Goal: Task Accomplishment & Management: Complete application form

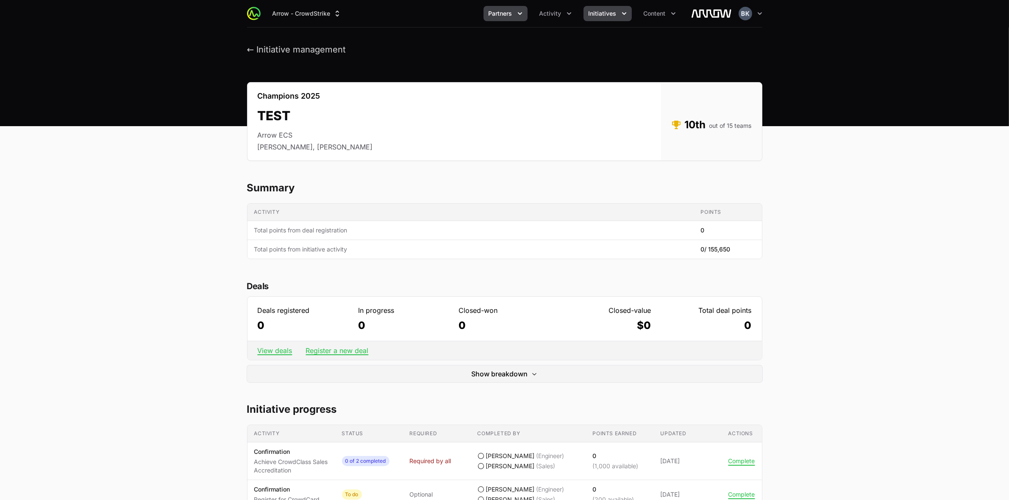
click at [521, 14] on icon "Partners menu" at bounding box center [520, 13] width 4 height 3
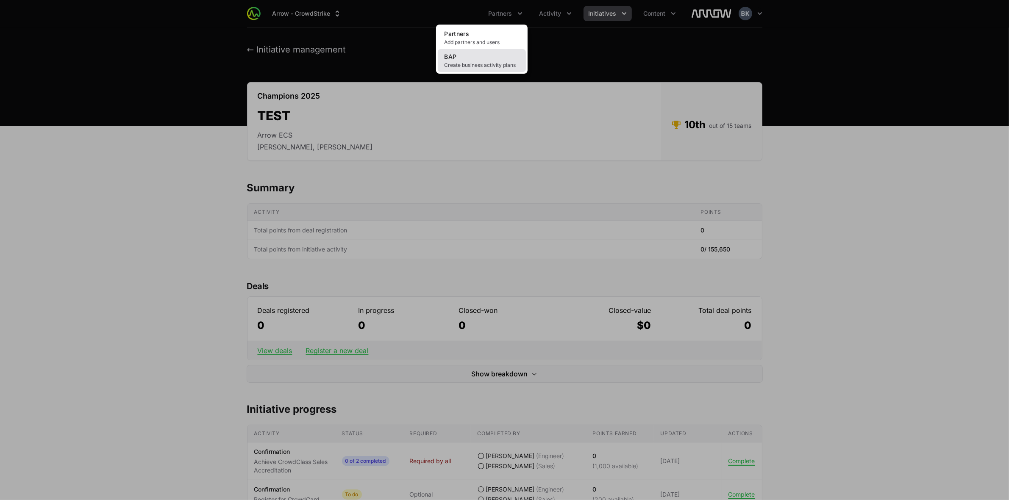
click at [490, 56] on link "BAP Create business activity plans" at bounding box center [482, 60] width 88 height 23
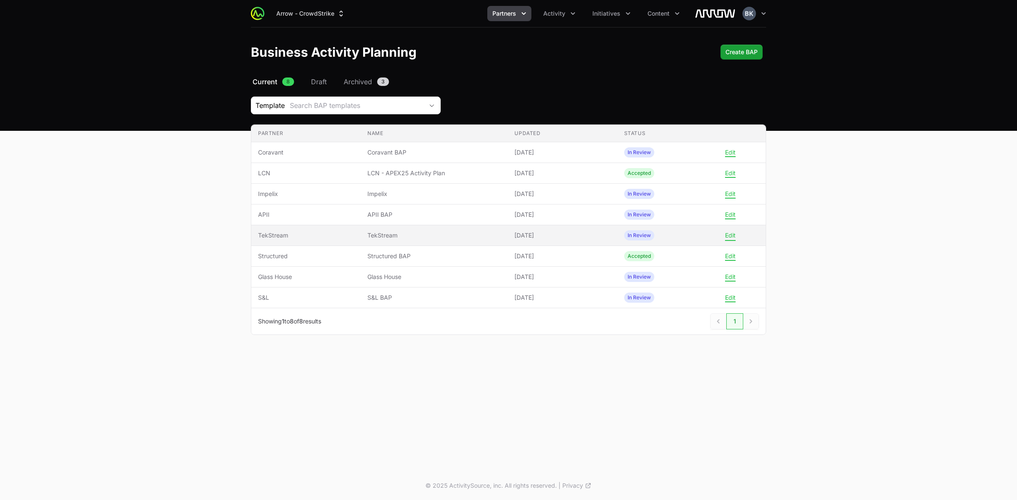
click at [731, 238] on button "Edit" at bounding box center [730, 236] width 11 height 8
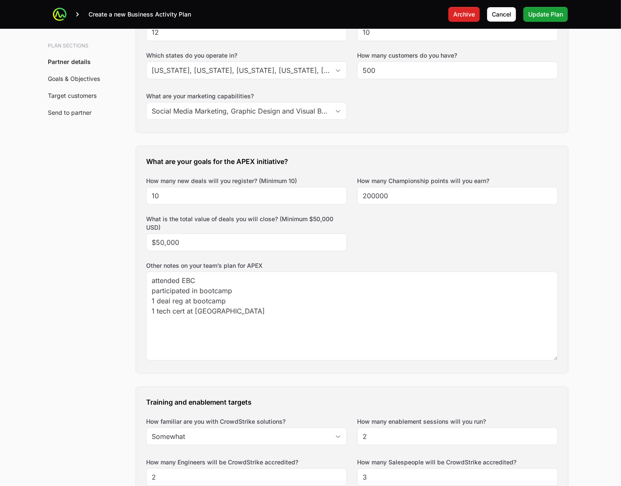
scroll to position [318, 0]
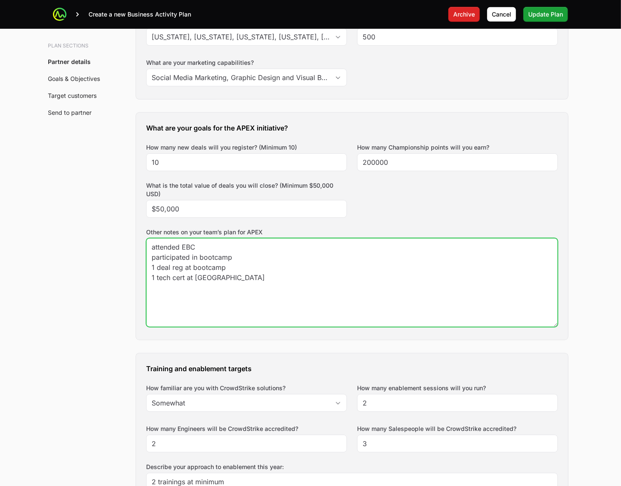
click at [153, 250] on textarea "attended EBC participated in bootcamp 1 deal reg at bootcamp 1 tech cert at [GE…" at bounding box center [352, 283] width 411 height 88
click at [253, 245] on textarea "attended EBC participated in bootcamp 1 deal reg at bootcamp 1 tech cert at [GE…" at bounding box center [352, 283] width 411 height 88
click at [330, 241] on textarea "attended EBC participated in bootcamp 1 deal reg at bootcamp 1 tech cert at [GE…" at bounding box center [352, 283] width 411 height 88
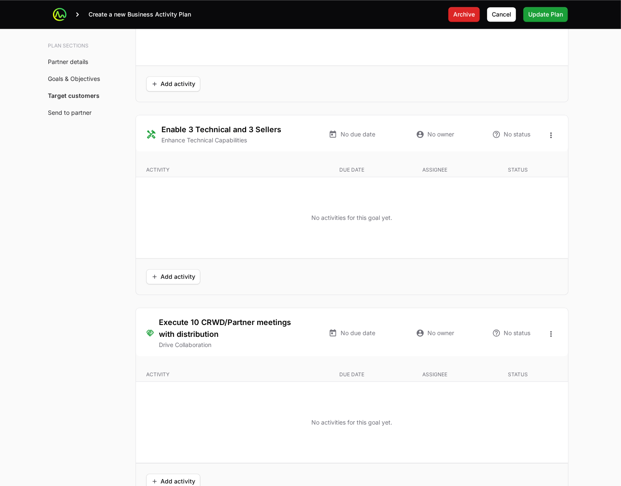
scroll to position [1801, 0]
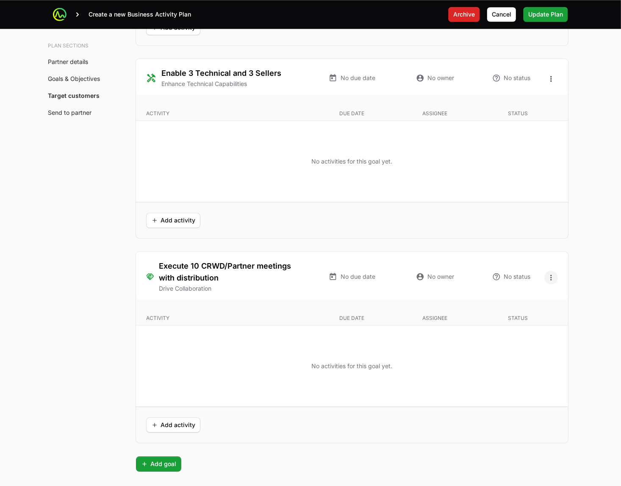
type textarea "Pulling install base where CRWD is not in [DATE]. attended EBC participated in …"
click at [553, 278] on icon "Open options" at bounding box center [551, 277] width 8 height 8
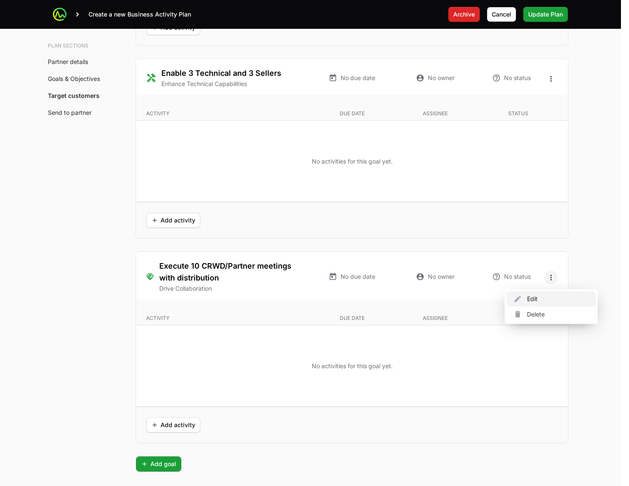
click at [550, 299] on div "Edit" at bounding box center [551, 299] width 89 height 15
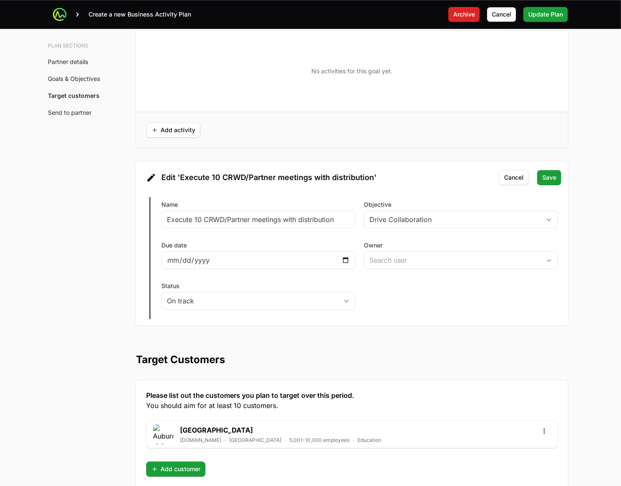
scroll to position [1907, 0]
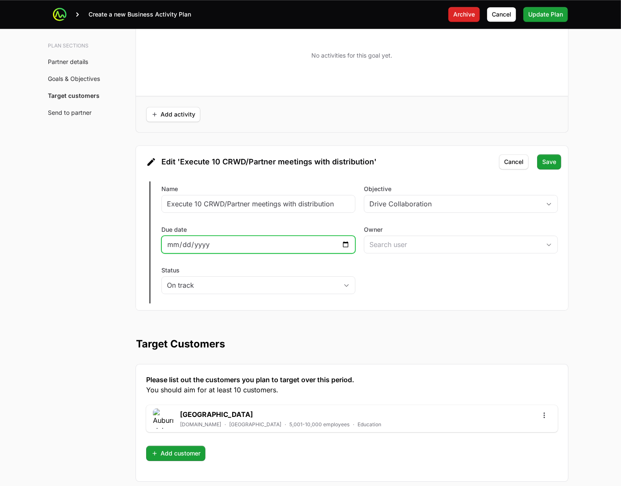
click at [349, 246] on input "Due date" at bounding box center [258, 244] width 183 height 10
click at [305, 223] on div "Edit Execute 10 CRWD/Partner meetings with distribution Name Execute 10 CRWD/Pa…" at bounding box center [352, 243] width 432 height 136
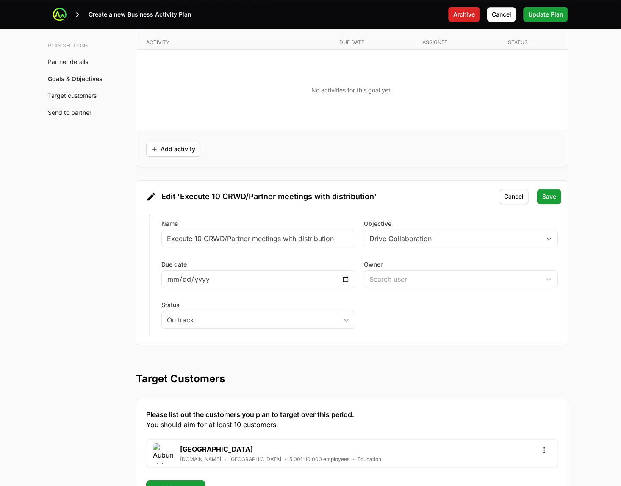
scroll to position [1854, 0]
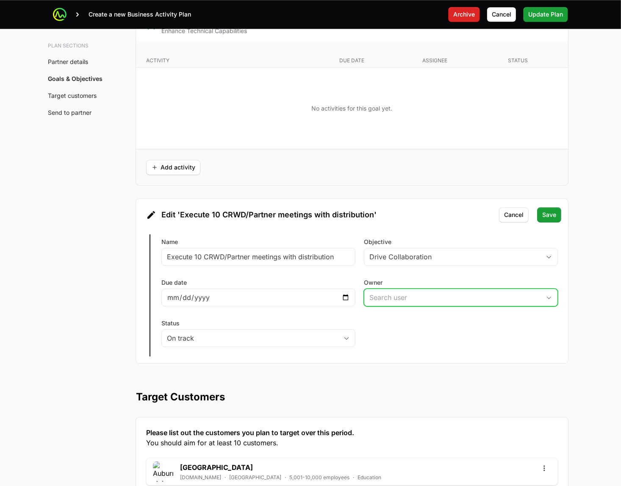
click at [445, 300] on input "Owner" at bounding box center [452, 297] width 176 height 17
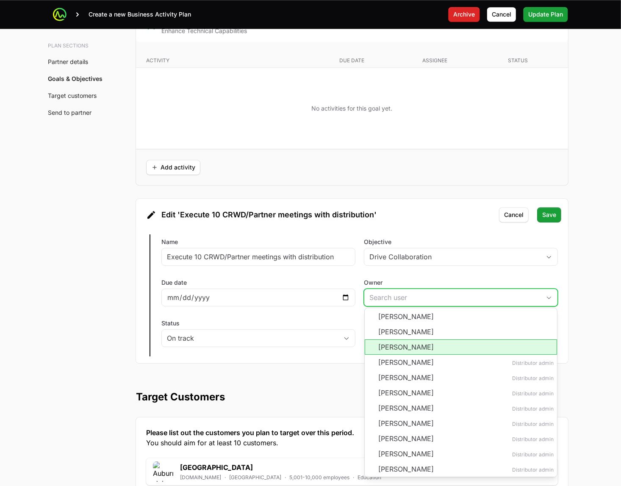
click at [452, 348] on li "[PERSON_NAME]" at bounding box center [461, 346] width 192 height 15
type input "[PERSON_NAME]"
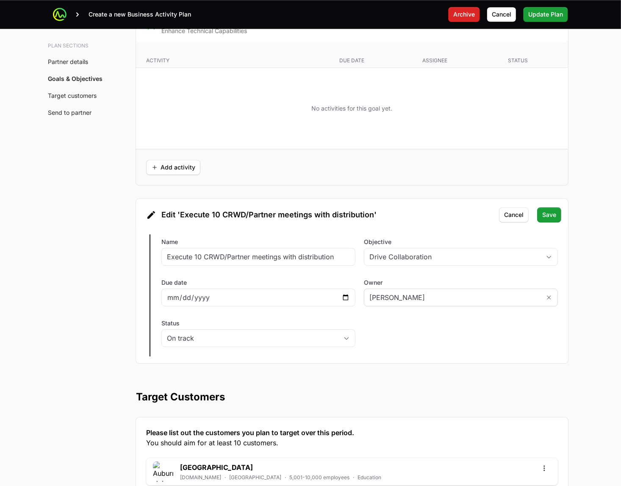
click at [455, 340] on div "Edit Execute 10 CRWD/Partner meetings with distribution Name Execute 10 CRWD/Pa…" at bounding box center [352, 296] width 432 height 136
click at [345, 300] on input "Due date" at bounding box center [258, 297] width 183 height 10
type input "[DATE]"
click at [498, 345] on div "Edit Execute 10 CRWD/Partner meetings with distribution Name Execute 10 CRWD/Pa…" at bounding box center [352, 296] width 432 height 136
click at [549, 217] on span "Save" at bounding box center [549, 215] width 14 height 10
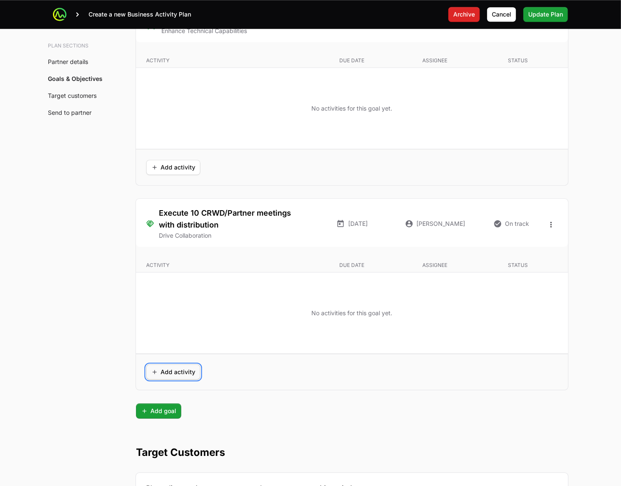
click at [163, 377] on span "Add activity" at bounding box center [173, 372] width 44 height 10
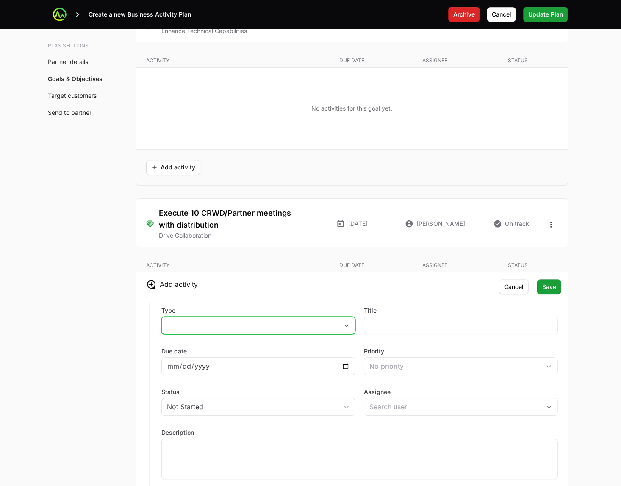
click at [223, 330] on button "placeholder" at bounding box center [258, 325] width 193 height 17
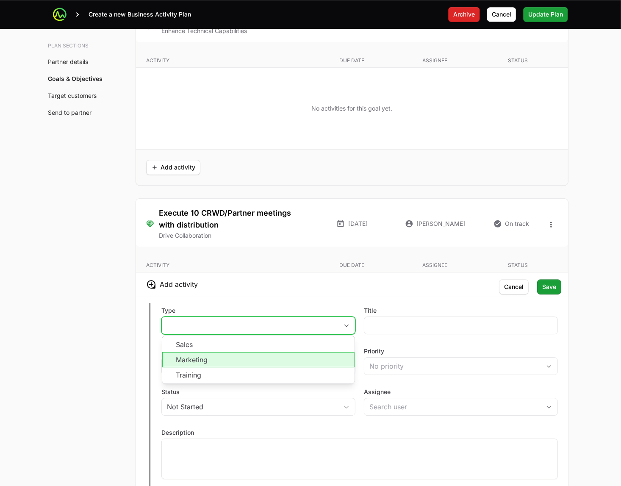
click at [238, 350] on li "Sales" at bounding box center [258, 344] width 192 height 16
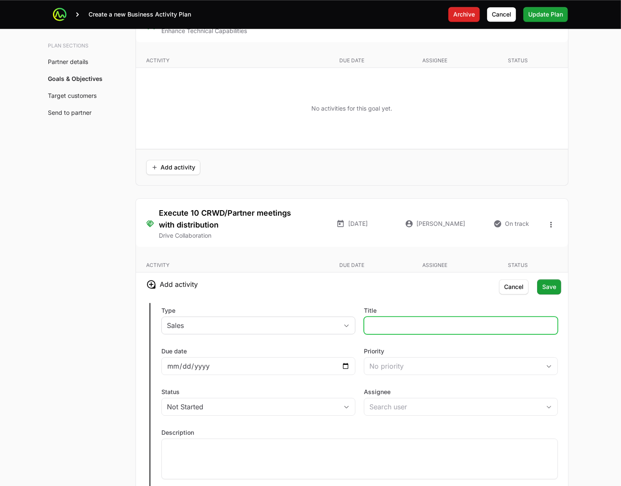
click at [449, 325] on input "Title" at bounding box center [461, 325] width 183 height 10
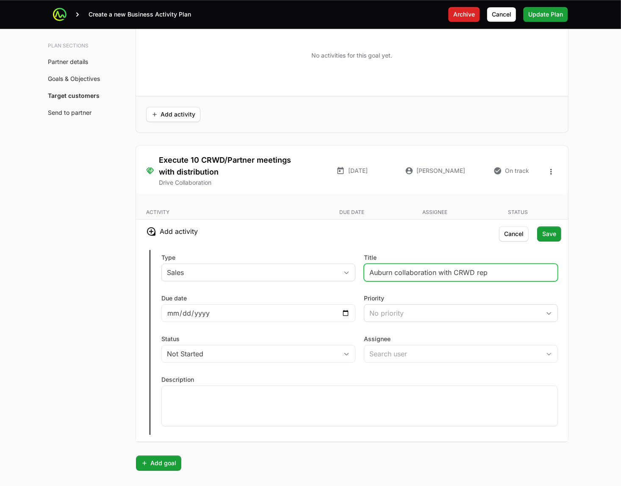
type input "Auburn collaboration with CRWD rep"
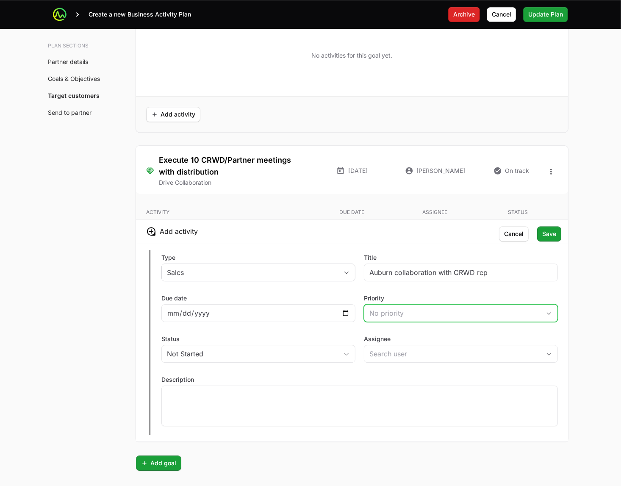
click at [548, 315] on icon "button" at bounding box center [549, 313] width 7 height 3
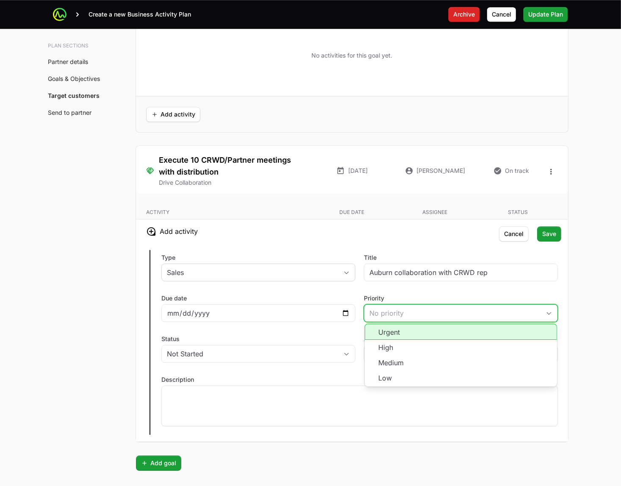
click at [529, 333] on li "Urgent" at bounding box center [461, 332] width 192 height 16
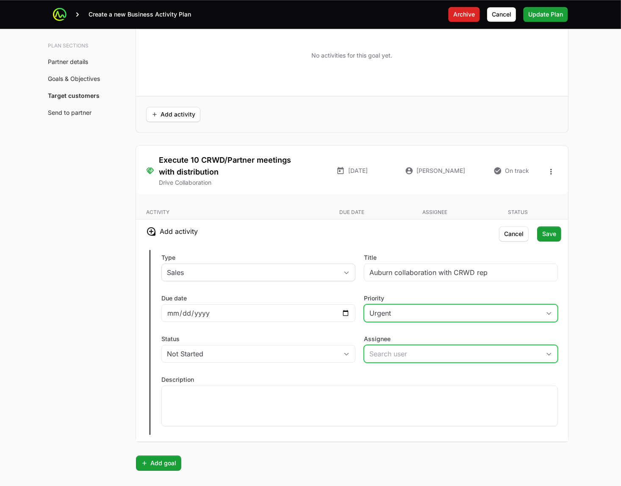
click at [443, 359] on input "Assignee" at bounding box center [452, 353] width 176 height 17
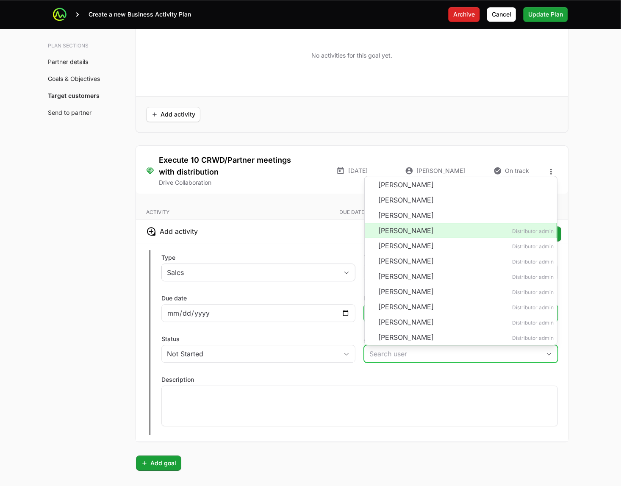
click at [476, 235] on li "[PERSON_NAME] Distributor admin" at bounding box center [461, 230] width 192 height 15
type input "[PERSON_NAME]"
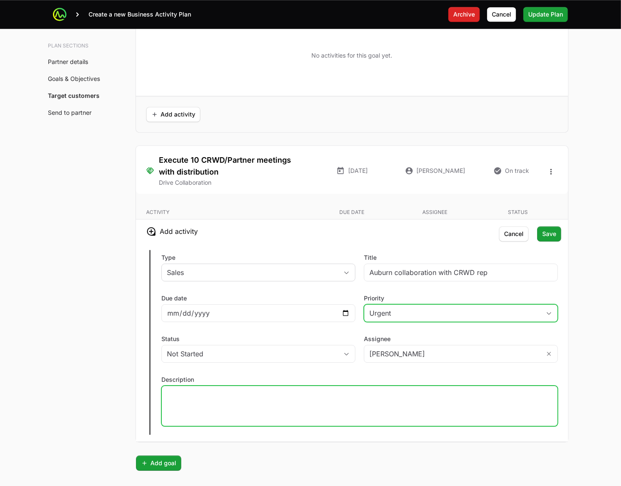
click at [354, 413] on div at bounding box center [359, 406] width 397 height 41
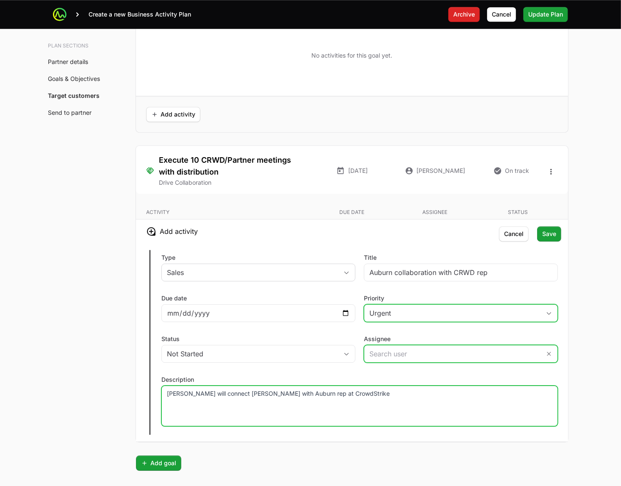
click at [461, 360] on input "Assignee" at bounding box center [452, 353] width 176 height 17
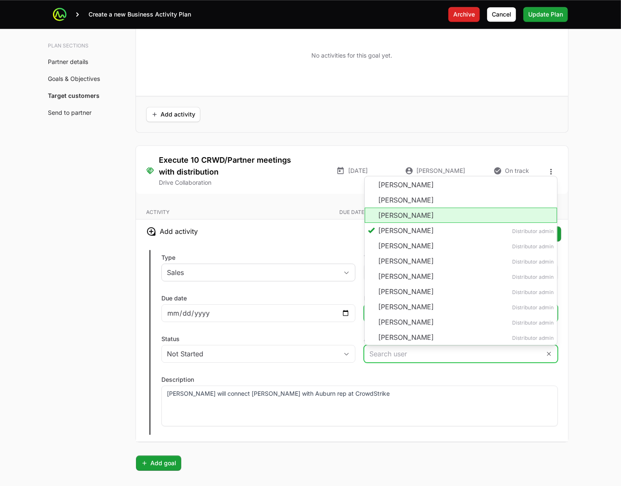
click at [436, 220] on li "[PERSON_NAME]" at bounding box center [461, 215] width 192 height 15
type input "[PERSON_NAME]"
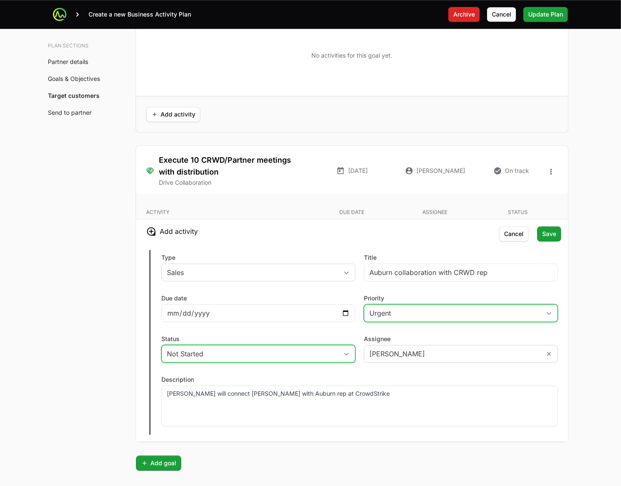
click at [336, 357] on div "Not Started" at bounding box center [252, 354] width 171 height 10
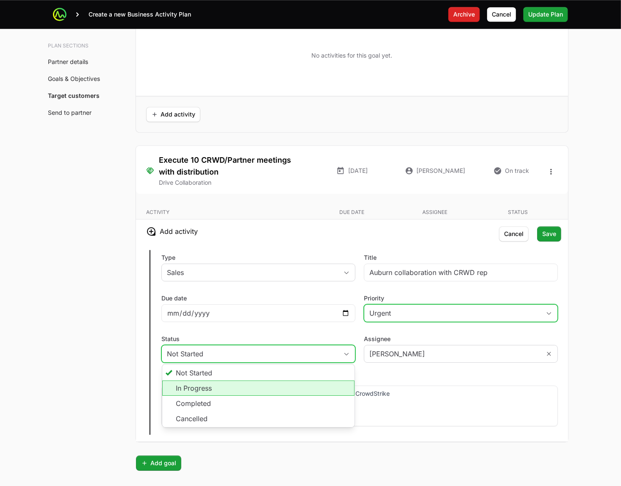
click at [316, 386] on li "In Progress" at bounding box center [258, 388] width 192 height 15
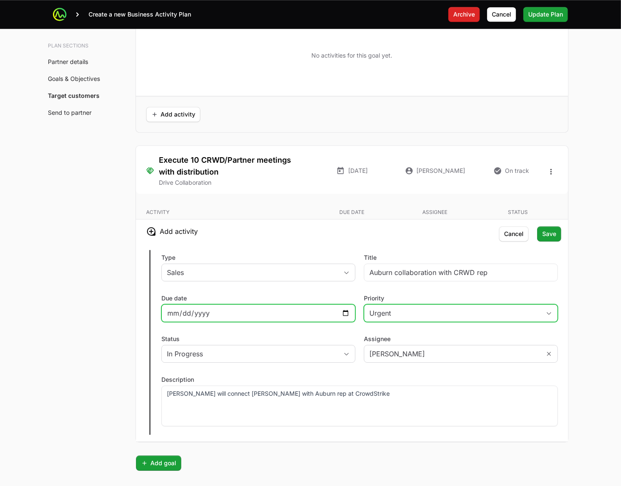
click at [345, 313] on input "Due date" at bounding box center [258, 313] width 183 height 10
type input "[DATE]"
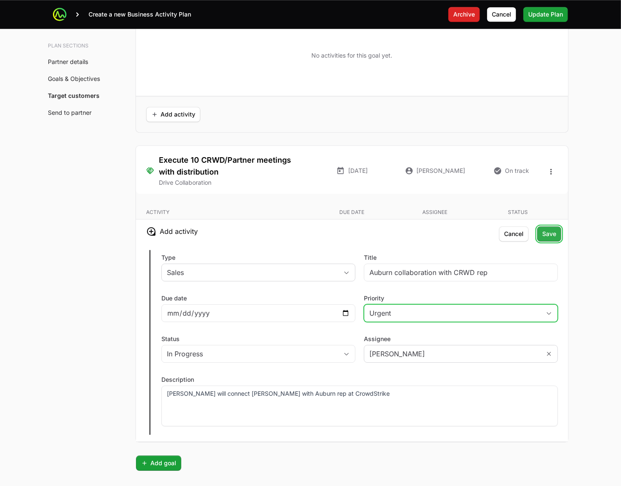
click at [553, 234] on span "Save" at bounding box center [549, 234] width 14 height 10
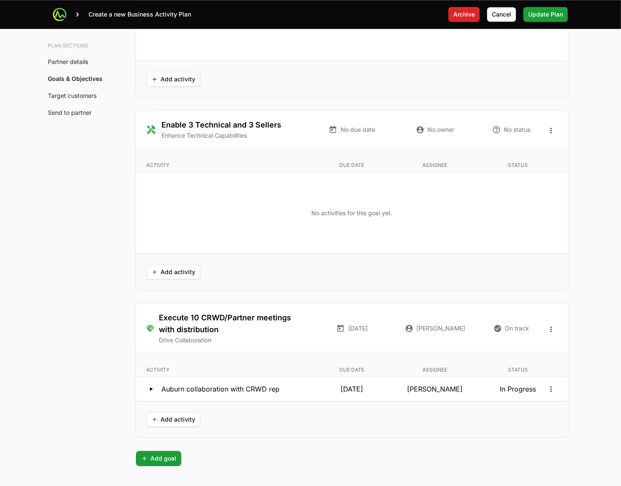
scroll to position [1748, 0]
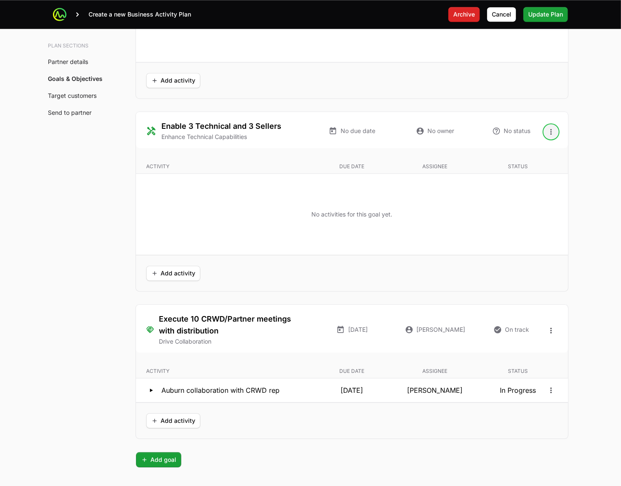
click at [549, 135] on icon "Open options" at bounding box center [551, 132] width 8 height 8
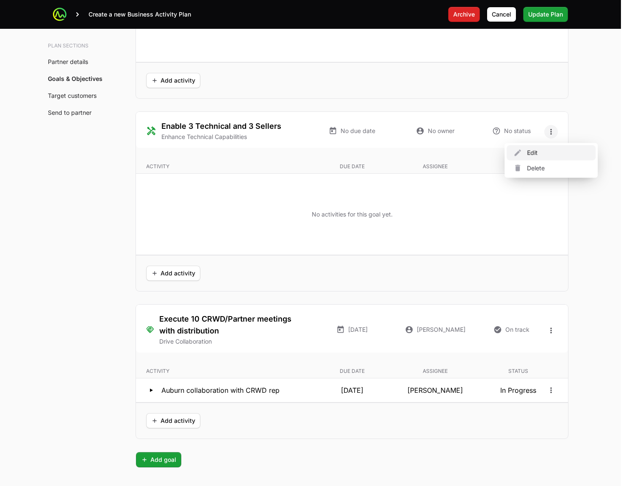
click at [534, 153] on div "Edit" at bounding box center [551, 152] width 89 height 15
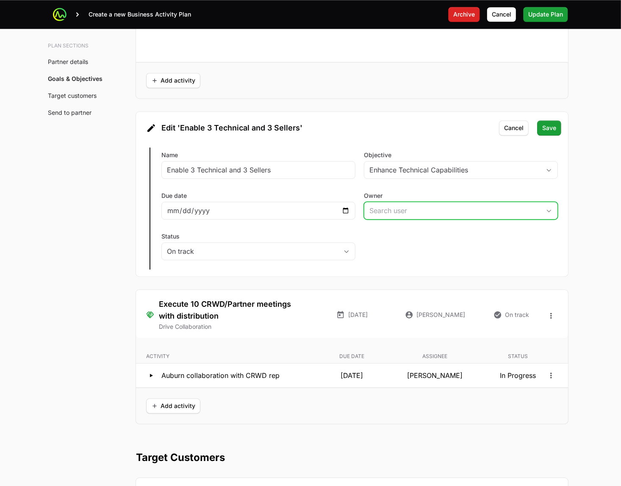
click at [461, 216] on input "Owner" at bounding box center [452, 210] width 176 height 17
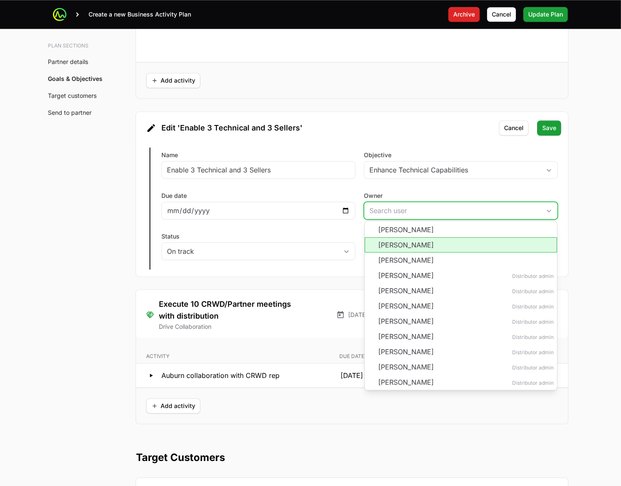
click at [460, 244] on li "[PERSON_NAME]" at bounding box center [461, 244] width 192 height 15
type input "[PERSON_NAME]"
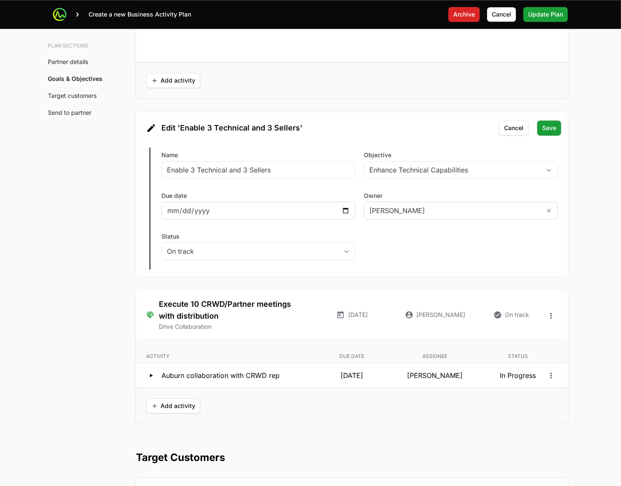
click at [350, 213] on div at bounding box center [258, 211] width 194 height 18
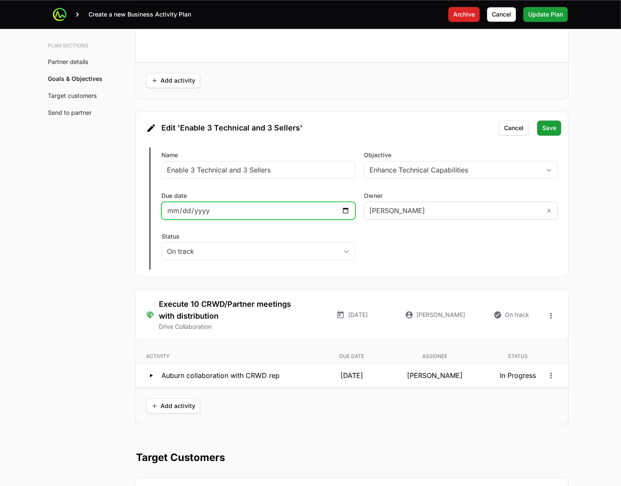
click at [346, 213] on input "Due date" at bounding box center [258, 211] width 183 height 10
type input "[DATE]"
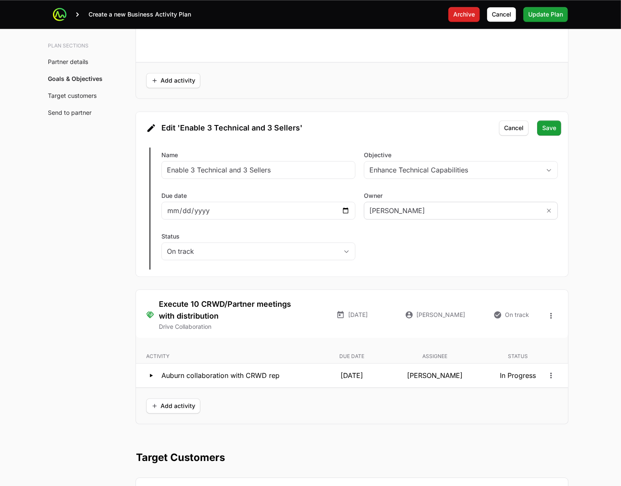
click at [439, 233] on div "Edit Enable 3 Technical and 3 Sellers Name Enable 3 Technical and 3 Sellers Obj…" at bounding box center [352, 209] width 432 height 136
click at [549, 129] on span "Save" at bounding box center [549, 128] width 14 height 10
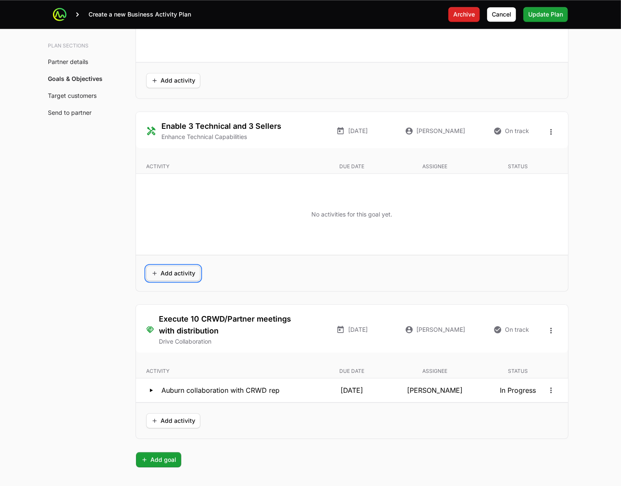
click at [179, 276] on span "Add activity" at bounding box center [173, 273] width 44 height 10
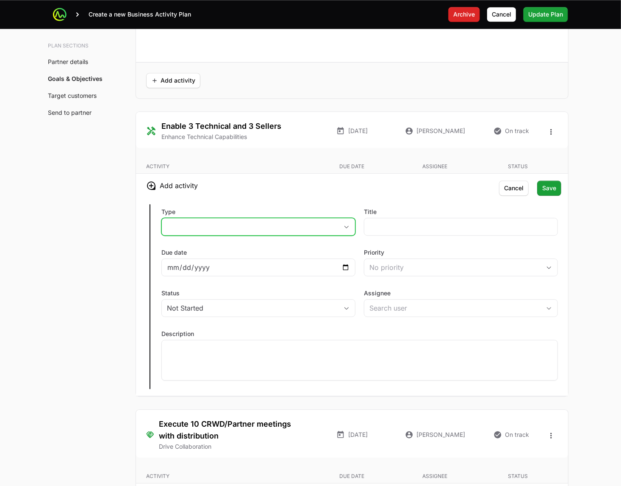
click at [327, 232] on button "placeholder" at bounding box center [258, 226] width 193 height 17
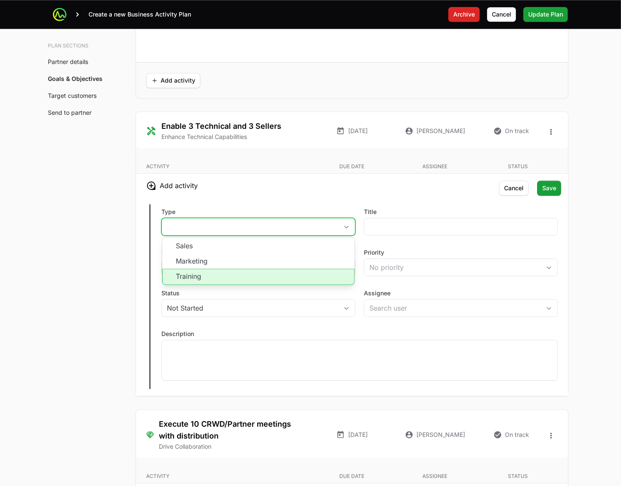
click at [279, 281] on li "Training" at bounding box center [258, 277] width 192 height 16
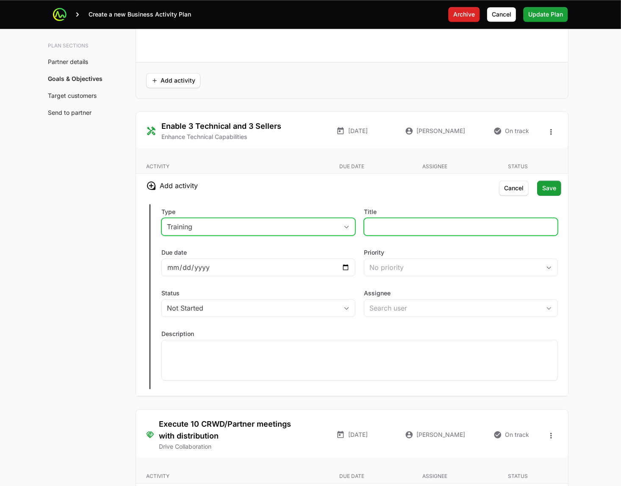
click at [441, 228] on input "Title" at bounding box center [461, 227] width 183 height 10
type input "Get"
click at [552, 133] on icon "Open options" at bounding box center [551, 132] width 8 height 8
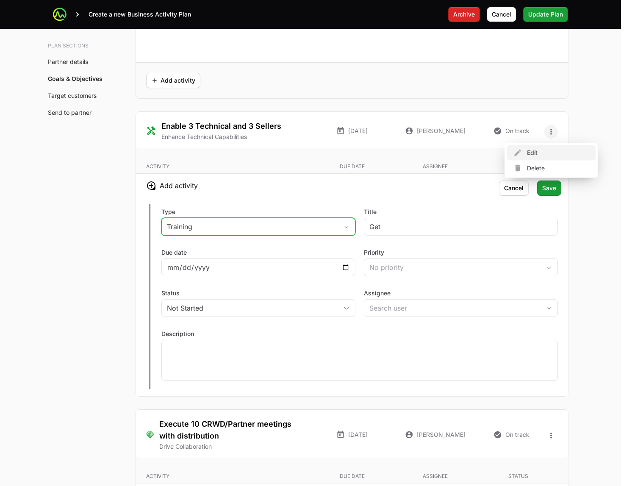
click at [514, 154] on icon at bounding box center [518, 153] width 8 height 8
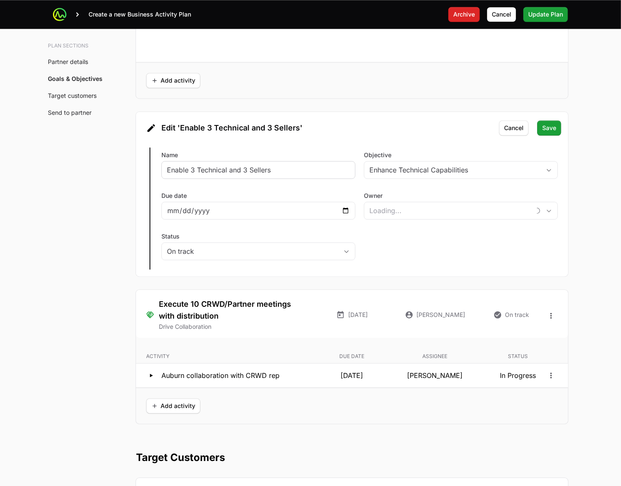
type input "ba751d51-2d6d-4ad7-a6ee-e377886083c5"
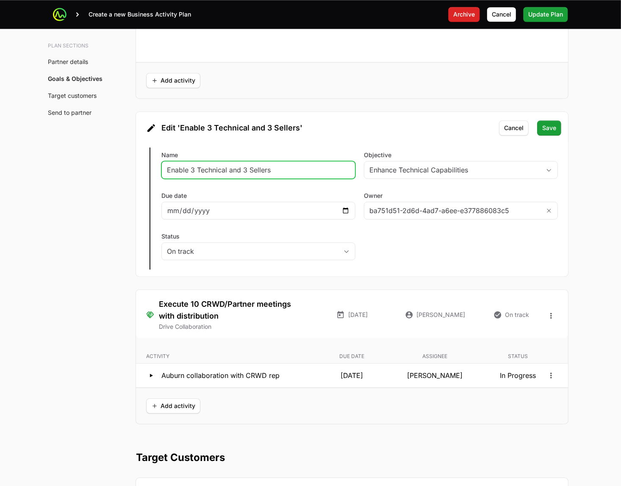
click at [194, 174] on input "Enable 3 Technical and 3 Sellers" at bounding box center [258, 170] width 183 height 10
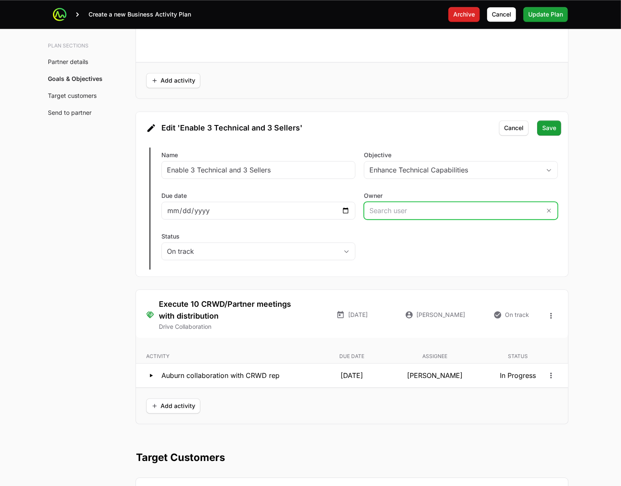
click at [516, 213] on input "Owner" at bounding box center [452, 210] width 176 height 17
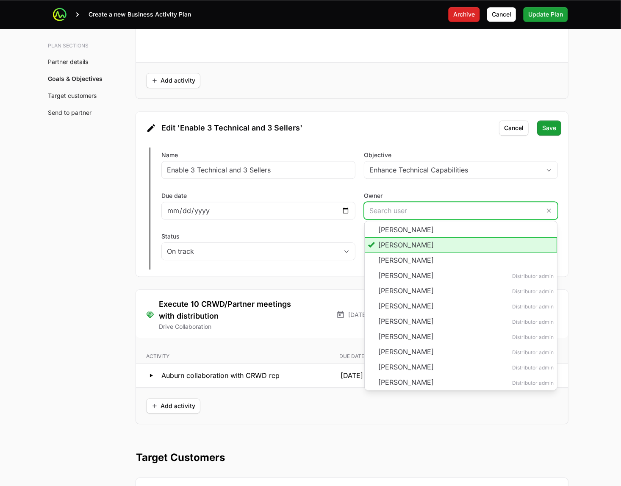
click at [437, 252] on li "[PERSON_NAME]" at bounding box center [461, 244] width 192 height 15
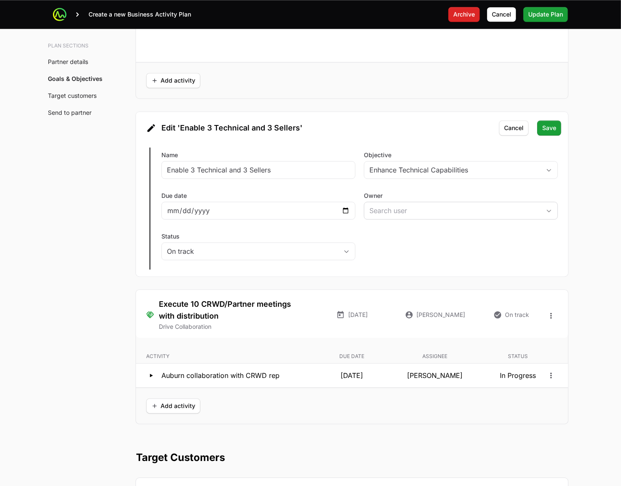
click at [483, 240] on div "Edit Enable 3 Technical and 3 Sellers Name Enable 3 Technical and 3 Sellers Obj…" at bounding box center [352, 209] width 432 height 136
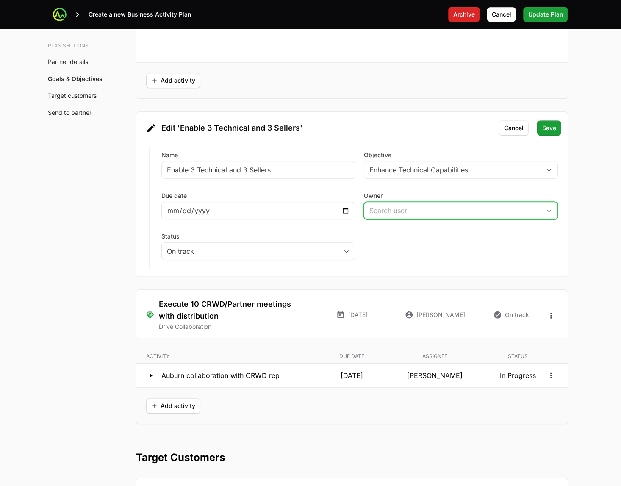
click at [548, 212] on icon "Open" at bounding box center [549, 210] width 7 height 3
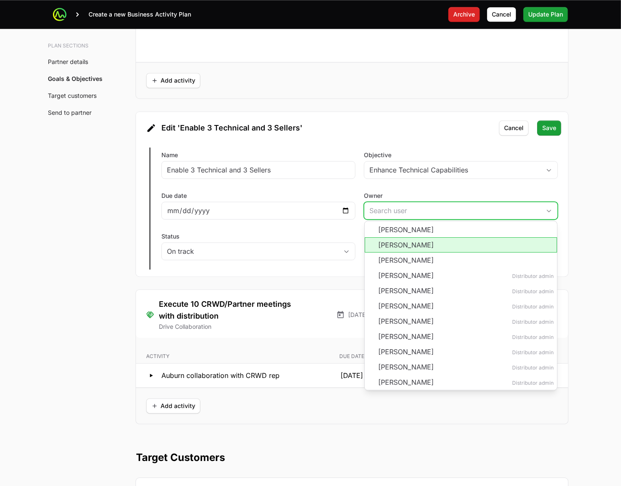
click at [428, 247] on li "[PERSON_NAME]" at bounding box center [461, 244] width 192 height 15
type input "ba751d51-2d6d-4ad7-a6ee-e377886083c5"
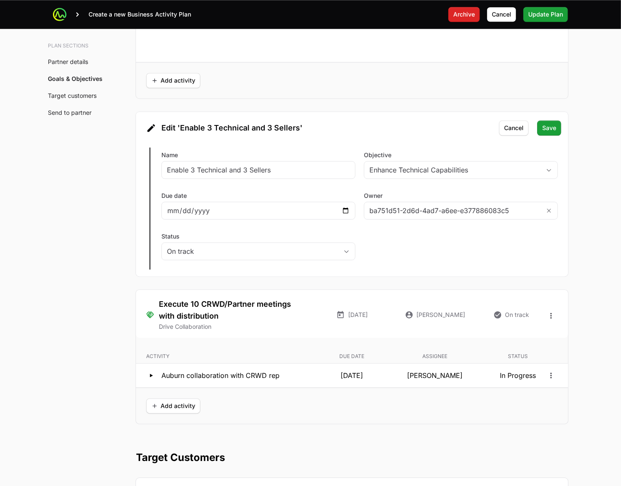
click at [556, 240] on div "Edit Enable 3 Technical and 3 Sellers Name Enable 3 Technical and 3 Sellers Obj…" at bounding box center [352, 209] width 432 height 136
click at [544, 130] on span "Save" at bounding box center [549, 128] width 14 height 10
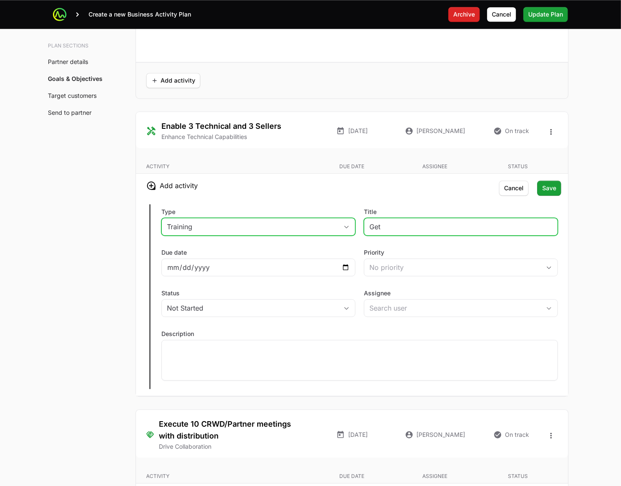
click at [411, 229] on input "Get" at bounding box center [461, 227] width 183 height 10
type input "Get engineers to join virtual tech training"
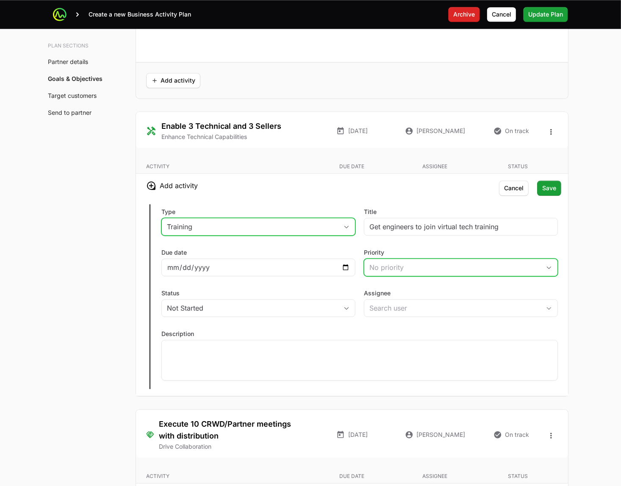
click at [416, 264] on button "No priority" at bounding box center [460, 267] width 193 height 17
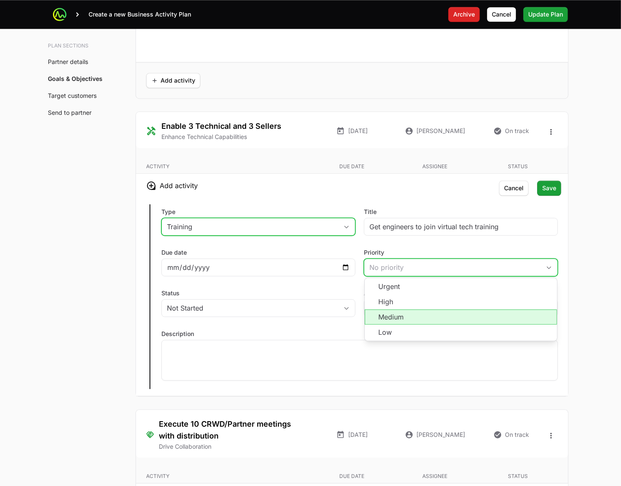
click at [424, 320] on li "Medium" at bounding box center [461, 316] width 192 height 15
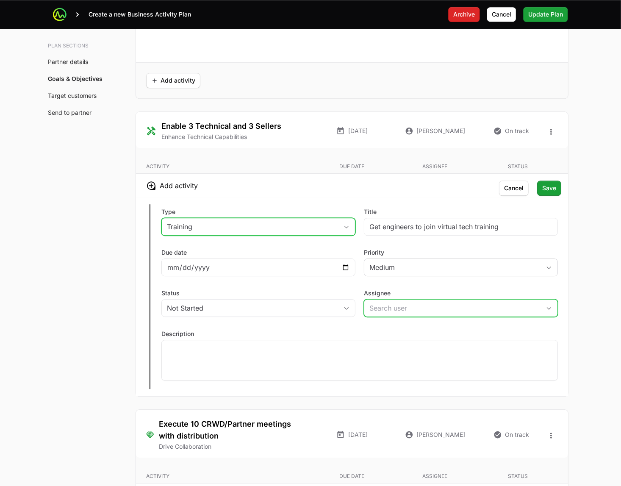
click at [437, 313] on input "Assignee" at bounding box center [452, 308] width 176 height 17
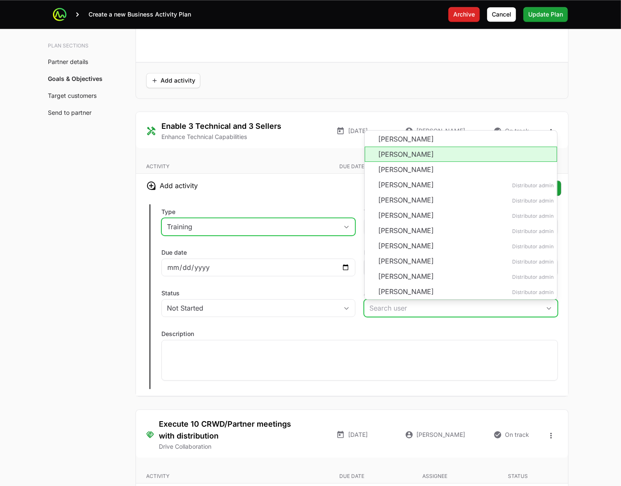
click at [461, 154] on li "[PERSON_NAME]" at bounding box center [461, 154] width 192 height 15
type input "[PERSON_NAME]"
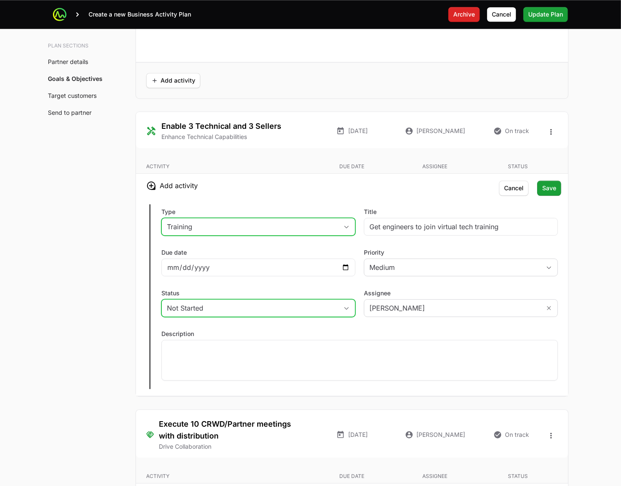
click at [225, 309] on div "Not Started" at bounding box center [252, 308] width 171 height 10
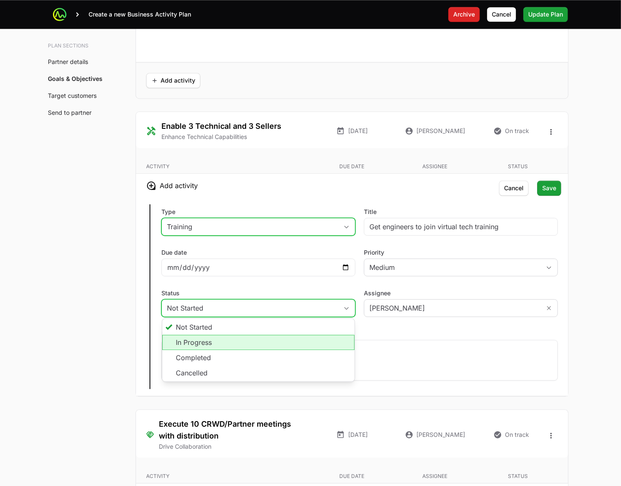
drag, startPoint x: 222, startPoint y: 347, endPoint x: 228, endPoint y: 339, distance: 10.0
click at [222, 347] on li "In Progress" at bounding box center [258, 342] width 192 height 15
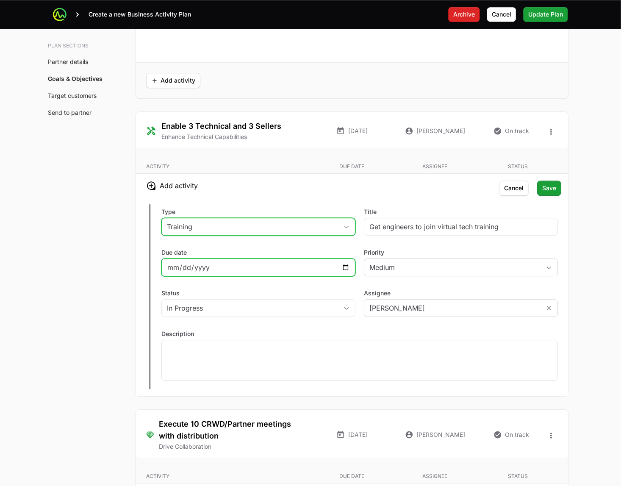
click at [347, 270] on input "Due date" at bounding box center [258, 267] width 183 height 10
type input "[DATE]"
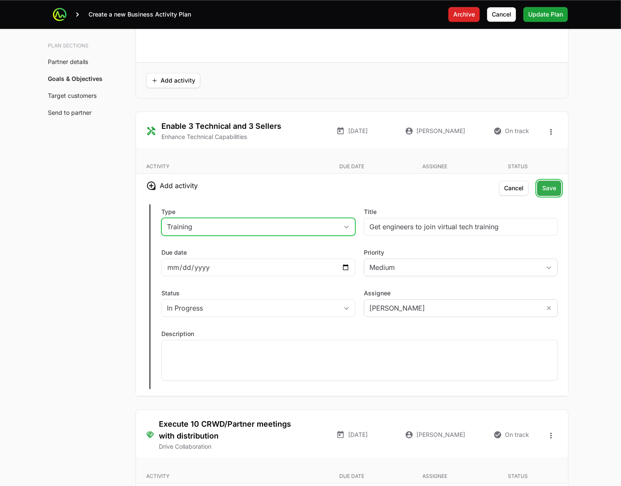
click at [550, 189] on span "Save" at bounding box center [549, 188] width 14 height 10
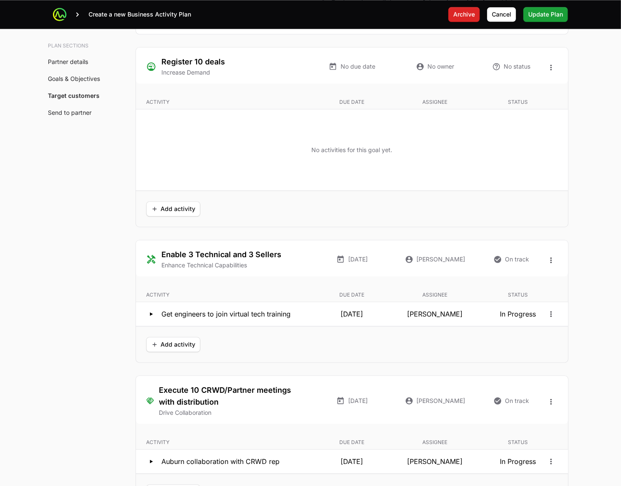
scroll to position [1680, 0]
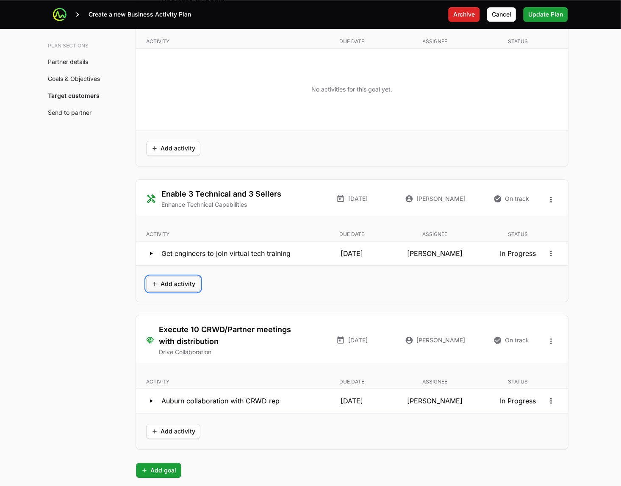
click at [164, 286] on span "Add activity" at bounding box center [173, 284] width 44 height 10
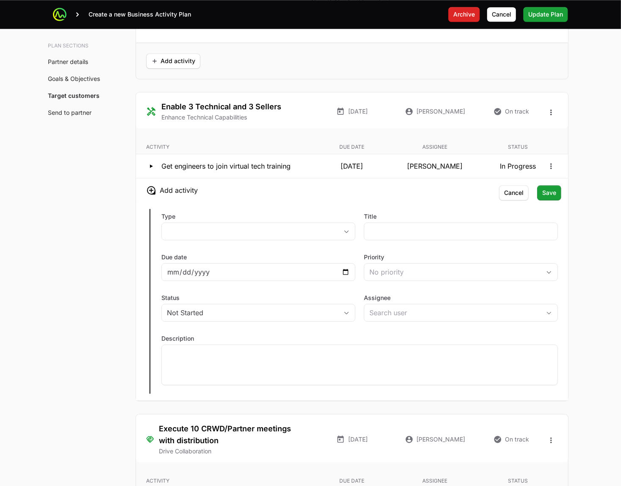
scroll to position [1786, 0]
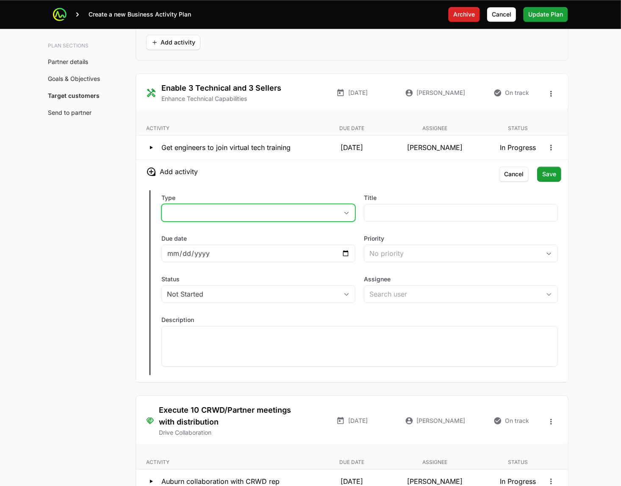
click at [240, 213] on button "placeholder" at bounding box center [258, 212] width 193 height 17
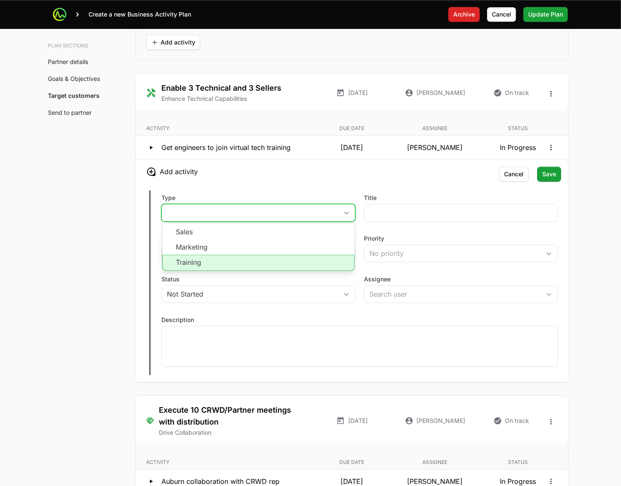
drag, startPoint x: 229, startPoint y: 268, endPoint x: 322, endPoint y: 251, distance: 94.7
click at [229, 268] on li "Training" at bounding box center [258, 263] width 192 height 16
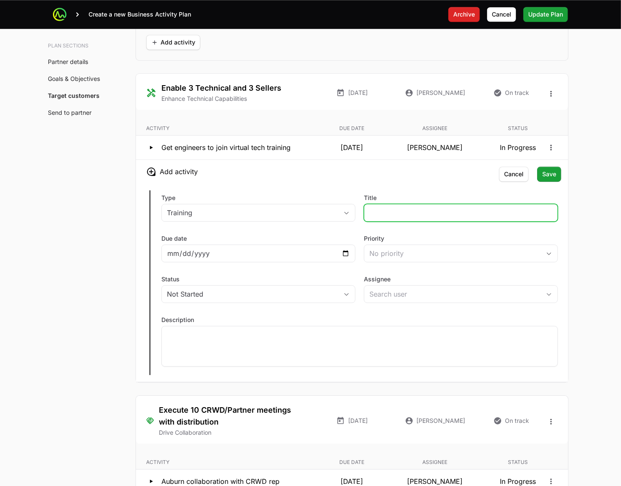
click at [405, 215] on input "Title" at bounding box center [461, 213] width 183 height 10
type input "Sales Training"
click at [388, 352] on div at bounding box center [359, 346] width 397 height 41
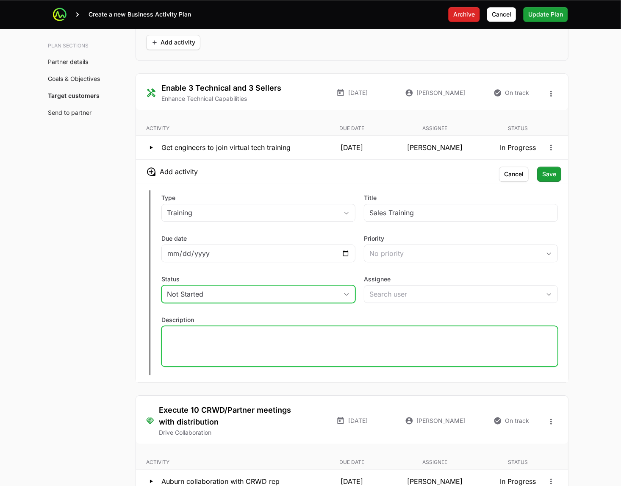
click at [346, 301] on button "Not Started" at bounding box center [258, 294] width 193 height 17
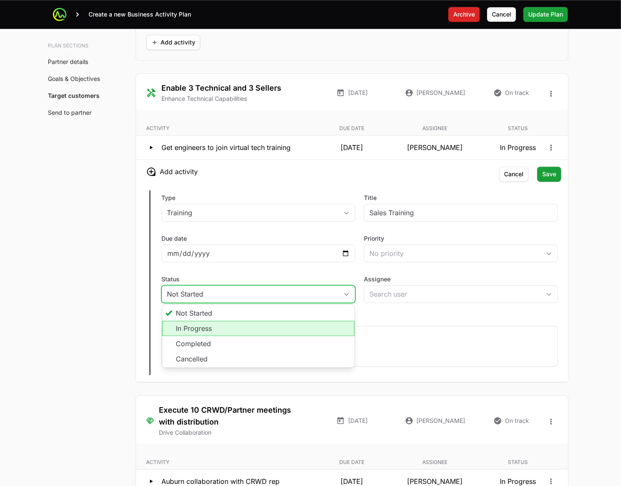
click at [313, 332] on li "In Progress" at bounding box center [258, 328] width 192 height 15
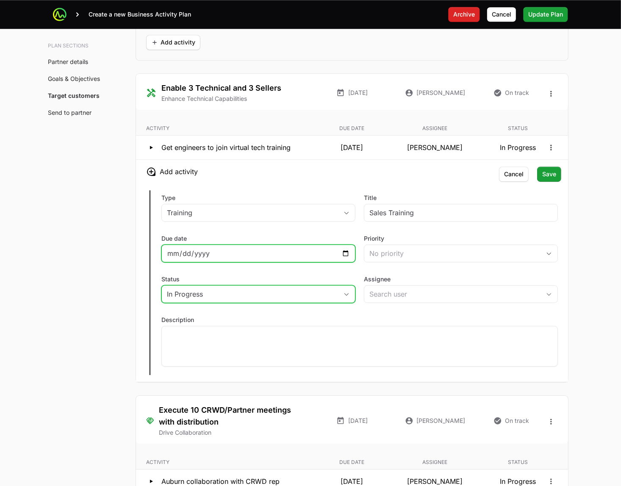
click at [343, 257] on input "Due date" at bounding box center [258, 253] width 183 height 10
type input "[DATE]"
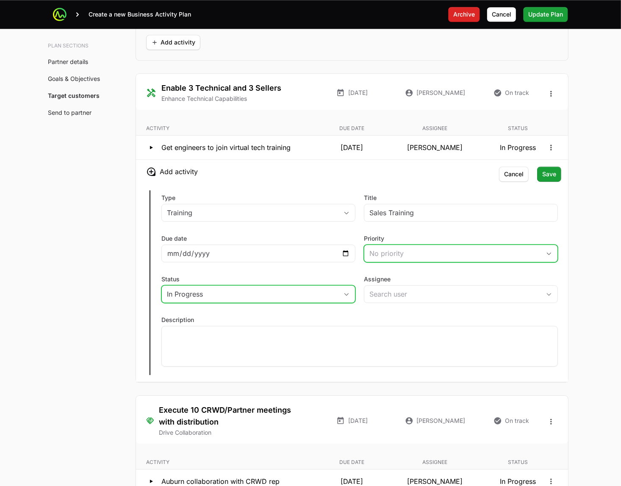
click at [435, 253] on div "No priority" at bounding box center [455, 253] width 171 height 10
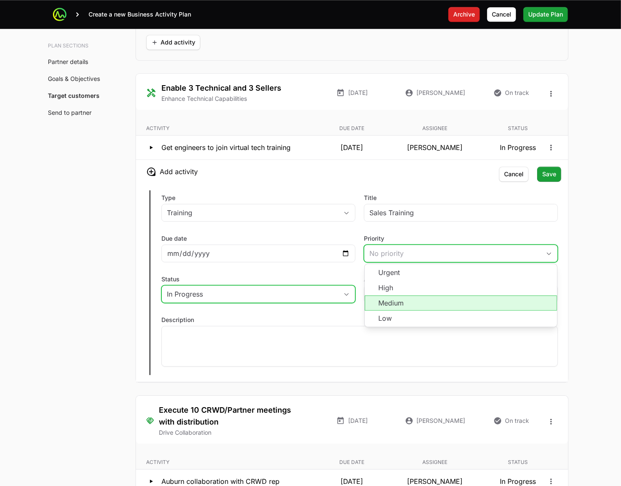
drag, startPoint x: 431, startPoint y: 307, endPoint x: 425, endPoint y: 311, distance: 7.6
click at [431, 307] on li "Medium" at bounding box center [461, 302] width 192 height 15
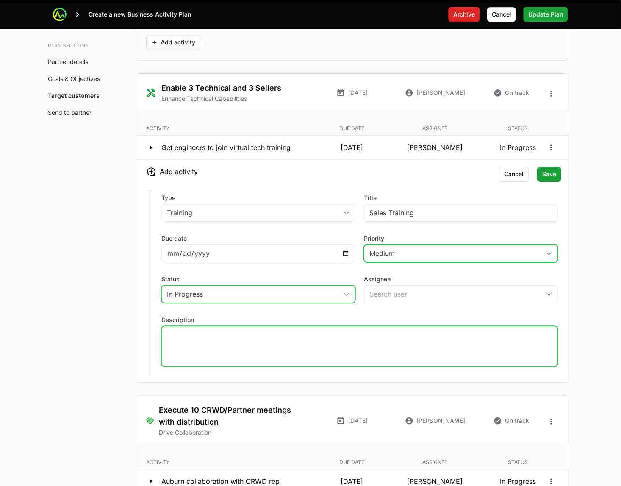
click at [331, 333] on p at bounding box center [360, 334] width 386 height 8
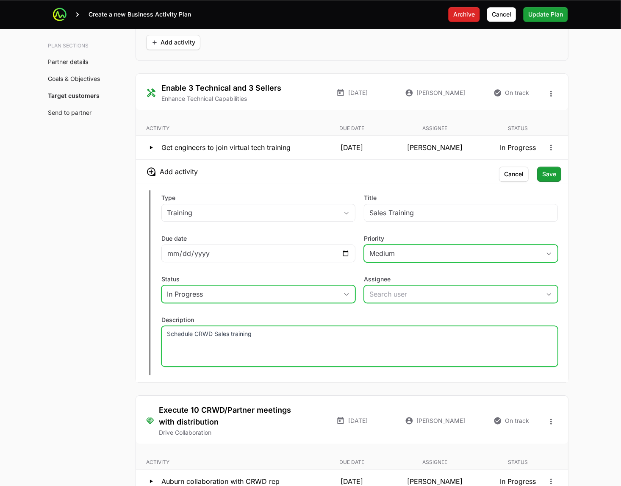
click at [450, 297] on input "Assignee" at bounding box center [452, 294] width 176 height 17
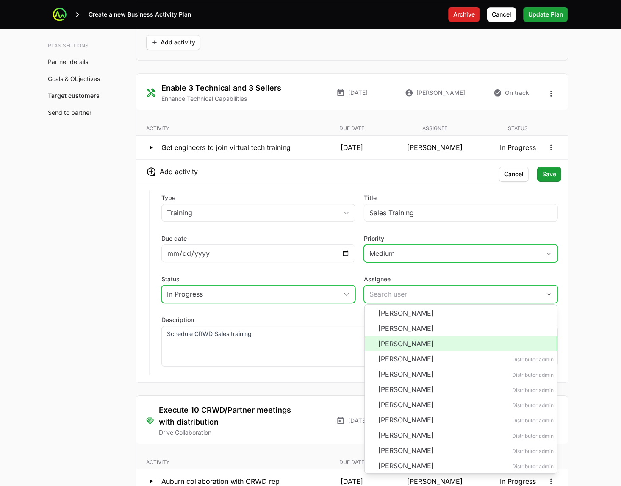
click at [487, 347] on li "[PERSON_NAME]" at bounding box center [461, 343] width 192 height 15
type input "[PERSON_NAME]"
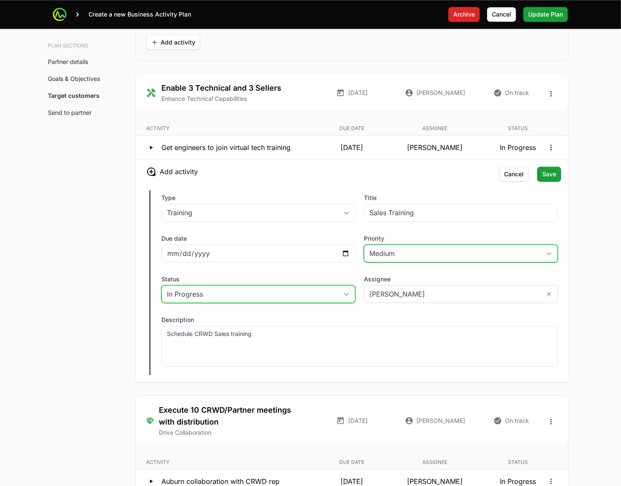
click at [550, 177] on span "Save" at bounding box center [549, 174] width 14 height 10
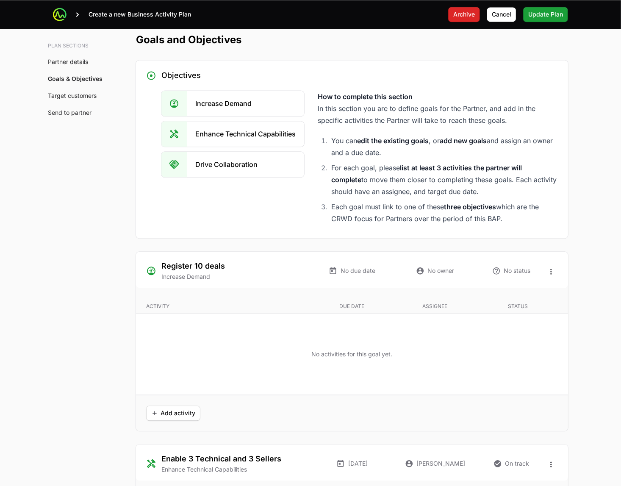
scroll to position [1468, 0]
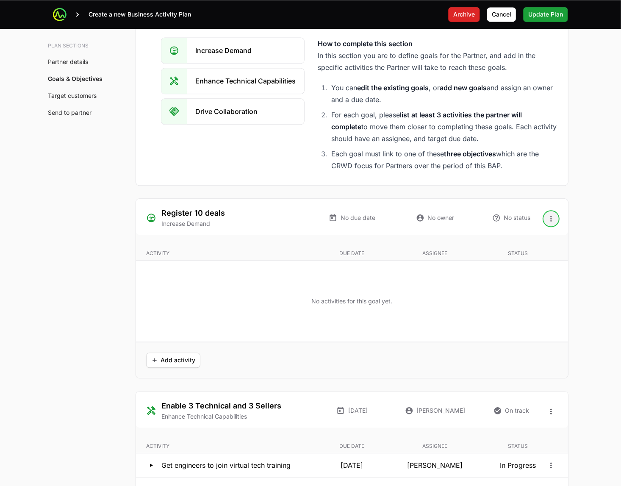
click at [551, 218] on icon "Open options" at bounding box center [550, 219] width 1 height 6
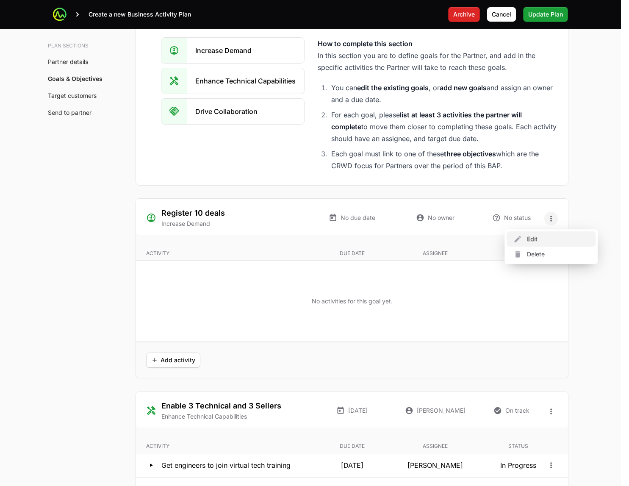
click at [543, 240] on div "Edit" at bounding box center [551, 238] width 89 height 15
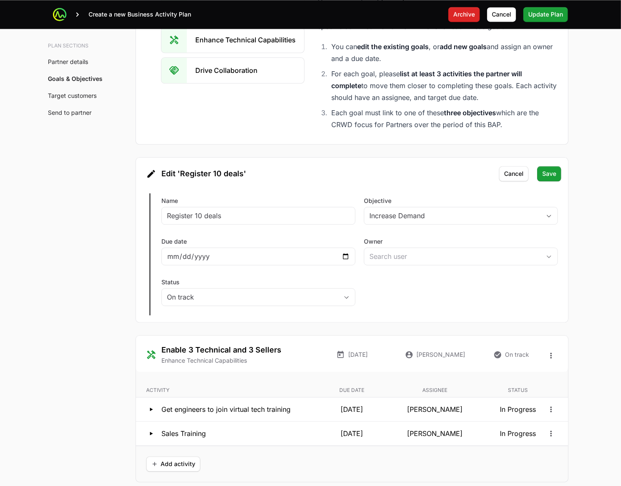
scroll to position [1574, 0]
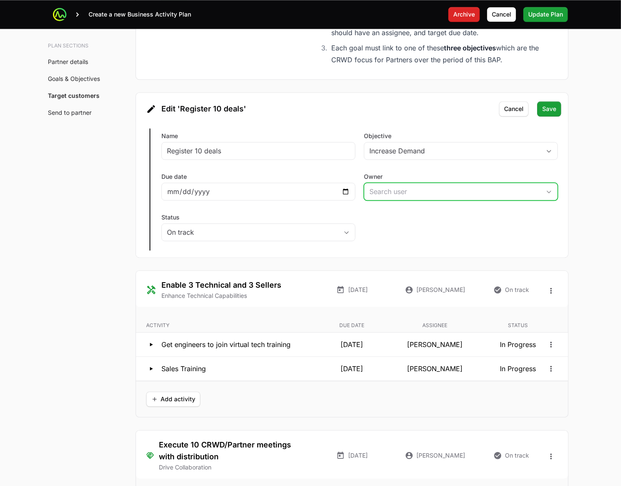
click at [552, 193] on icon "Open" at bounding box center [549, 191] width 7 height 3
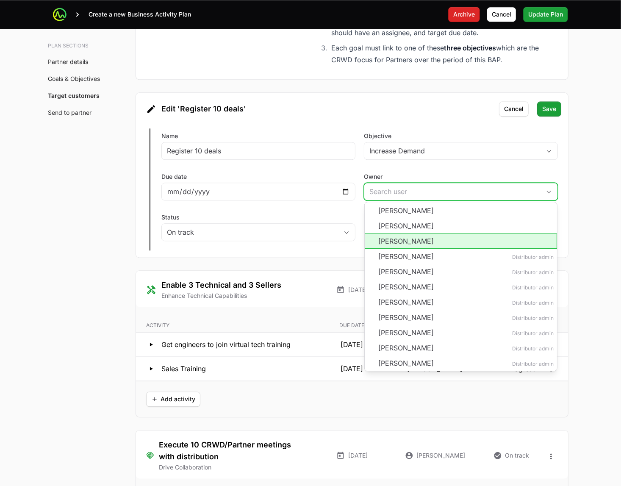
click at [475, 242] on li "[PERSON_NAME]" at bounding box center [461, 240] width 192 height 15
type input "[PERSON_NAME]"
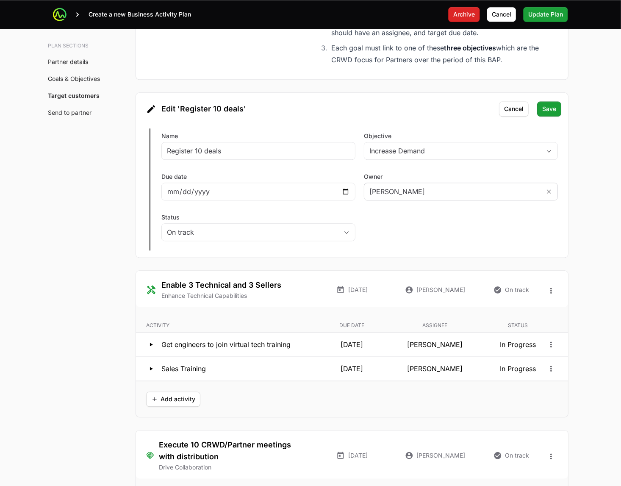
click at [539, 230] on div "Edit Register 10 deals Name Register 10 deals Objective Increase Demand Due dat…" at bounding box center [352, 190] width 432 height 136
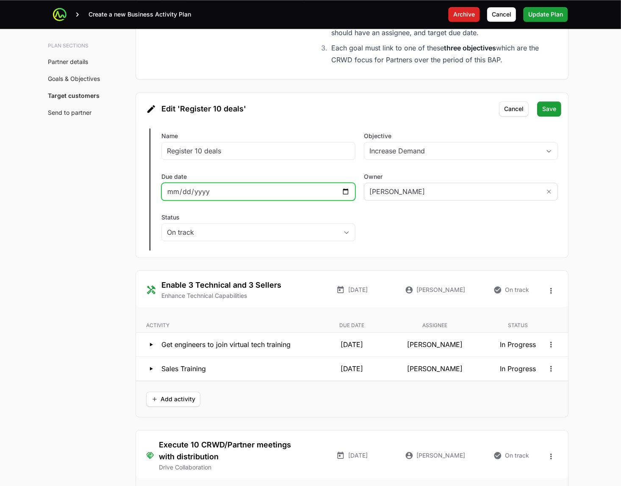
click at [345, 193] on input "Due date" at bounding box center [258, 191] width 183 height 10
type input "[DATE]"
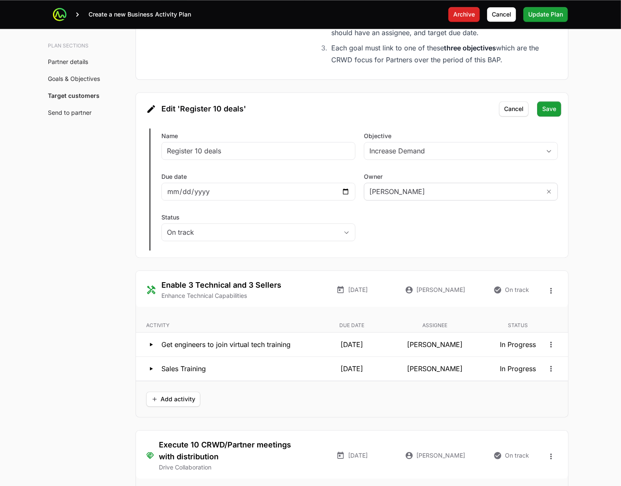
click at [442, 220] on div "Edit Register 10 deals Name Register 10 deals Objective Increase Demand Due dat…" at bounding box center [352, 190] width 432 height 136
click at [551, 109] on span "Save" at bounding box center [549, 109] width 14 height 10
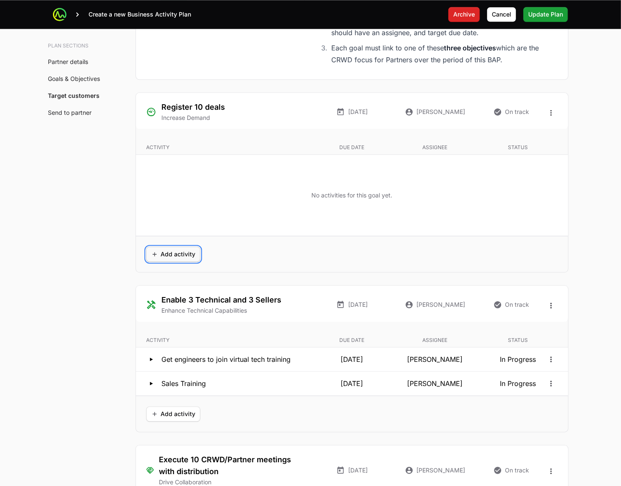
click at [169, 259] on span "Add activity" at bounding box center [173, 254] width 44 height 10
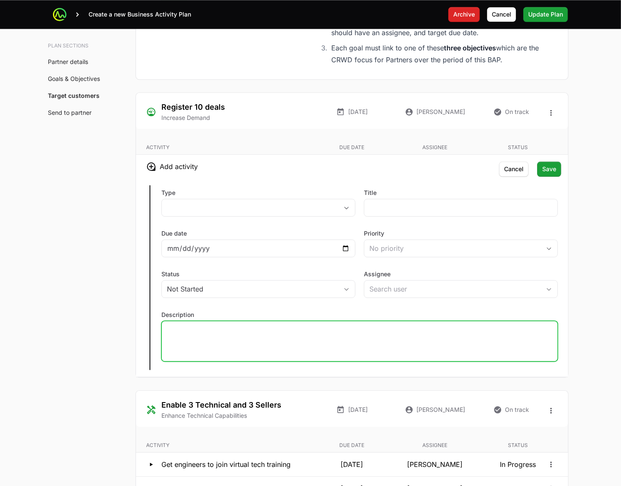
click at [398, 345] on div at bounding box center [359, 341] width 397 height 41
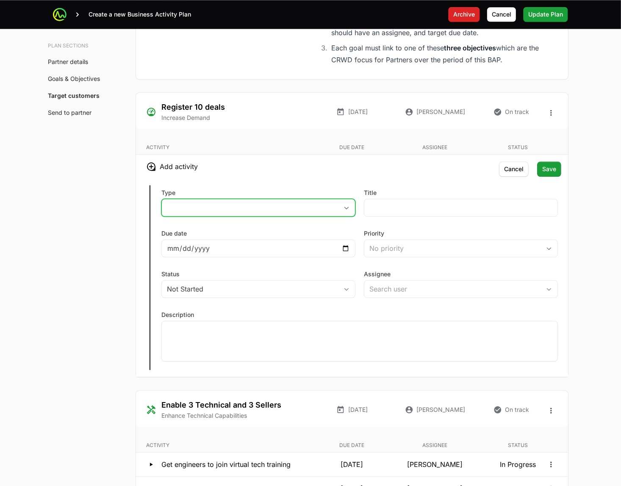
click at [338, 206] on button "placeholder" at bounding box center [258, 207] width 193 height 17
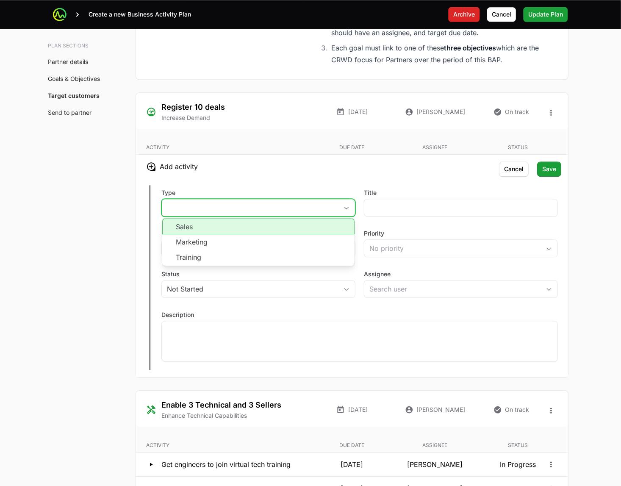
click at [322, 231] on li "Sales" at bounding box center [258, 226] width 192 height 16
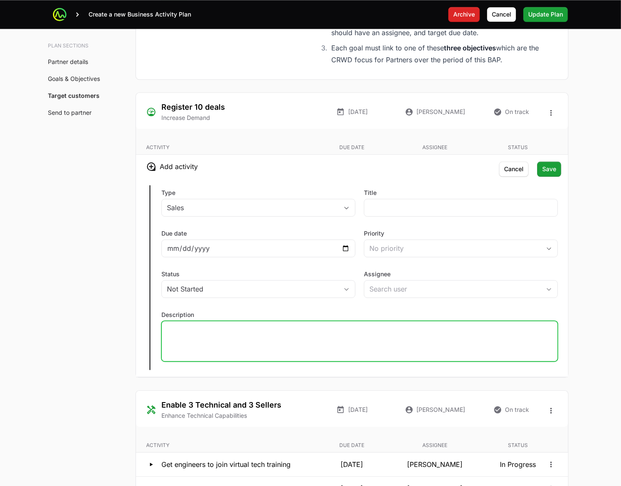
click at [384, 341] on div at bounding box center [359, 341] width 397 height 41
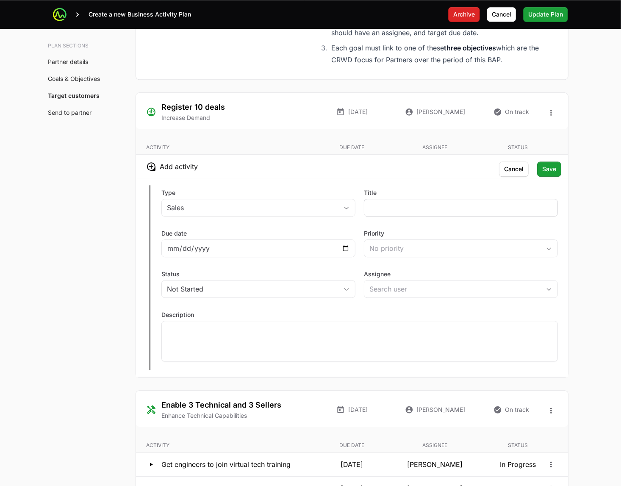
click at [410, 203] on div at bounding box center [461, 208] width 194 height 18
click at [429, 211] on input "Title" at bounding box center [461, 208] width 183 height 10
type input "Account Mapping"
click at [394, 344] on div at bounding box center [359, 341] width 397 height 41
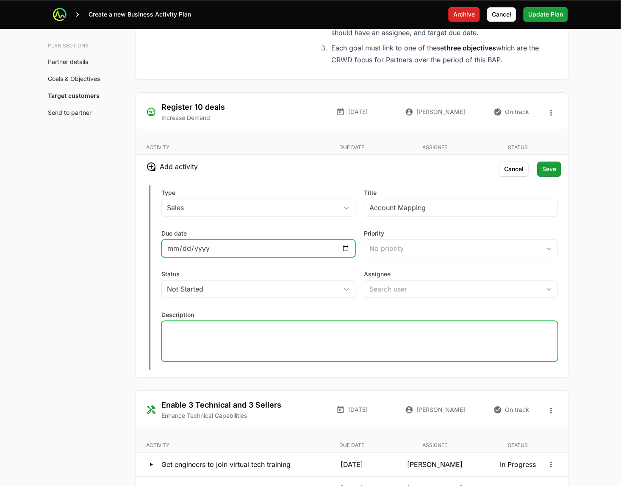
click at [346, 250] on input "Due date" at bounding box center [258, 248] width 183 height 10
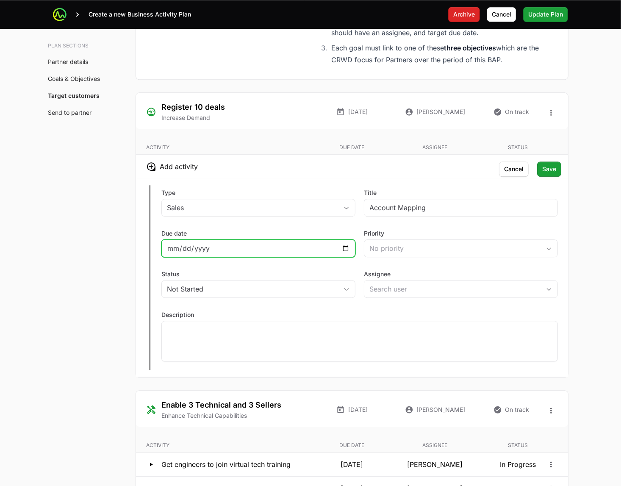
type input "[DATE]"
click at [426, 337] on div at bounding box center [359, 341] width 397 height 41
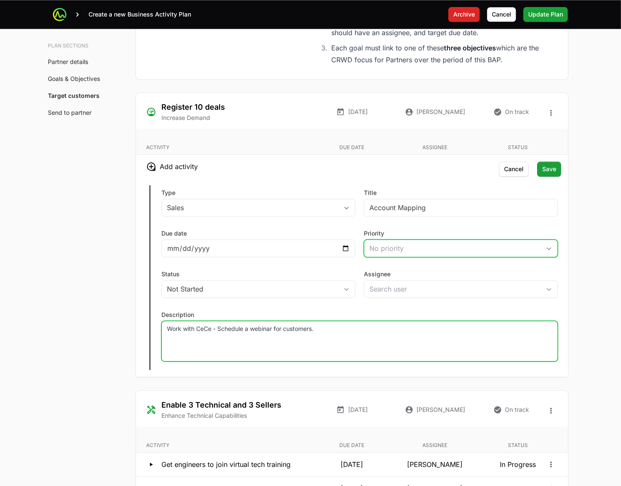
click at [549, 250] on icon "button" at bounding box center [549, 248] width 7 height 3
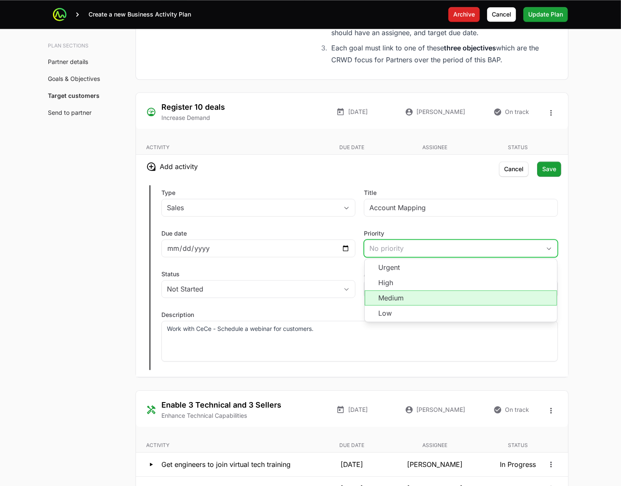
drag, startPoint x: 517, startPoint y: 299, endPoint x: 496, endPoint y: 299, distance: 20.8
click at [517, 299] on li "Medium" at bounding box center [461, 297] width 192 height 15
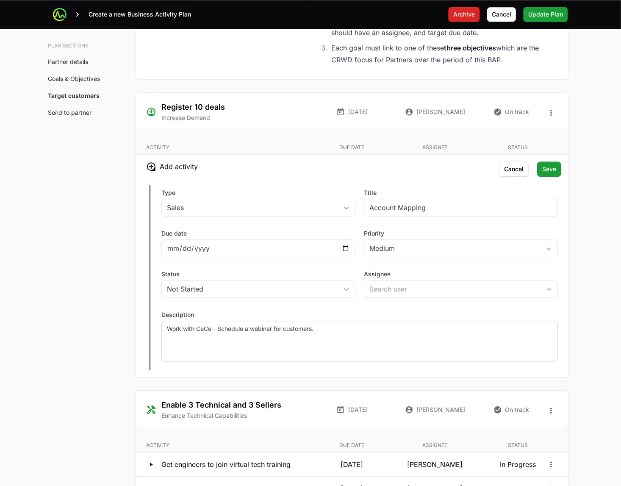
click at [395, 333] on p "Work with CeCe - Schedule a webinar for customers." at bounding box center [360, 329] width 386 height 8
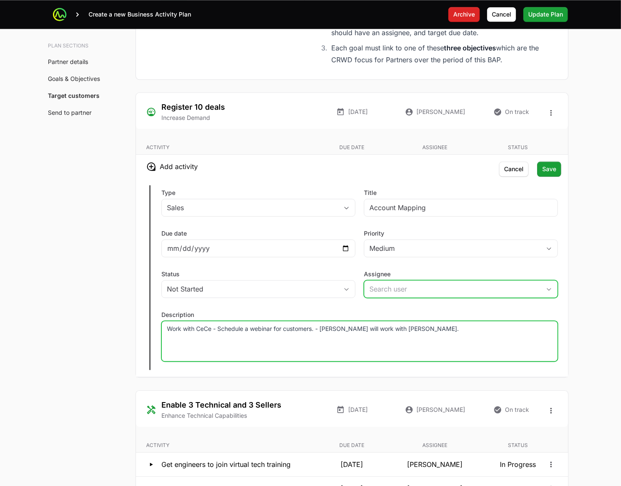
click at [551, 289] on div "Open" at bounding box center [549, 289] width 17 height 17
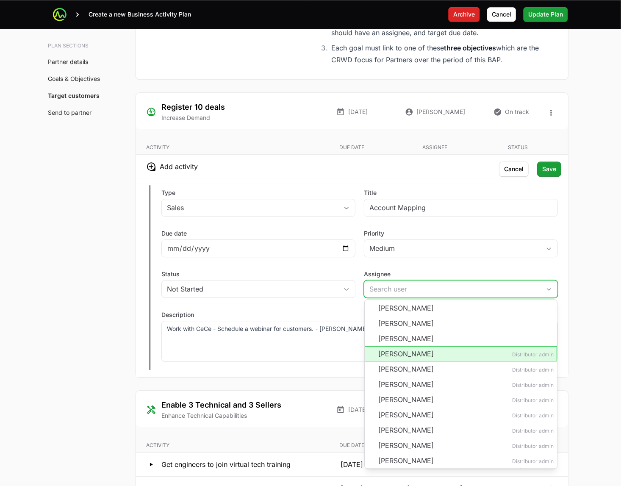
click at [497, 360] on li "[PERSON_NAME] Distributor admin" at bounding box center [461, 353] width 192 height 15
type input "[PERSON_NAME]"
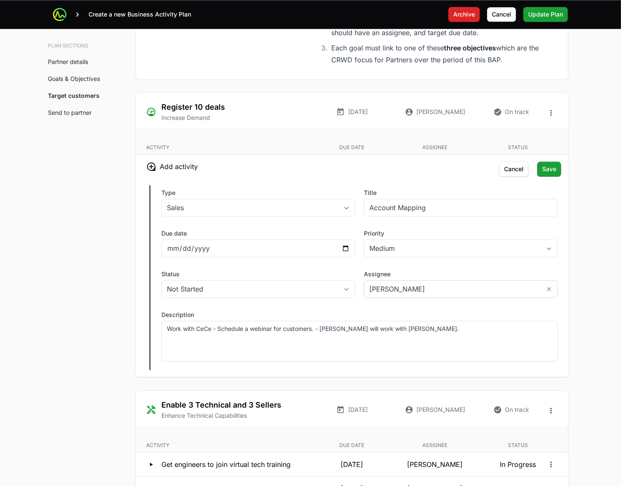
click at [294, 294] on div "Not Started" at bounding box center [252, 289] width 171 height 10
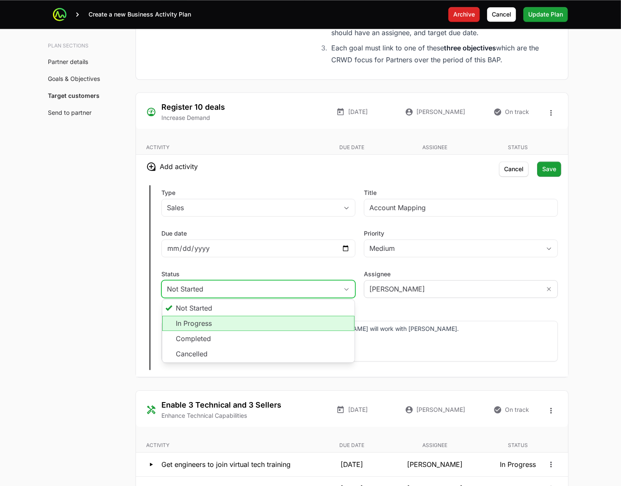
drag, startPoint x: 275, startPoint y: 325, endPoint x: 373, endPoint y: 299, distance: 100.9
click at [275, 325] on li "In Progress" at bounding box center [258, 323] width 192 height 15
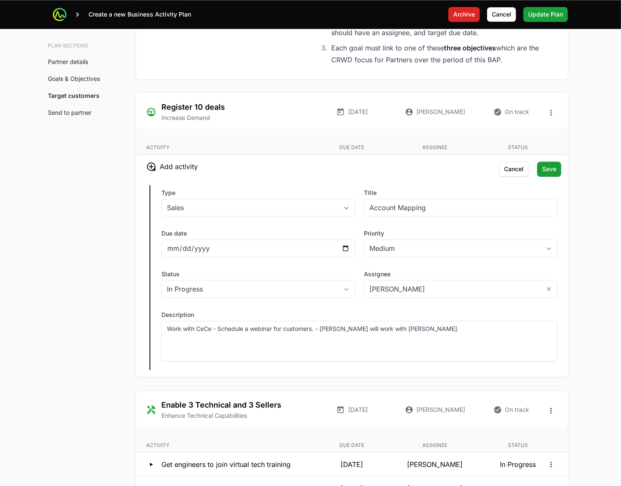
click at [466, 208] on input "Account Mapping" at bounding box center [461, 208] width 183 height 10
drag, startPoint x: 466, startPoint y: 208, endPoint x: 265, endPoint y: 210, distance: 201.3
click at [265, 210] on div "Type Sales Title Account Mapping Due date [DATE] Priority Medium Status In Prog…" at bounding box center [352, 277] width 432 height 198
type input "Customer Webinar"
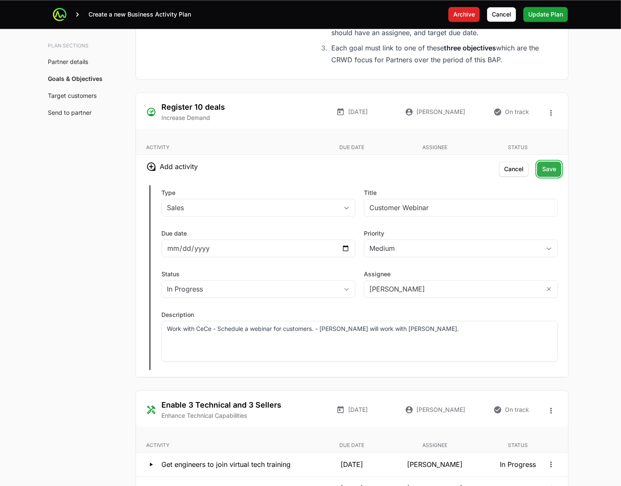
click at [553, 173] on span "Save" at bounding box center [549, 169] width 14 height 10
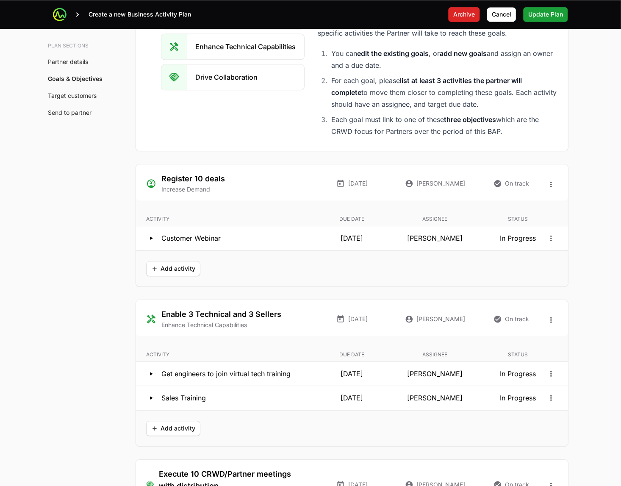
scroll to position [1521, 0]
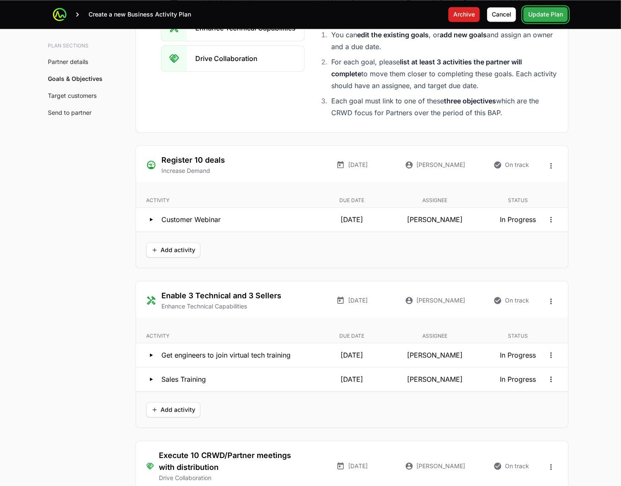
click at [542, 18] on span "Update Plan" at bounding box center [545, 14] width 35 height 10
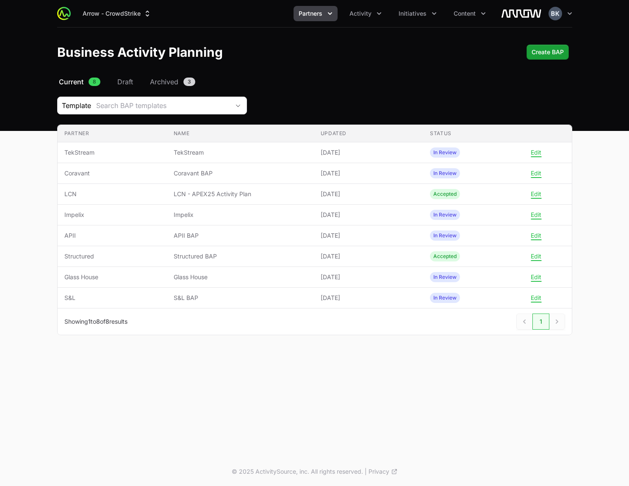
click at [456, 85] on nav "Current 8 Draft Archived 3" at bounding box center [314, 82] width 515 height 10
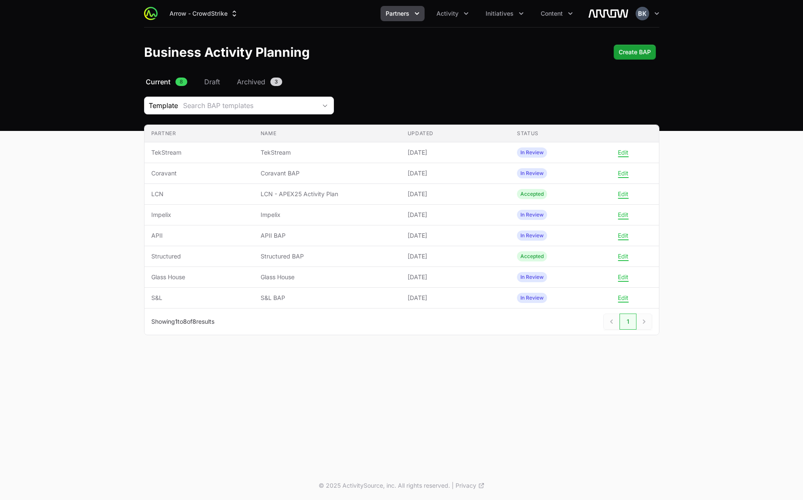
click at [726, 170] on main "Select a tab Current Draft Archived Current 8 Draft Archived 3 Template Search …" at bounding box center [401, 216] width 803 height 279
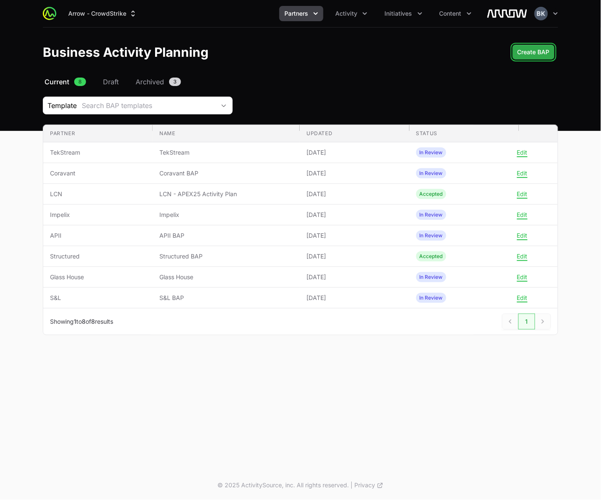
click at [531, 49] on span "Create BAP" at bounding box center [533, 52] width 32 height 10
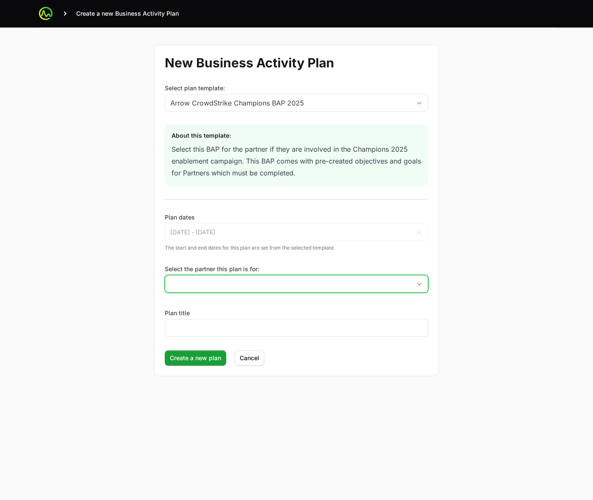
click at [218, 284] on input "Select the partner this plan is for:" at bounding box center [288, 283] width 246 height 17
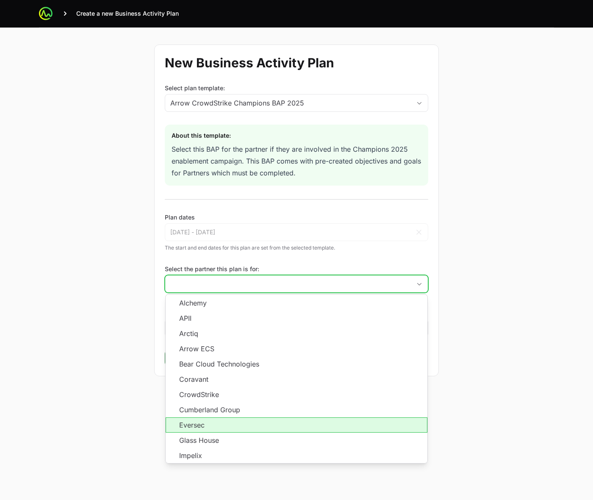
scroll to position [106, 0]
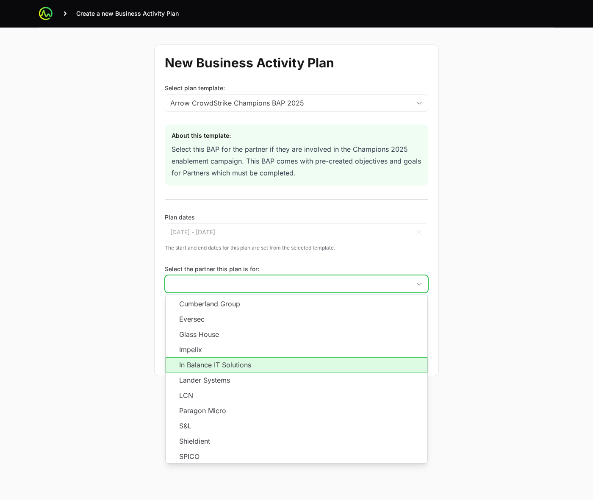
click at [245, 367] on li "In Balance IT Solutions" at bounding box center [297, 364] width 262 height 15
type input "In Balance IT Solutions"
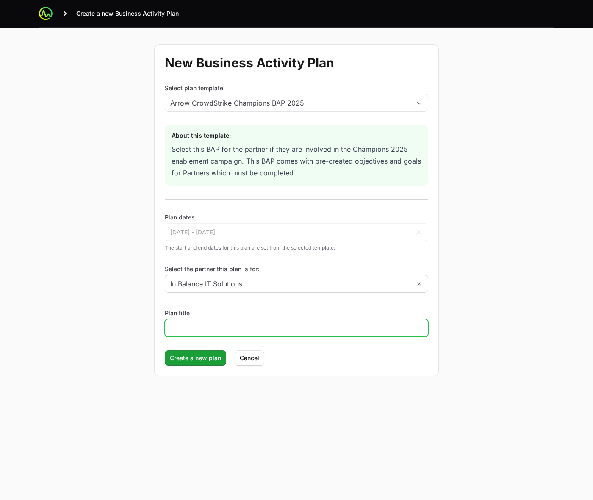
click at [217, 324] on input "Plan title" at bounding box center [296, 328] width 253 height 10
type input "In Balance IT"
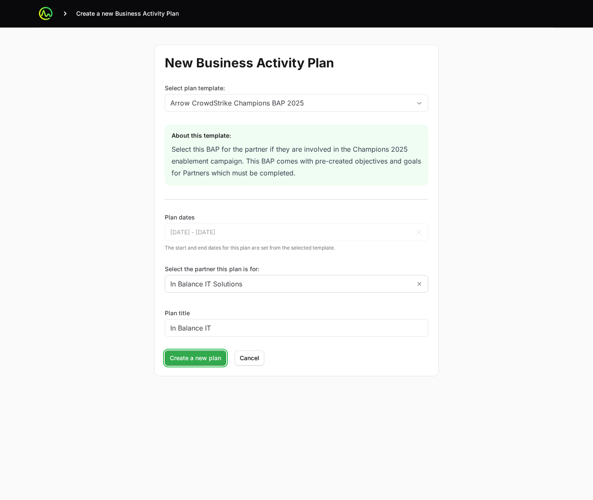
click at [180, 361] on span "Create a new plan" at bounding box center [195, 358] width 51 height 10
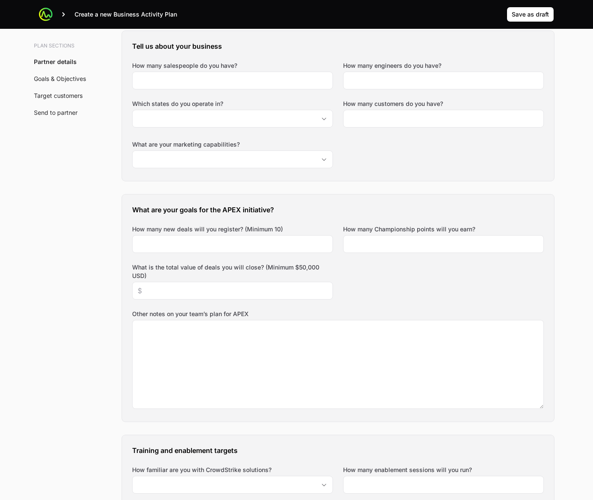
scroll to position [212, 0]
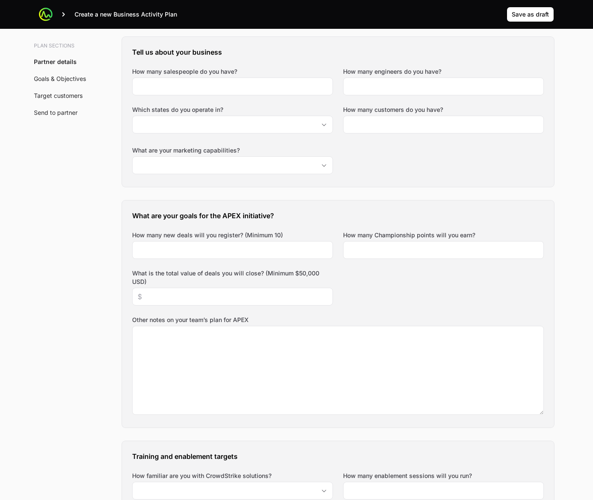
click at [528, 14] on span "Save as draft" at bounding box center [530, 14] width 37 height 10
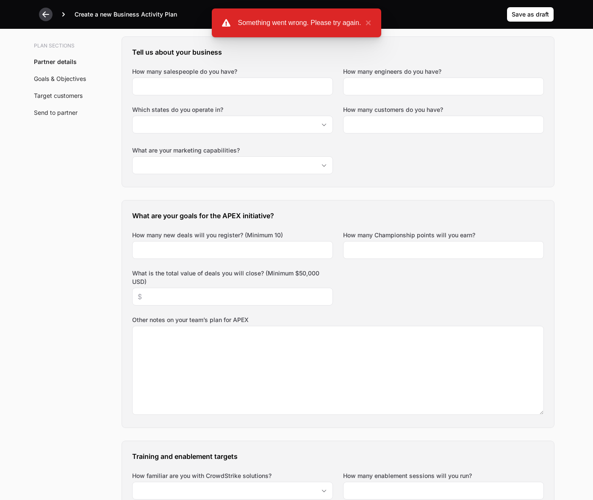
click at [43, 15] on icon at bounding box center [46, 14] width 8 height 8
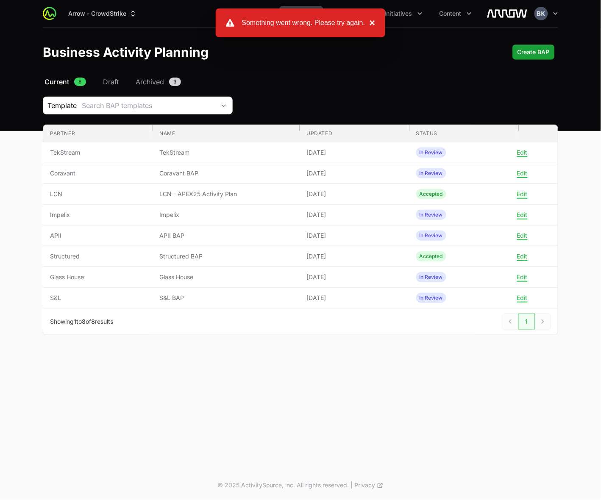
click at [372, 24] on button "×" at bounding box center [370, 23] width 10 height 10
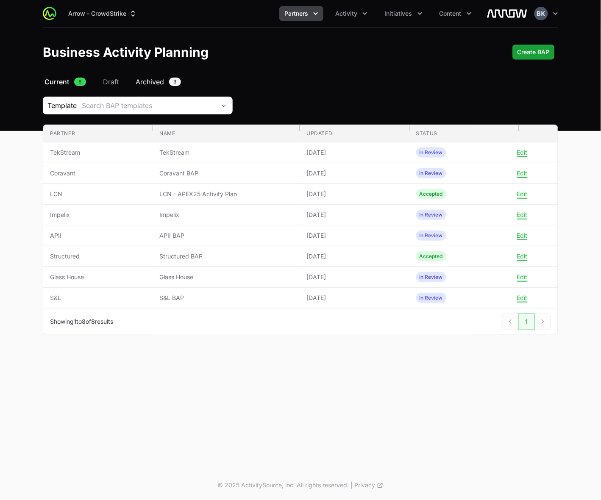
click at [156, 83] on span "Archived" at bounding box center [150, 82] width 28 height 10
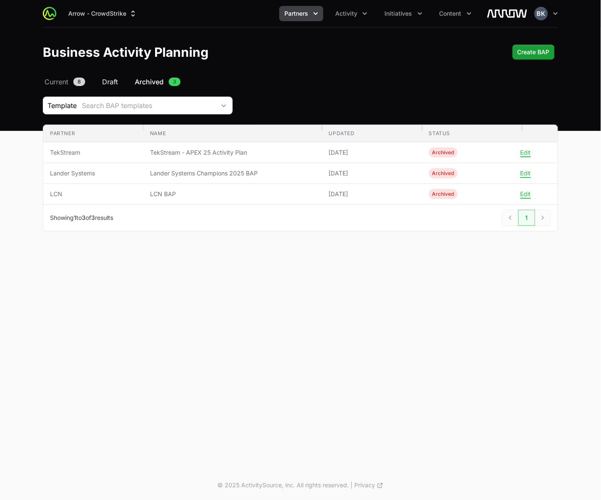
click at [111, 81] on span "Draft" at bounding box center [110, 82] width 16 height 10
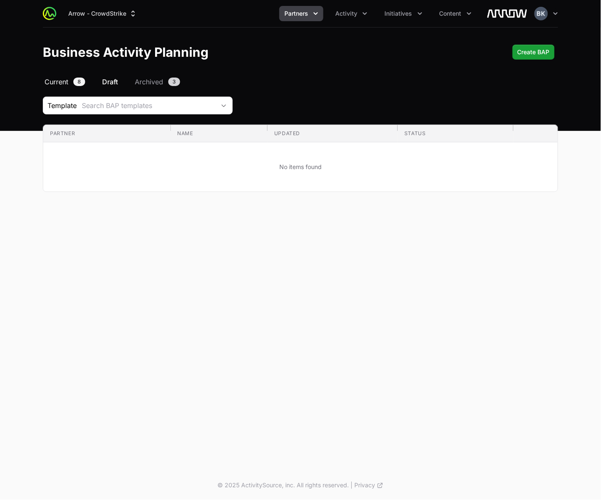
click at [54, 81] on span "Current" at bounding box center [56, 82] width 24 height 10
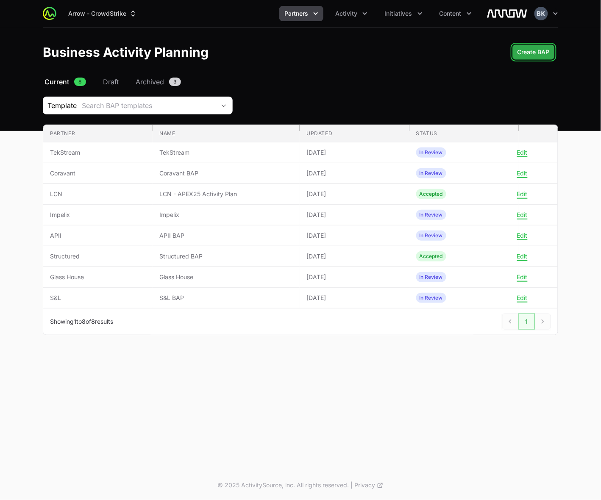
click at [533, 50] on span "Create BAP" at bounding box center [533, 52] width 32 height 10
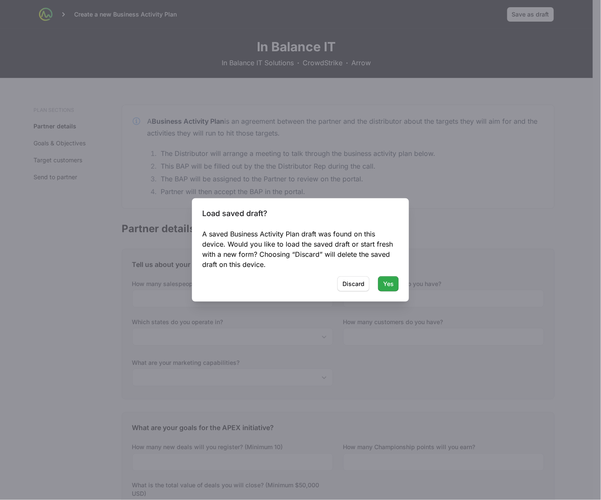
click at [386, 283] on span "Yes" at bounding box center [388, 284] width 11 height 10
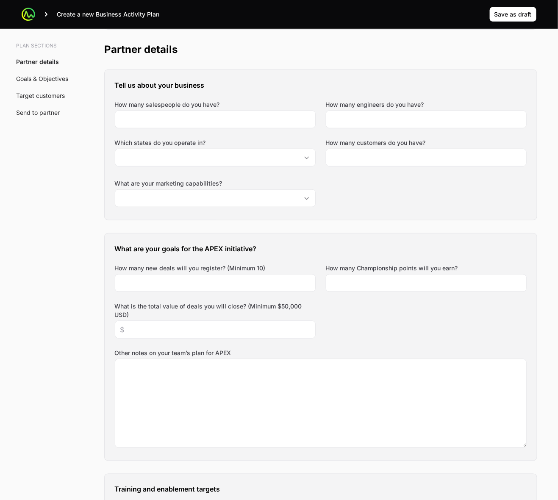
scroll to position [185, 0]
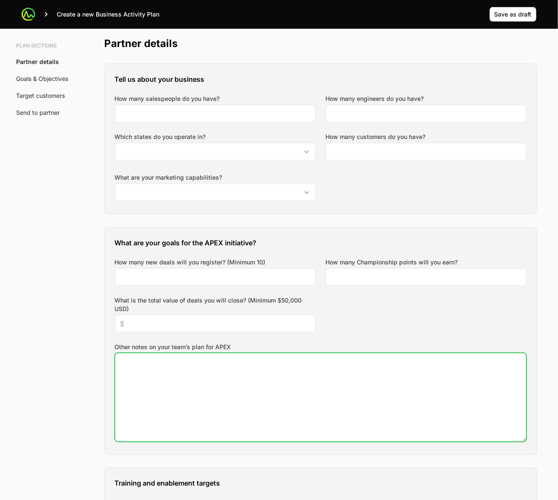
click at [354, 395] on textarea "Other notes on your team’s plan for APEX" at bounding box center [320, 397] width 411 height 88
click at [123, 361] on textarea "bi-weekly cadence call" at bounding box center [320, 397] width 411 height 88
click at [246, 362] on textarea "Bi-weekly cadence call" at bounding box center [320, 397] width 411 height 88
type textarea "Bi-weekly cadence call Grow pipeline"
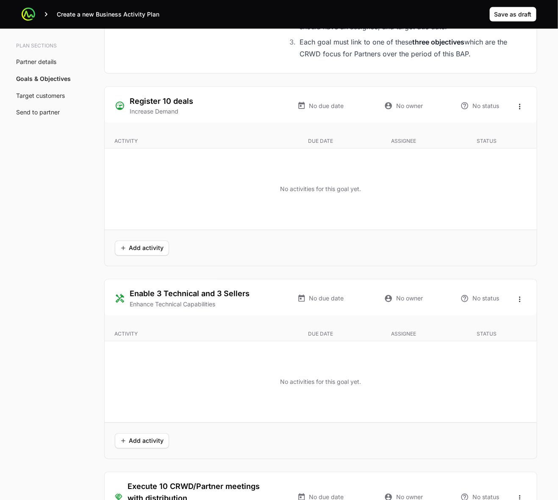
scroll to position [1509, 0]
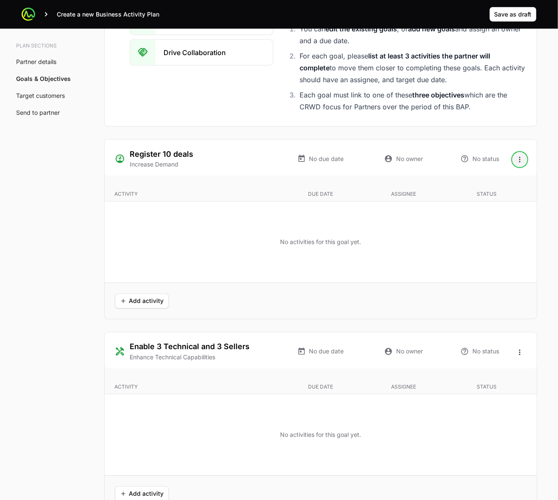
click at [520, 158] on icon "Open options" at bounding box center [520, 160] width 8 height 8
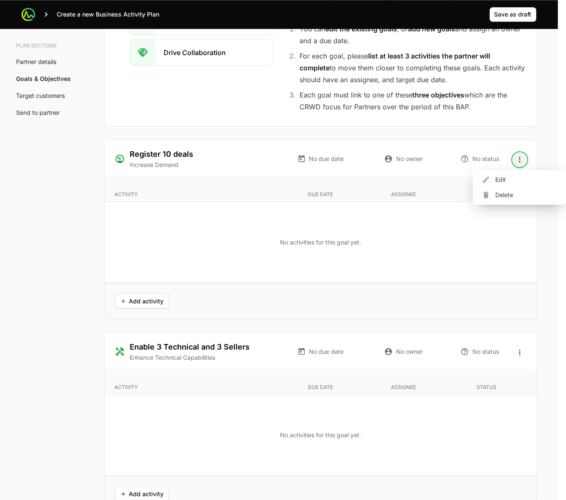
drag, startPoint x: 538, startPoint y: 145, endPoint x: 564, endPoint y: 174, distance: 39.0
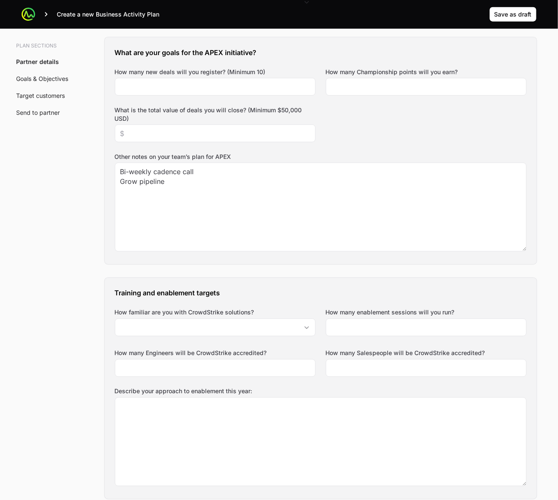
scroll to position [418, 0]
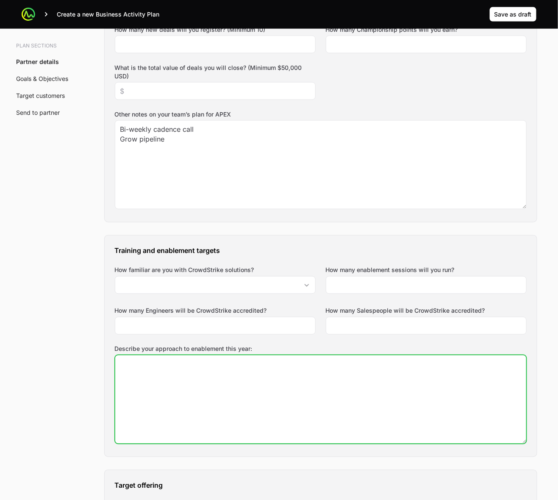
click at [347, 388] on textarea "Describe your approach to enablement this year:" at bounding box center [320, 400] width 411 height 88
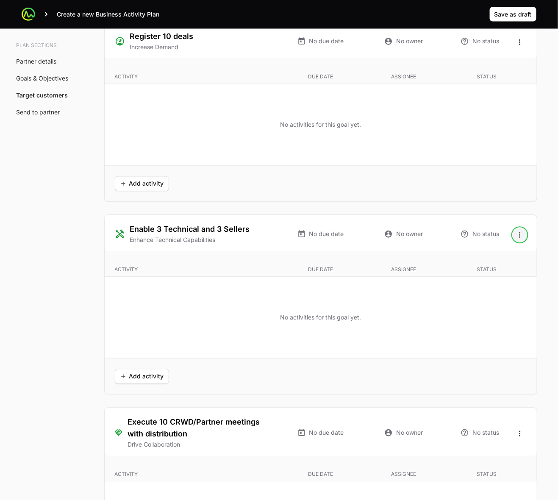
scroll to position [1645, 0]
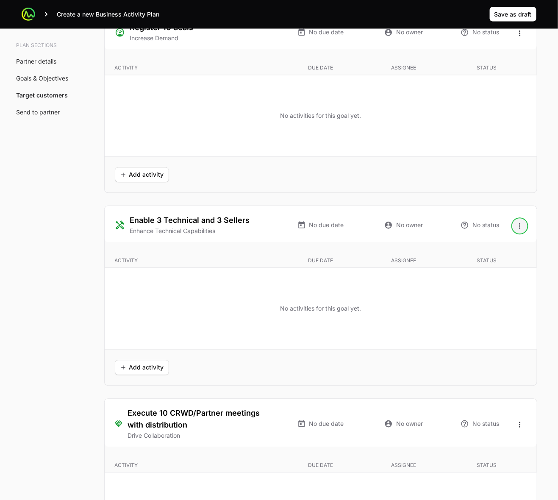
click at [520, 229] on icon "Open options" at bounding box center [520, 226] width 8 height 8
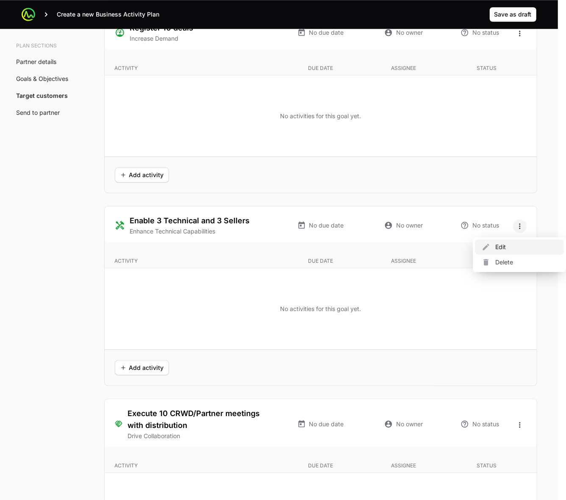
click at [514, 248] on div "Edit" at bounding box center [519, 246] width 89 height 15
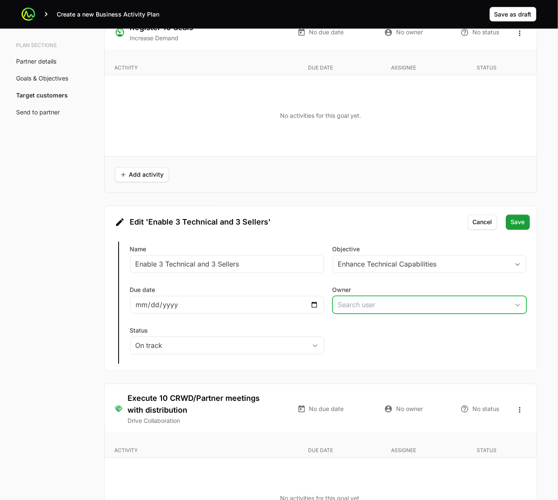
click at [515, 307] on icon "Open" at bounding box center [517, 305] width 7 height 3
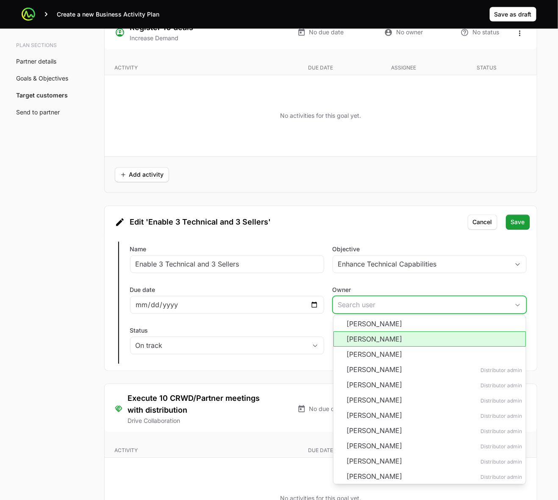
click at [481, 340] on li "[PERSON_NAME]" at bounding box center [430, 339] width 192 height 15
type input "[PERSON_NAME]"
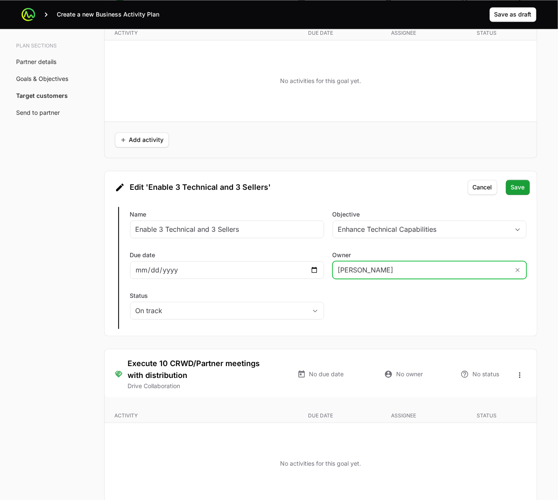
scroll to position [1698, 0]
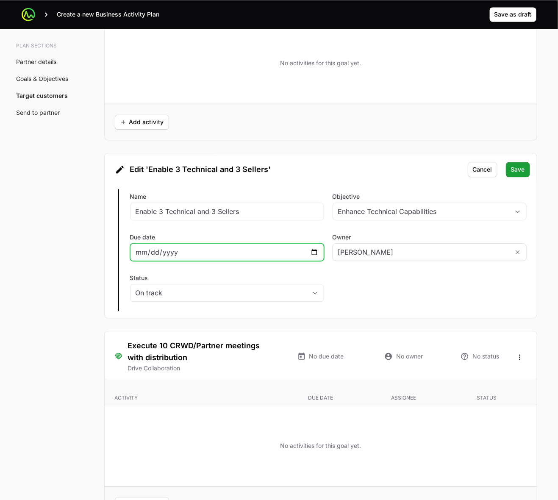
click at [313, 255] on input "Due date" at bounding box center [227, 252] width 183 height 10
type input "[DATE]"
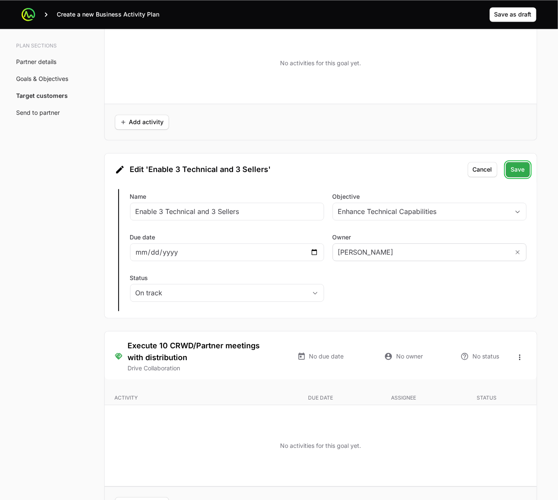
click at [515, 170] on span "Save" at bounding box center [518, 169] width 14 height 10
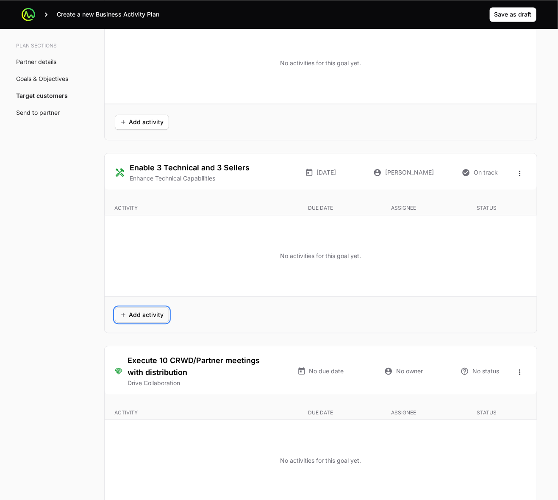
click at [138, 317] on span "Add activity" at bounding box center [142, 315] width 44 height 10
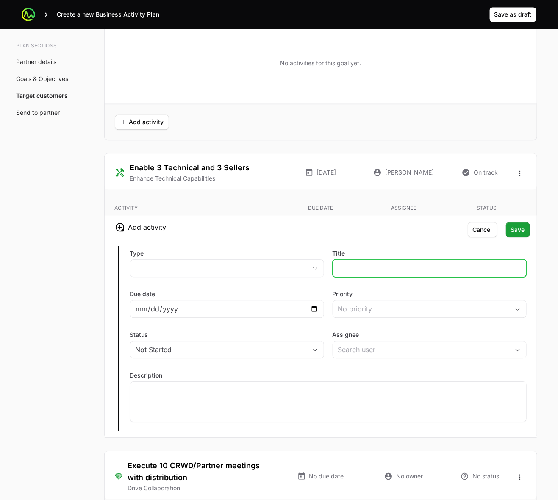
click at [384, 272] on input "Title" at bounding box center [429, 268] width 183 height 10
type input "End User Webinar"
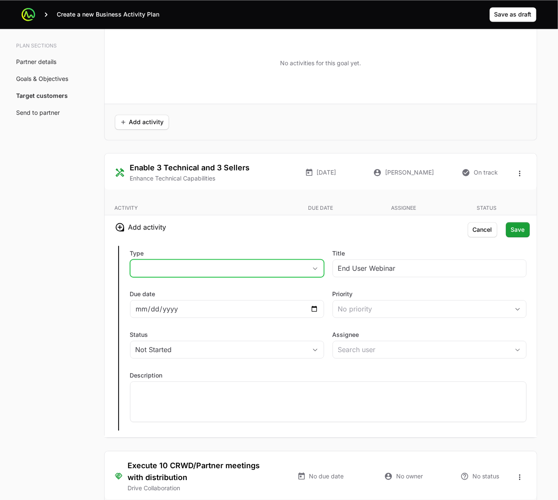
click at [288, 269] on button "placeholder" at bounding box center [227, 268] width 193 height 17
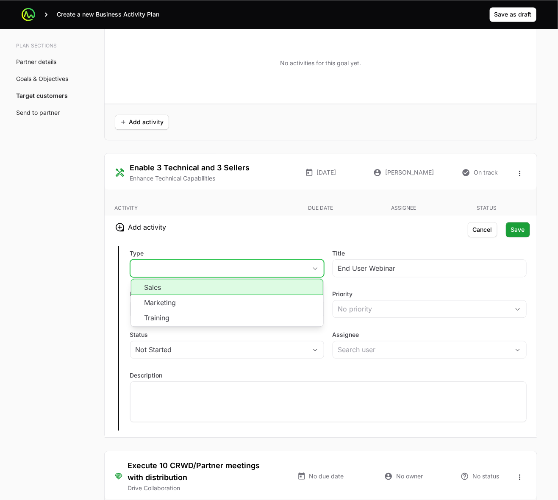
drag, startPoint x: 260, startPoint y: 291, endPoint x: 274, endPoint y: 295, distance: 14.6
click at [260, 291] on li "Sales" at bounding box center [227, 287] width 192 height 16
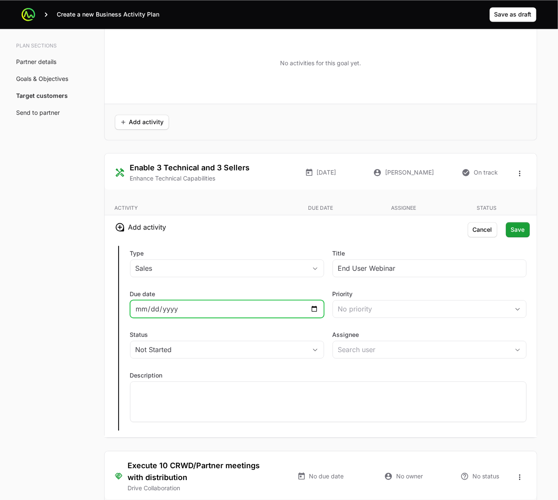
click at [314, 309] on input "Due date" at bounding box center [227, 309] width 183 height 10
type input "[DATE]"
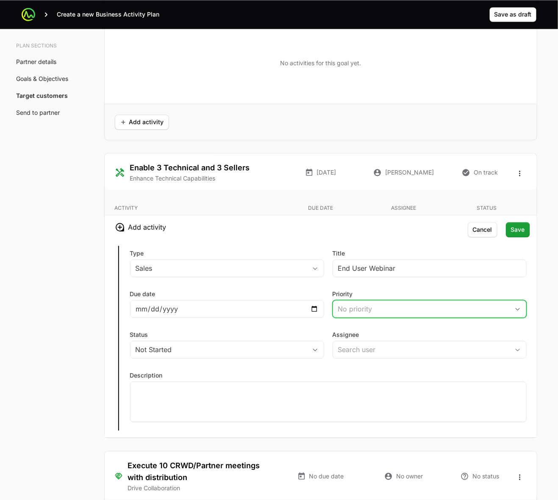
click at [435, 309] on div "No priority" at bounding box center [423, 309] width 171 height 10
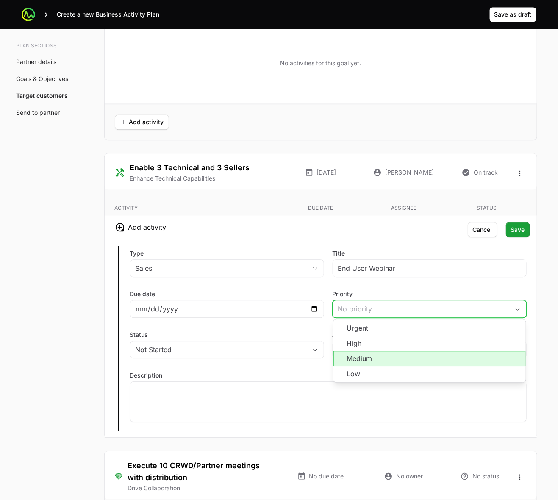
click at [423, 360] on li "Medium" at bounding box center [430, 358] width 192 height 15
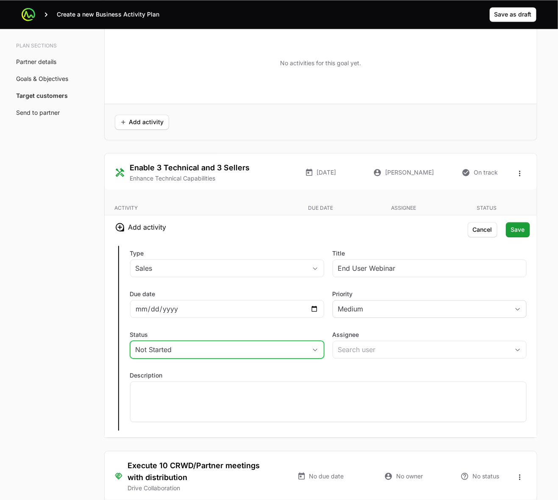
click at [306, 355] on button "Not Started" at bounding box center [227, 349] width 193 height 17
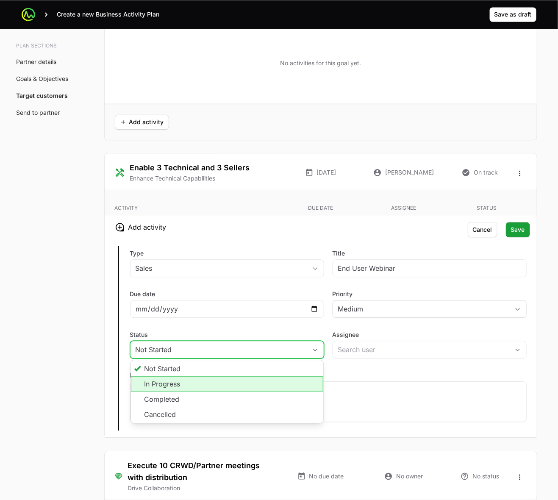
click at [289, 384] on li "In Progress" at bounding box center [227, 383] width 192 height 15
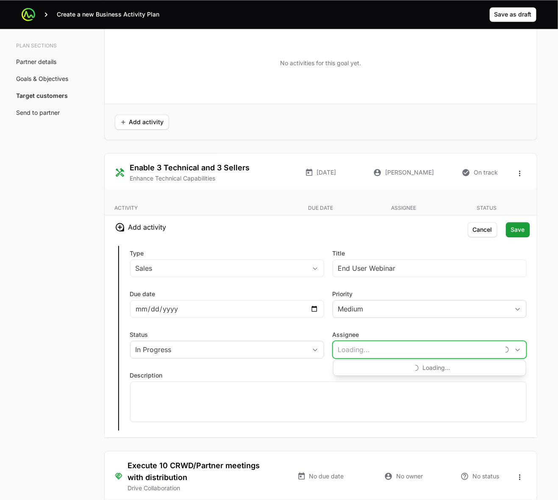
click at [399, 350] on input "Assignee" at bounding box center [416, 349] width 166 height 17
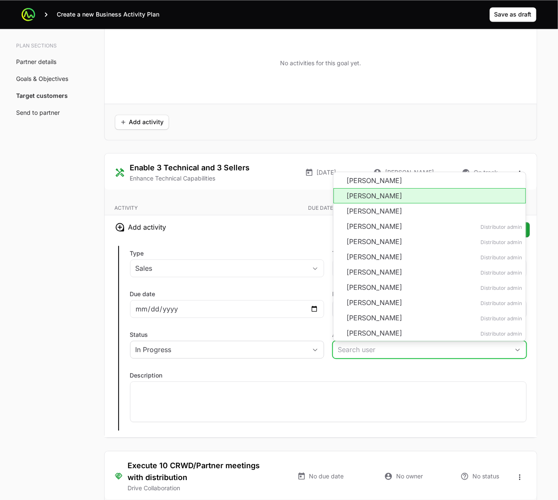
click at [409, 202] on li "[PERSON_NAME]" at bounding box center [430, 195] width 192 height 15
type input "[PERSON_NAME]"
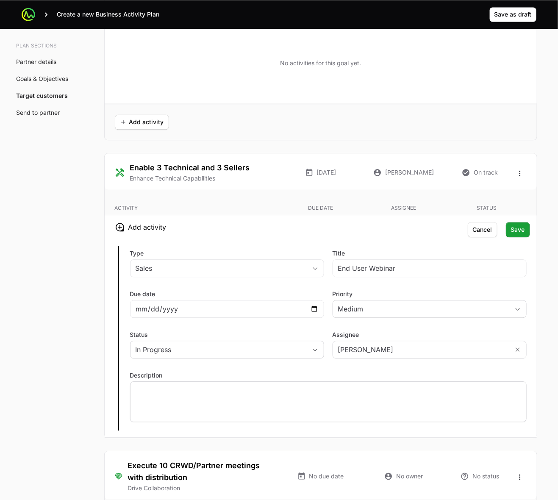
click at [248, 394] on p at bounding box center [329, 389] width 386 height 8
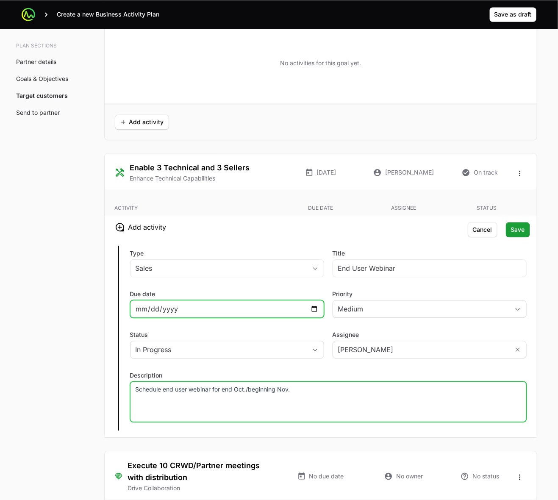
click at [316, 312] on input "[DATE]" at bounding box center [227, 309] width 183 height 10
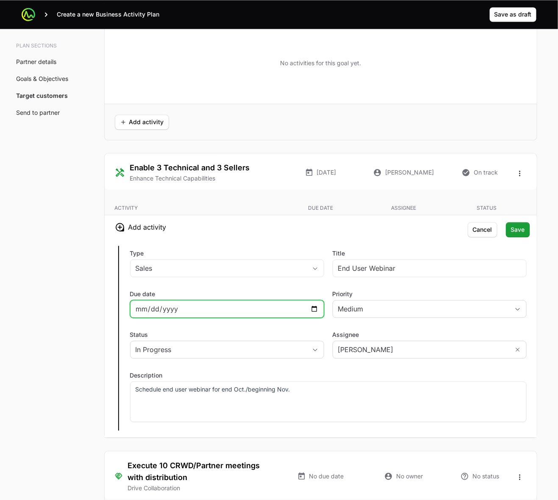
click at [316, 312] on input "[DATE]" at bounding box center [227, 309] width 183 height 10
click at [524, 231] on span "Save" at bounding box center [518, 230] width 14 height 10
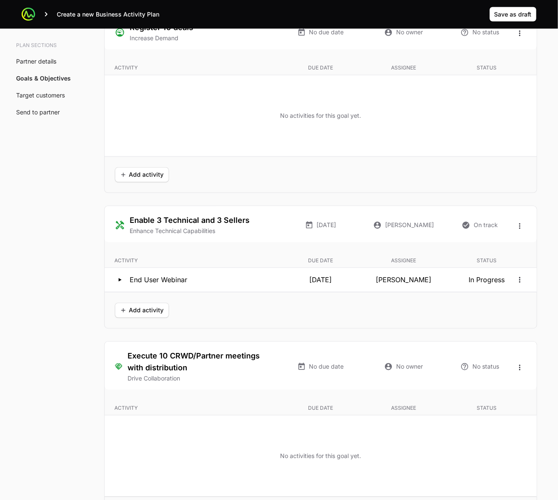
scroll to position [1592, 0]
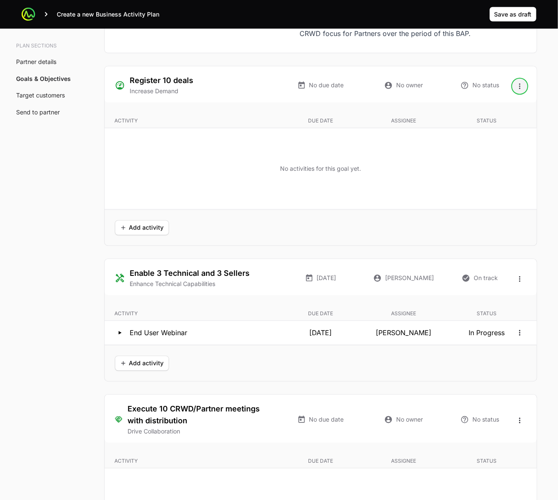
click at [517, 86] on icon "Open options" at bounding box center [520, 86] width 8 height 8
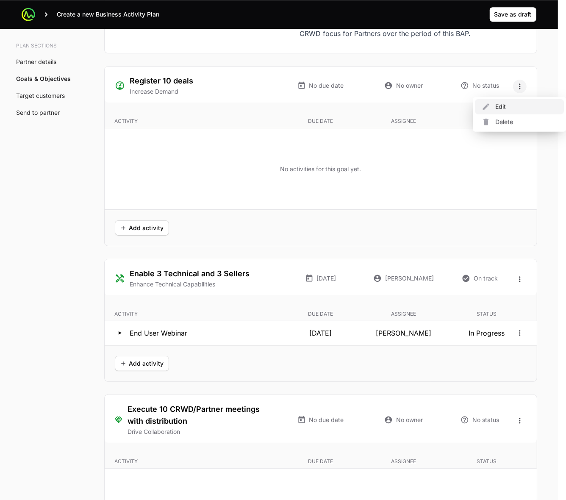
click at [516, 108] on div "Edit" at bounding box center [519, 106] width 89 height 15
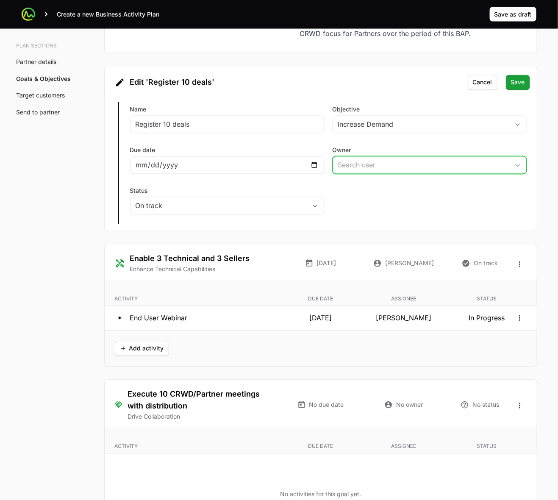
click at [499, 166] on input "Owner" at bounding box center [421, 165] width 176 height 17
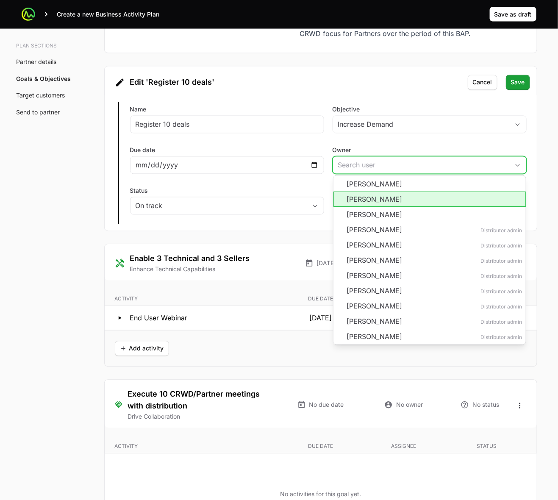
click at [481, 202] on li "[PERSON_NAME]" at bounding box center [430, 199] width 192 height 15
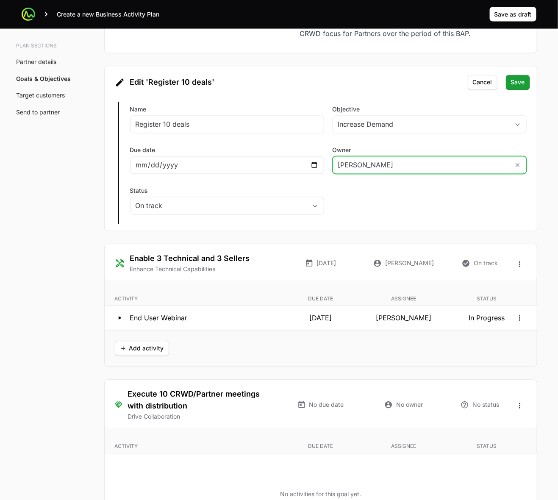
type input "[PERSON_NAME]"
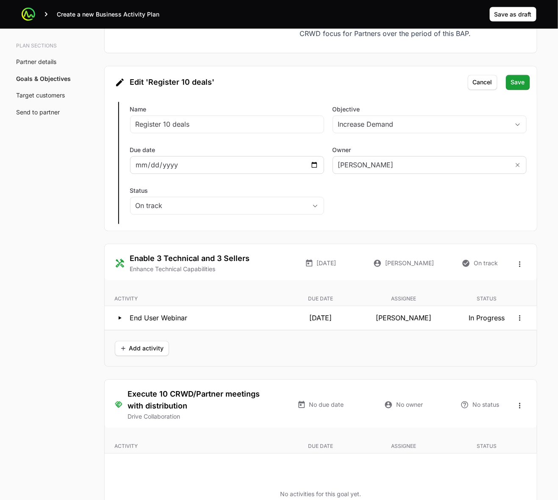
click at [261, 161] on div at bounding box center [227, 165] width 194 height 18
click at [322, 167] on div at bounding box center [227, 165] width 194 height 18
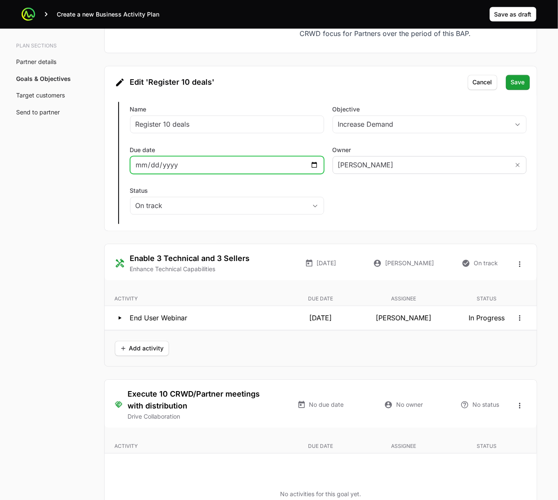
click at [315, 166] on input "Due date" at bounding box center [227, 165] width 183 height 10
type input "[DATE]"
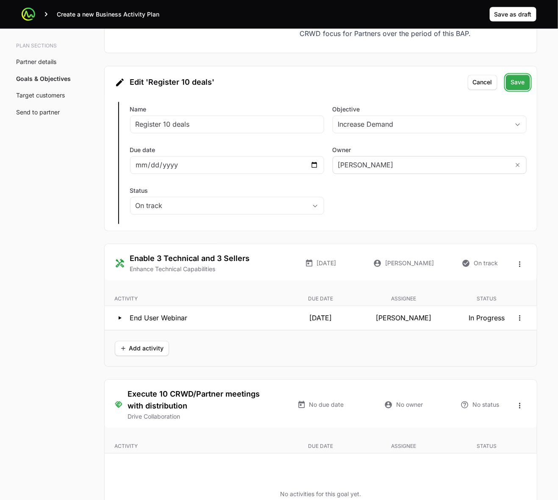
click at [520, 80] on span "Save" at bounding box center [518, 83] width 14 height 10
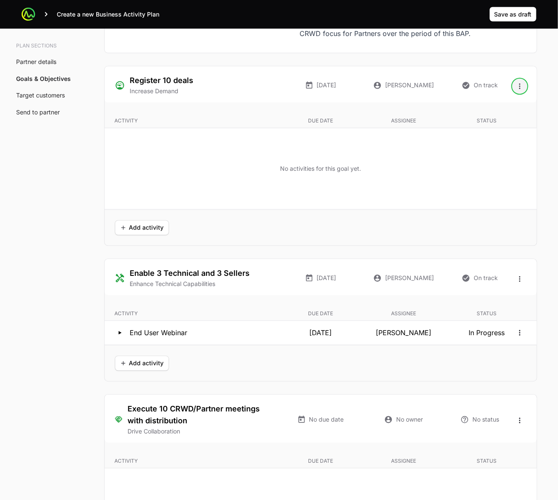
click at [518, 87] on icon "Open options" at bounding box center [520, 86] width 8 height 8
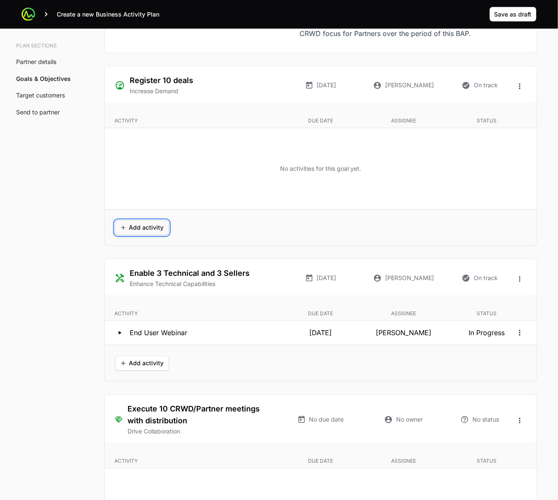
click at [125, 228] on span "Add activity" at bounding box center [142, 228] width 44 height 10
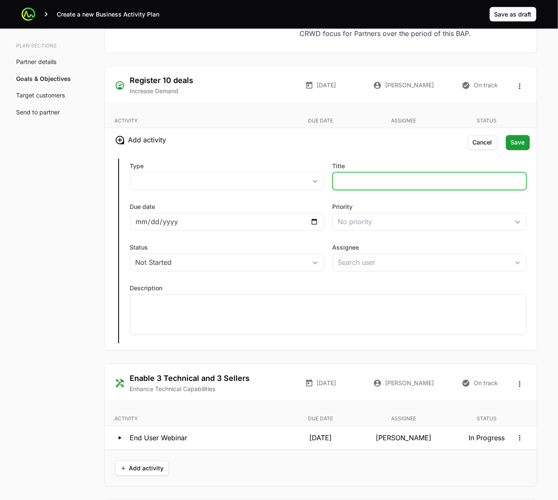
click at [361, 178] on input "Title" at bounding box center [429, 181] width 183 height 10
type input "End User Webinar"
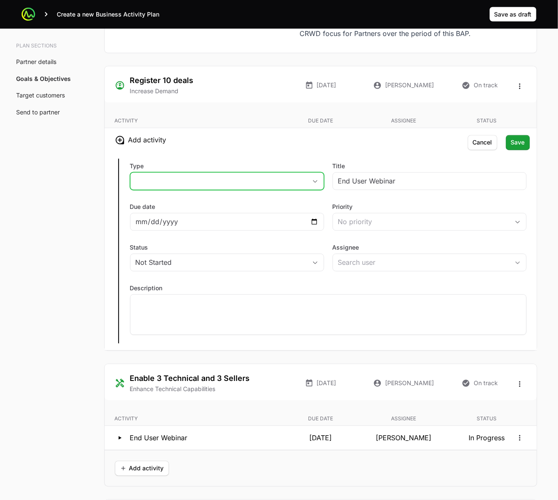
click at [304, 176] on button "placeholder" at bounding box center [227, 181] width 193 height 17
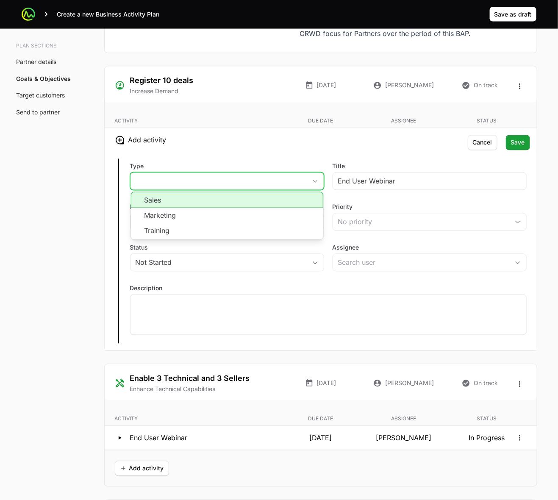
click at [284, 204] on li "Sales" at bounding box center [227, 200] width 192 height 16
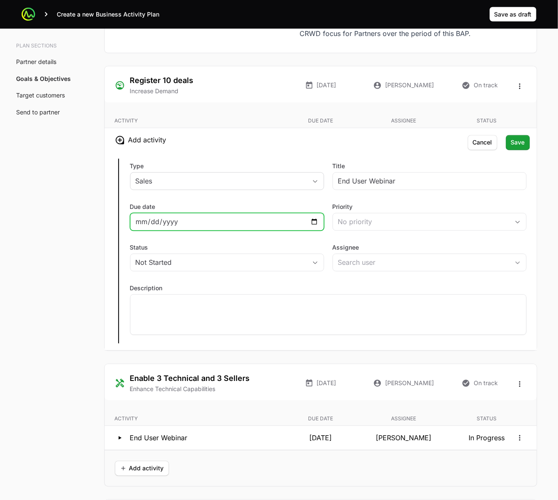
click at [310, 222] on input "Due date" at bounding box center [227, 222] width 183 height 10
type input "[DATE]"
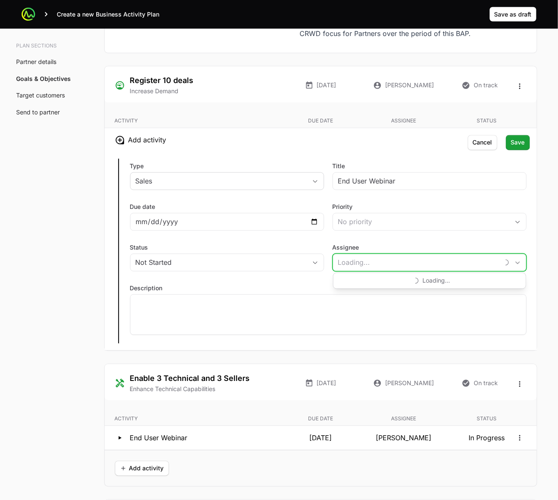
click at [400, 270] on input "Assignee" at bounding box center [416, 262] width 166 height 17
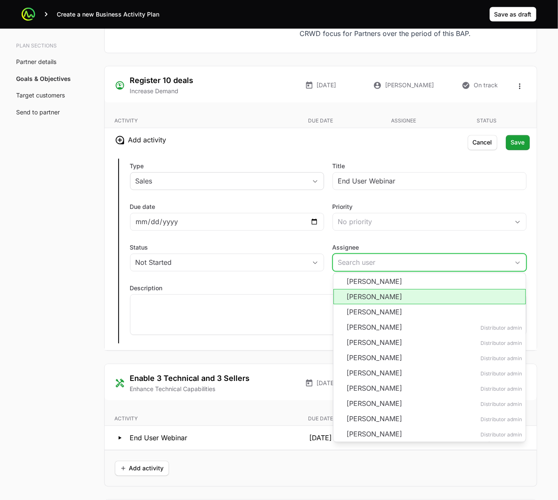
click at [396, 298] on li "[PERSON_NAME]" at bounding box center [430, 296] width 192 height 15
type input "[PERSON_NAME]"
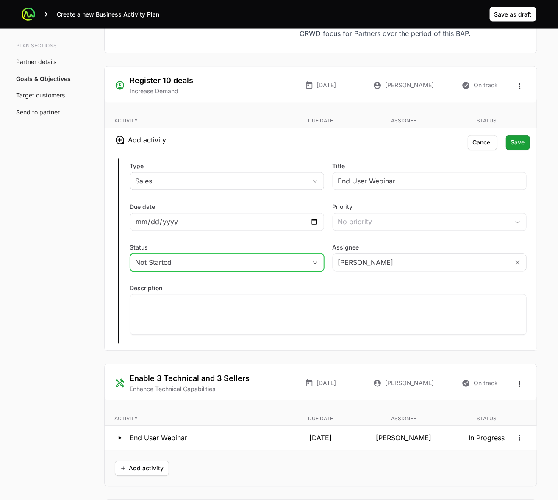
click at [266, 267] on div "Not Started" at bounding box center [221, 263] width 171 height 10
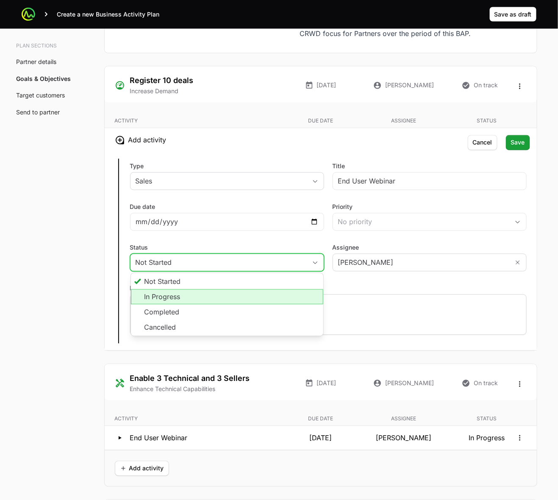
click at [257, 297] on li "In Progress" at bounding box center [227, 296] width 192 height 15
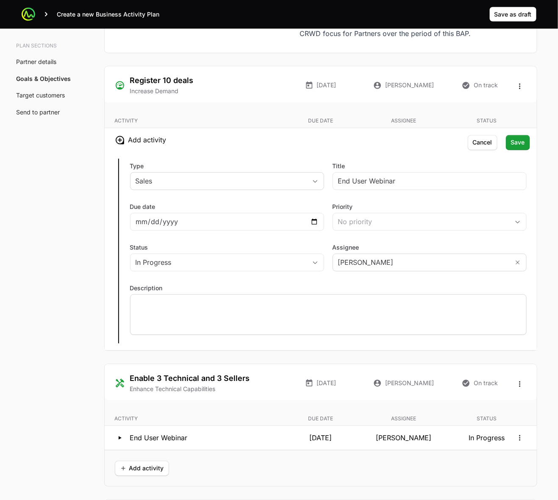
click at [301, 306] on p at bounding box center [329, 302] width 386 height 8
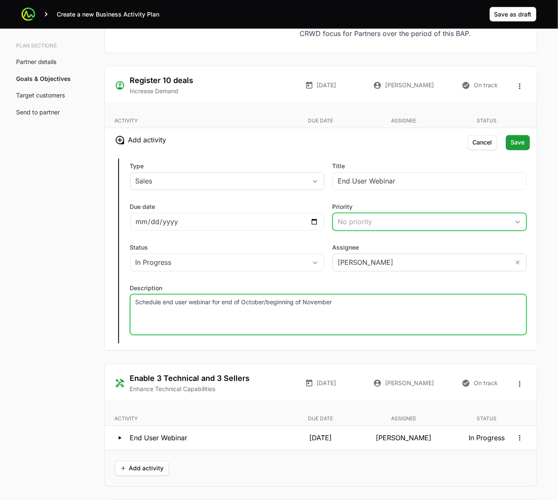
click at [395, 221] on div "No priority" at bounding box center [423, 222] width 171 height 10
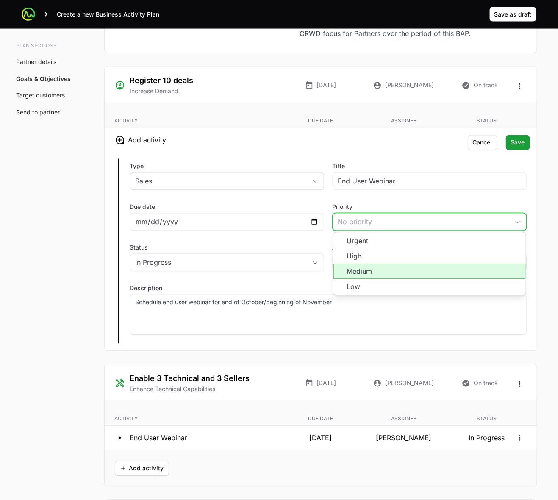
click at [386, 274] on li "Medium" at bounding box center [430, 271] width 192 height 15
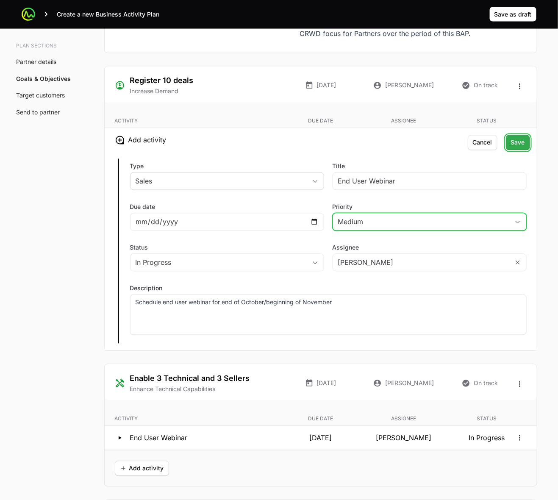
click at [523, 141] on span "Save" at bounding box center [518, 143] width 14 height 10
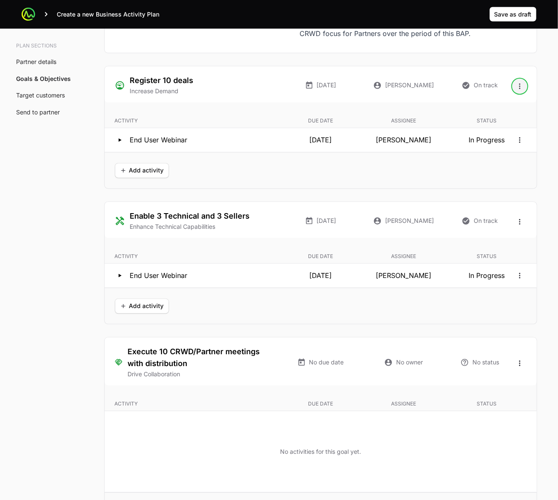
click at [518, 85] on icon "Open options" at bounding box center [520, 86] width 8 height 8
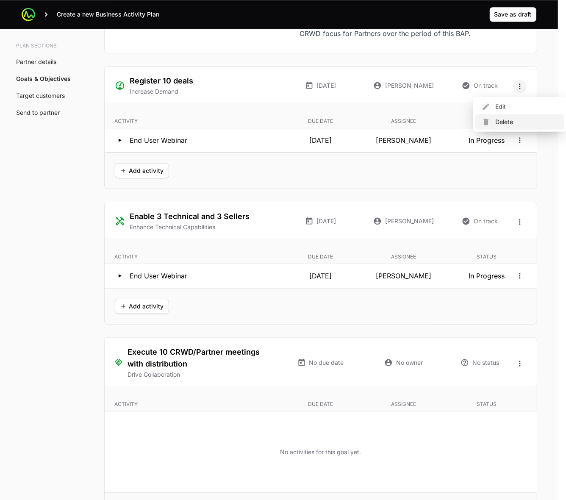
drag, startPoint x: 509, startPoint y: 114, endPoint x: 378, endPoint y: 57, distance: 142.9
click at [509, 114] on div "Delete" at bounding box center [519, 121] width 89 height 15
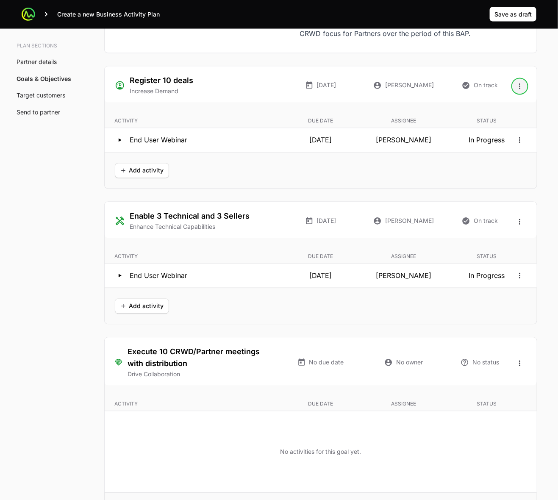
click at [519, 87] on icon "Open options" at bounding box center [520, 86] width 8 height 8
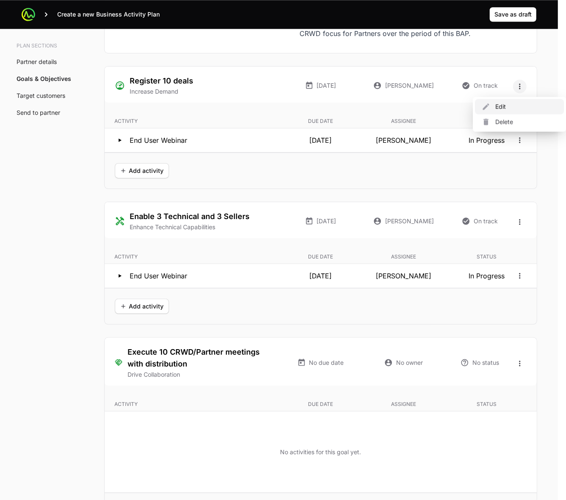
click at [514, 103] on div "Edit" at bounding box center [519, 106] width 89 height 15
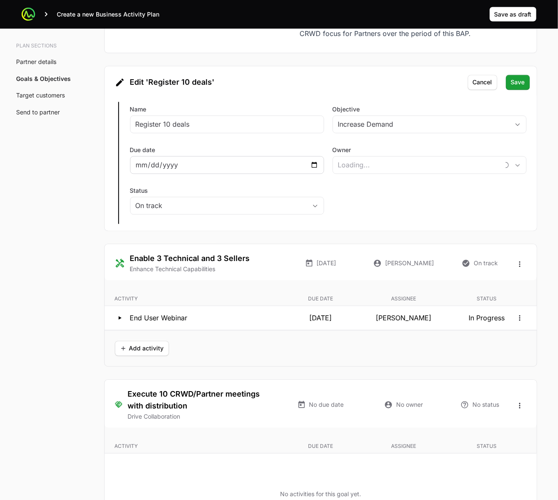
type input "[PERSON_NAME]"
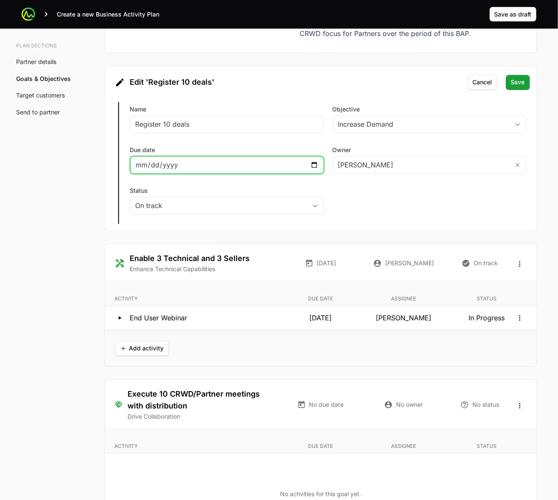
click at [318, 162] on input "[DATE]" at bounding box center [227, 165] width 183 height 10
type input "[DATE]"
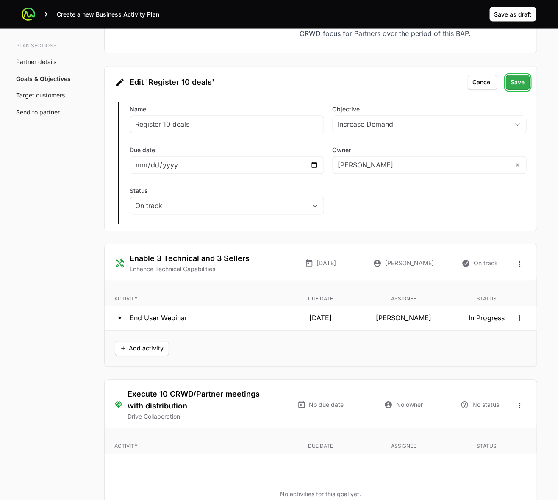
click at [524, 86] on span "Save" at bounding box center [518, 83] width 14 height 10
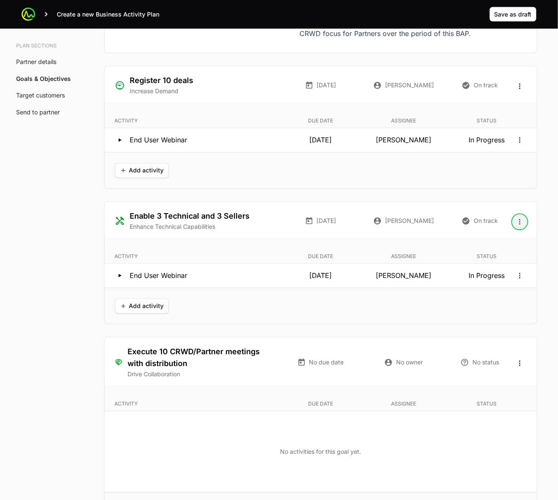
click at [520, 219] on button "Open options" at bounding box center [520, 222] width 14 height 14
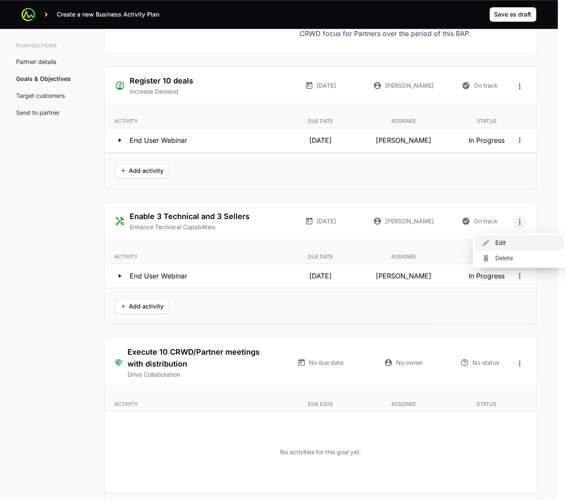
click at [517, 243] on div "Edit" at bounding box center [519, 242] width 89 height 15
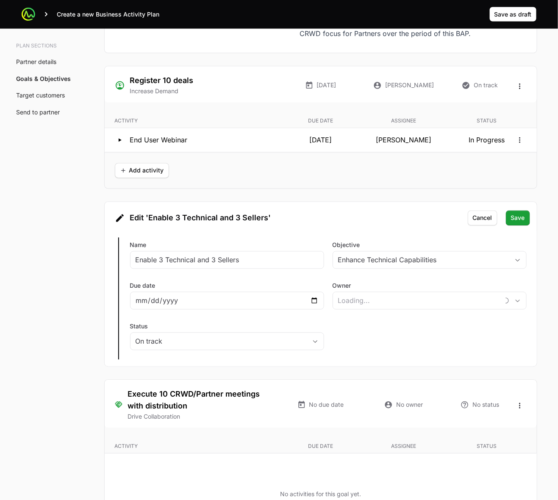
type input "[PERSON_NAME]"
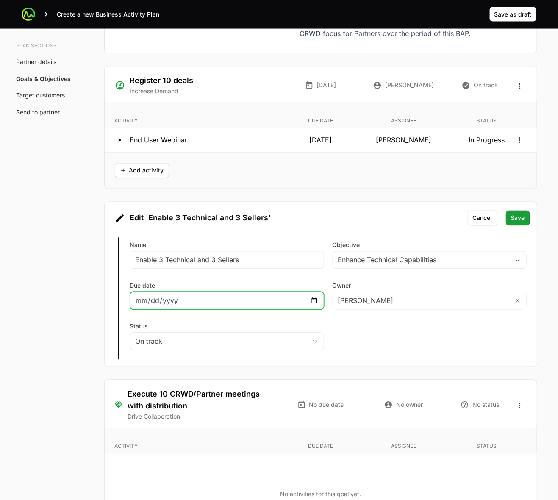
click at [315, 302] on input "[DATE]" at bounding box center [227, 301] width 183 height 10
type input "[DATE]"
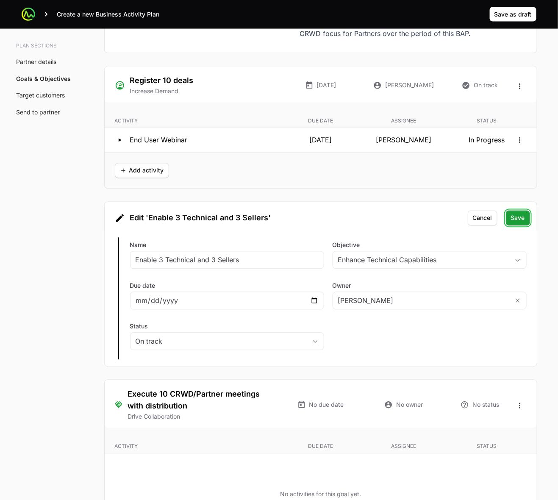
drag, startPoint x: 515, startPoint y: 220, endPoint x: 501, endPoint y: 221, distance: 14.4
click at [515, 220] on span "Save" at bounding box center [518, 218] width 14 height 10
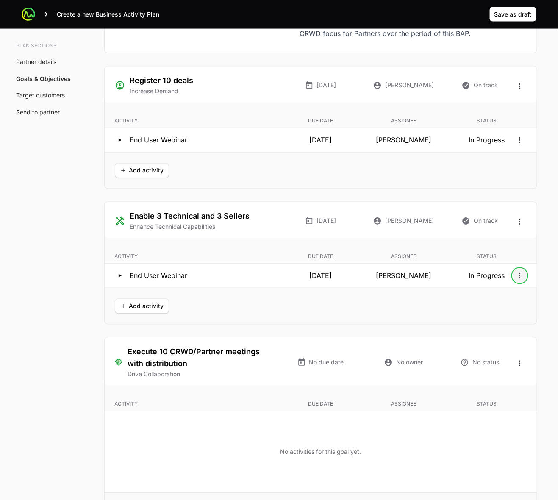
click at [521, 280] on icon "Open options" at bounding box center [520, 276] width 8 height 8
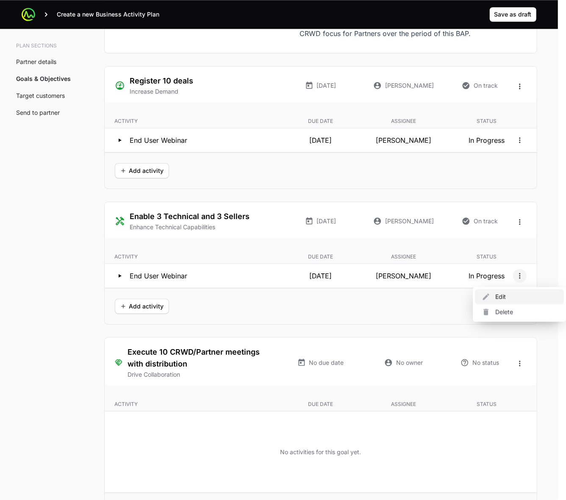
click at [497, 298] on div "Edit" at bounding box center [519, 296] width 89 height 15
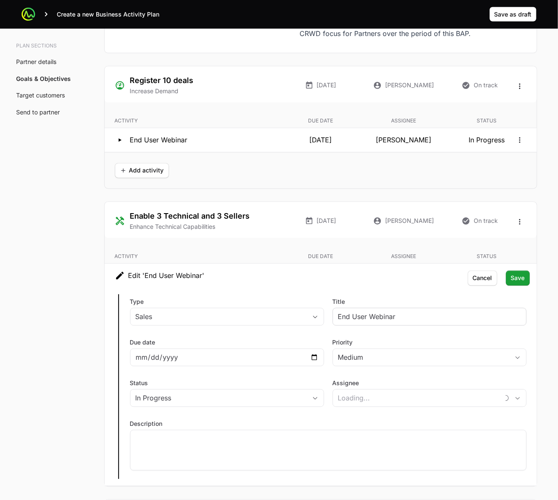
type input "[PERSON_NAME]"
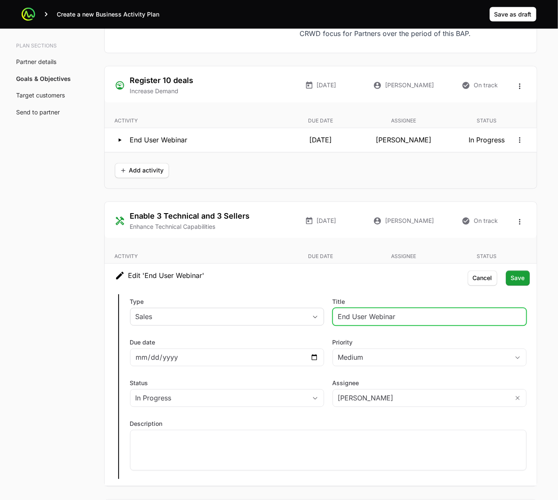
drag, startPoint x: 416, startPoint y: 321, endPoint x: 284, endPoint y: 316, distance: 131.9
click at [279, 319] on div "Type Sales Title End User Webinar Due date [DATE] Priority Medium Status In Pro…" at bounding box center [321, 387] width 432 height 198
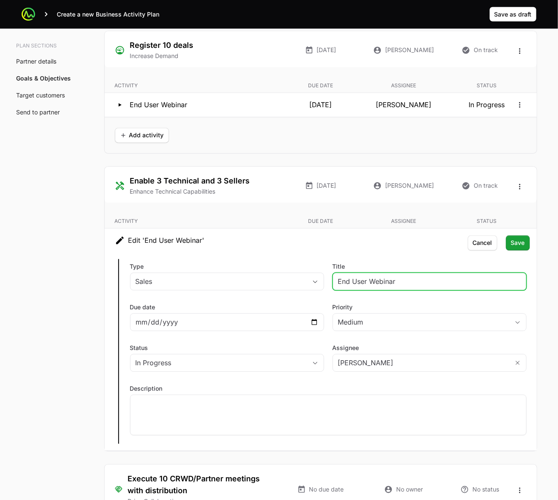
scroll to position [1645, 0]
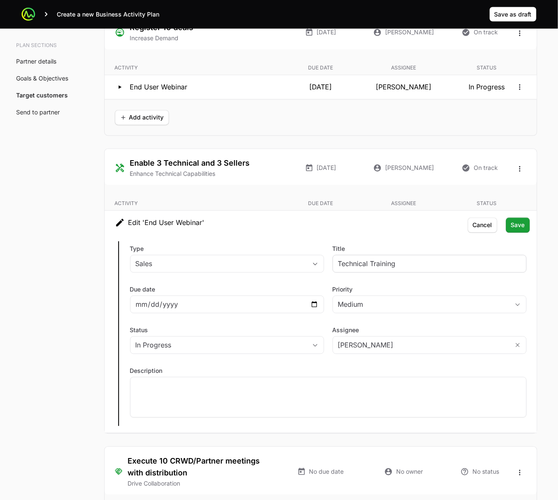
click at [337, 263] on div "Technical Training" at bounding box center [430, 264] width 194 height 18
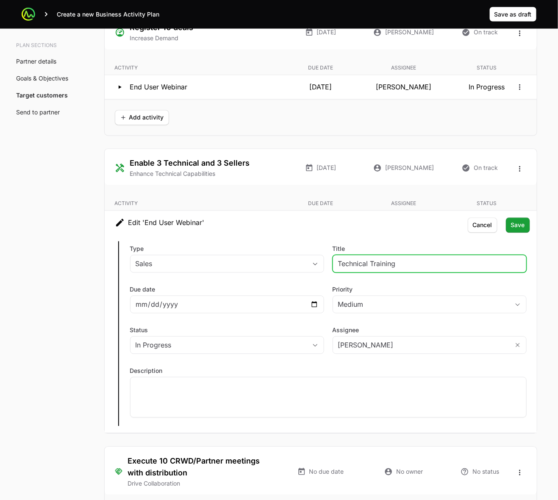
click at [339, 265] on input "Technical Training" at bounding box center [429, 264] width 183 height 10
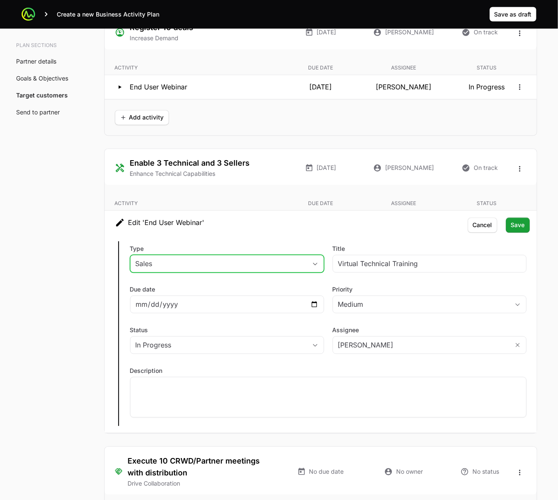
click at [319, 266] on span "button" at bounding box center [315, 264] width 17 height 3
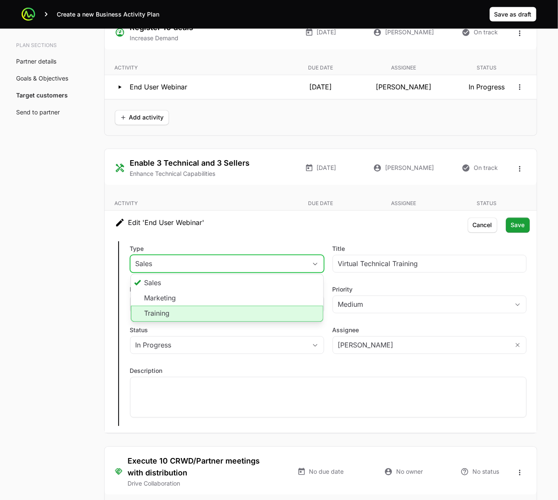
click at [284, 315] on li "Training" at bounding box center [227, 314] width 192 height 16
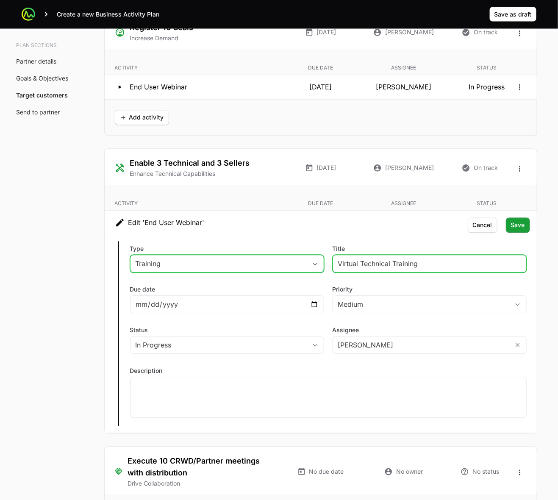
click at [338, 265] on input "Virtual Technical Training" at bounding box center [429, 264] width 183 height 10
type input "Invite engineers Virtual Technical Training"
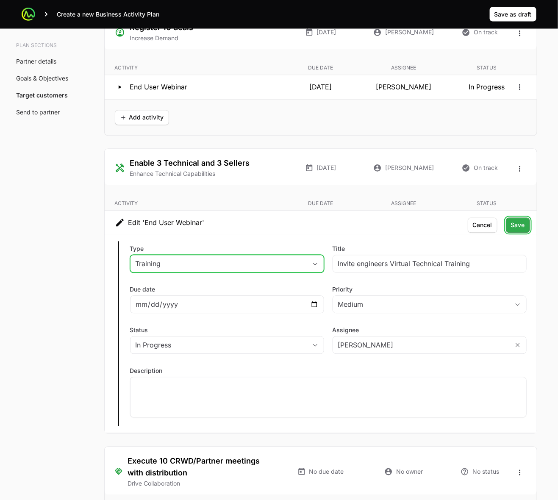
click at [518, 223] on span "Save" at bounding box center [518, 225] width 14 height 10
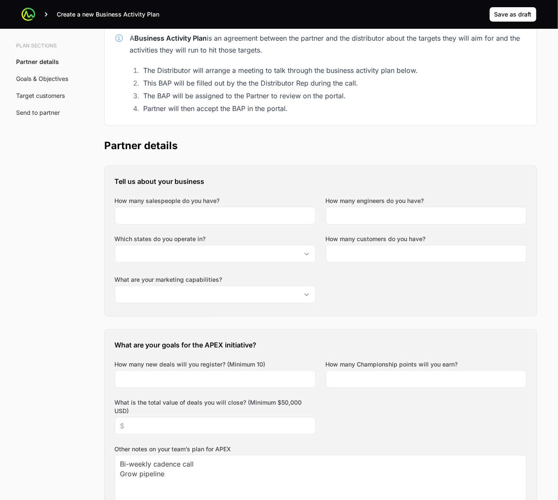
scroll to position [159, 0]
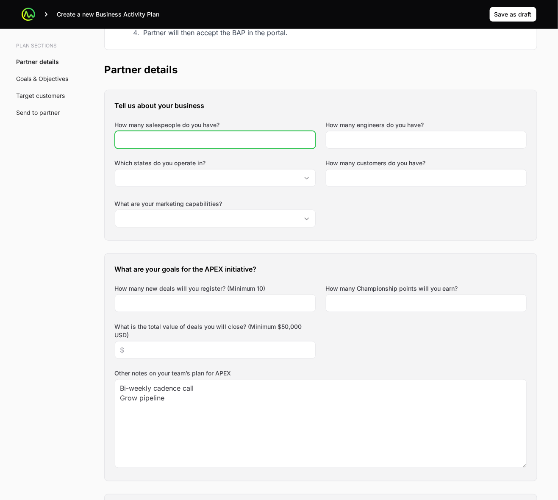
click at [181, 137] on input "How many salespeople do you have?" at bounding box center [215, 140] width 190 height 10
type input "8"
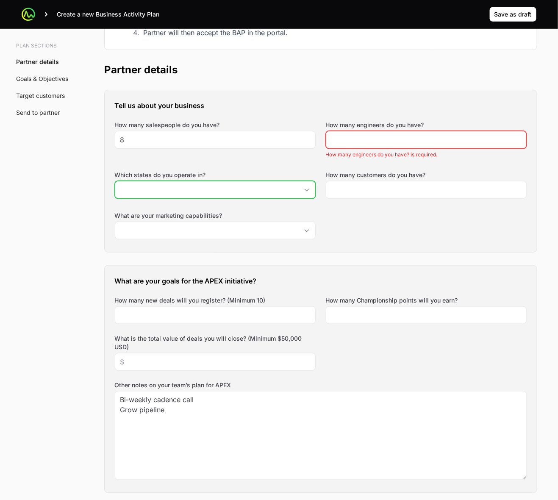
click at [309, 179] on div "Which states do you operate in?" at bounding box center [215, 185] width 201 height 28
click at [304, 187] on div "Open" at bounding box center [306, 189] width 17 height 17
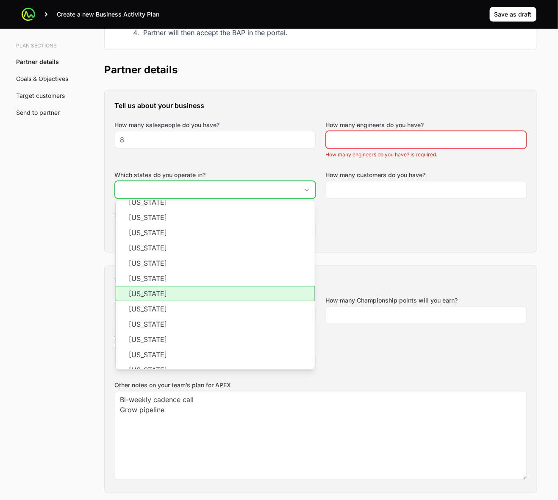
scroll to position [265, 0]
click at [256, 295] on li "[US_STATE]" at bounding box center [215, 294] width 199 height 15
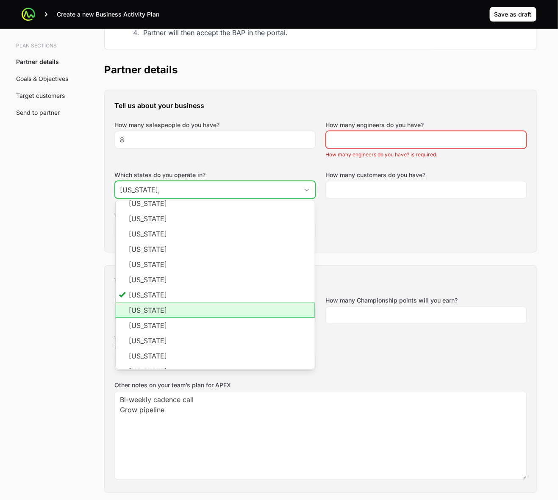
click at [250, 306] on li "[US_STATE]" at bounding box center [215, 310] width 199 height 15
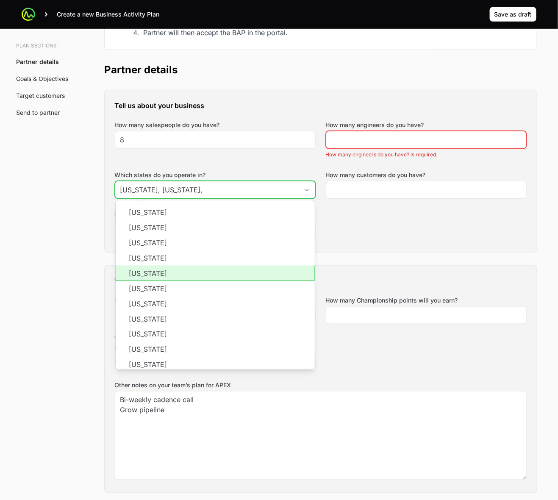
scroll to position [477, 0]
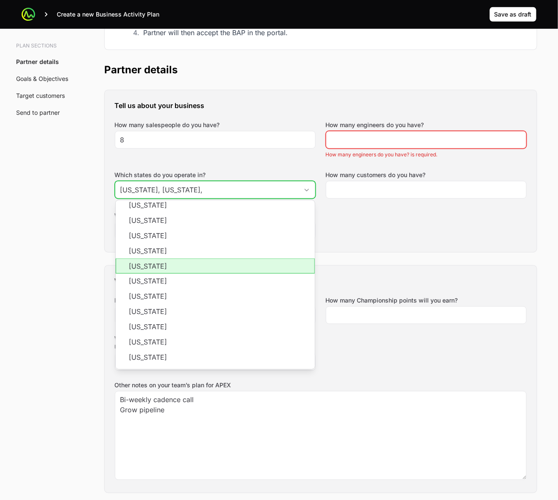
click at [255, 264] on li "[US_STATE]" at bounding box center [215, 266] width 199 height 15
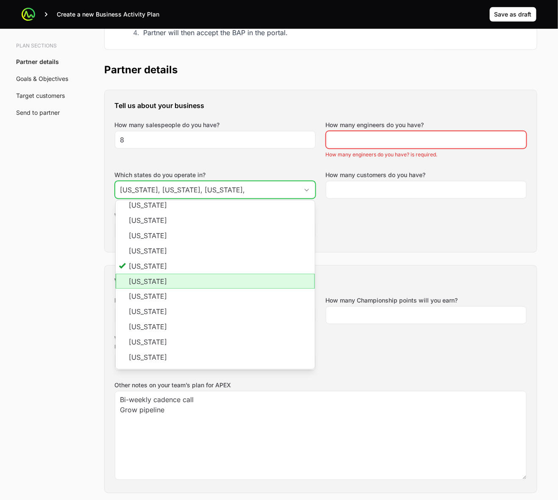
drag, startPoint x: 240, startPoint y: 277, endPoint x: 238, endPoint y: 284, distance: 8.0
click at [240, 277] on li "[US_STATE]" at bounding box center [215, 281] width 199 height 15
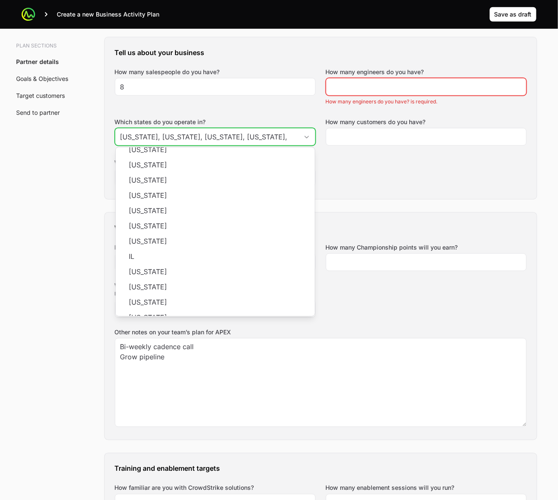
scroll to position [116, 0]
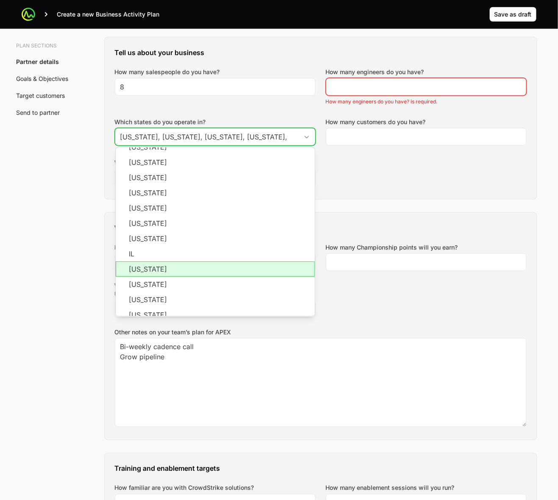
click at [254, 270] on li "[US_STATE]" at bounding box center [215, 268] width 199 height 15
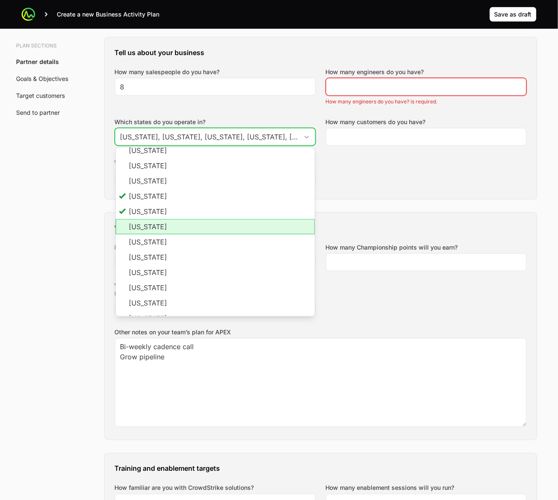
scroll to position [328, 0]
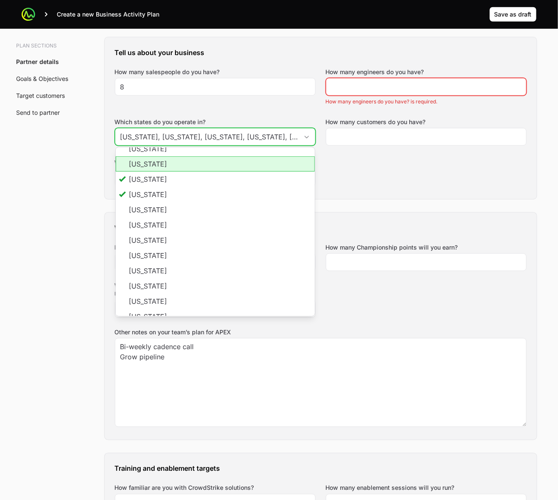
click at [285, 166] on li "[US_STATE]" at bounding box center [215, 163] width 199 height 15
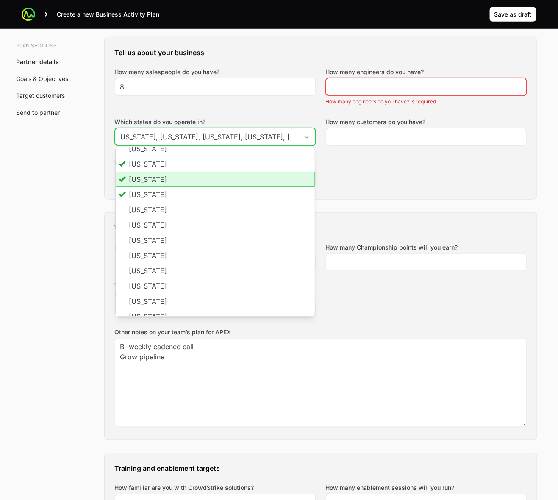
drag, startPoint x: 265, startPoint y: 182, endPoint x: 263, endPoint y: 193, distance: 10.7
click at [265, 183] on li "[US_STATE]" at bounding box center [215, 179] width 199 height 15
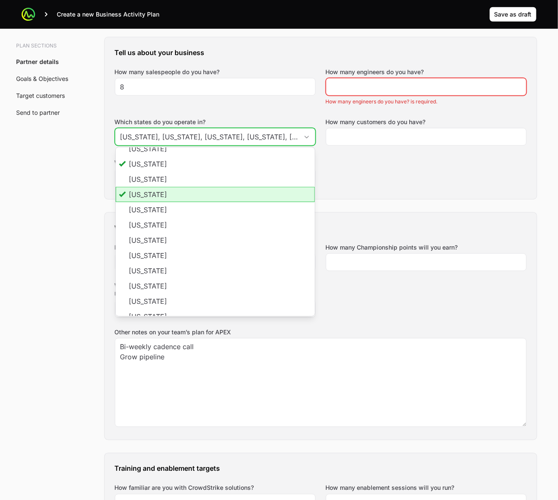
drag, startPoint x: 263, startPoint y: 197, endPoint x: 275, endPoint y: 204, distance: 13.7
click at [263, 197] on li "[US_STATE]" at bounding box center [215, 194] width 199 height 15
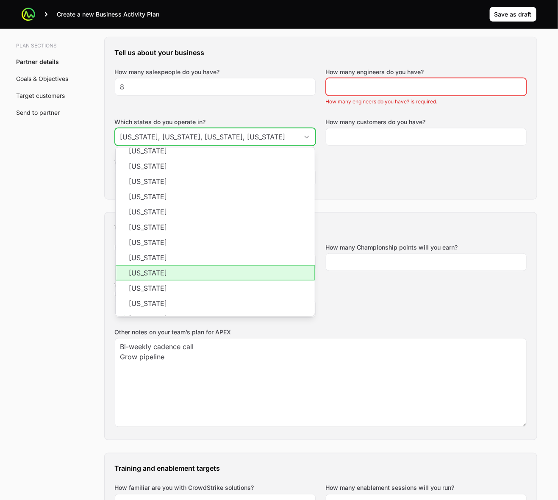
scroll to position [434, 0]
click at [284, 272] on li "[US_STATE]" at bounding box center [215, 271] width 199 height 15
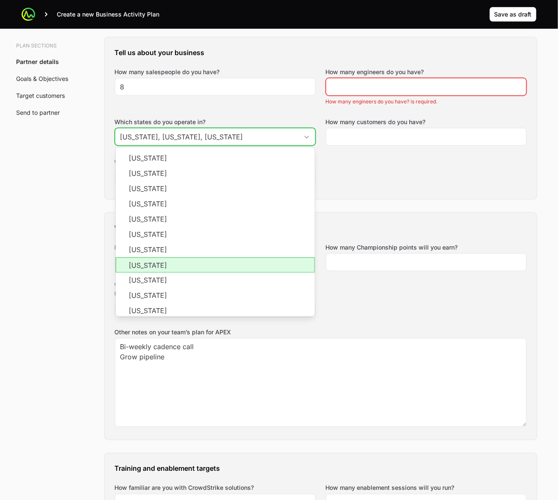
scroll to position [611, 0]
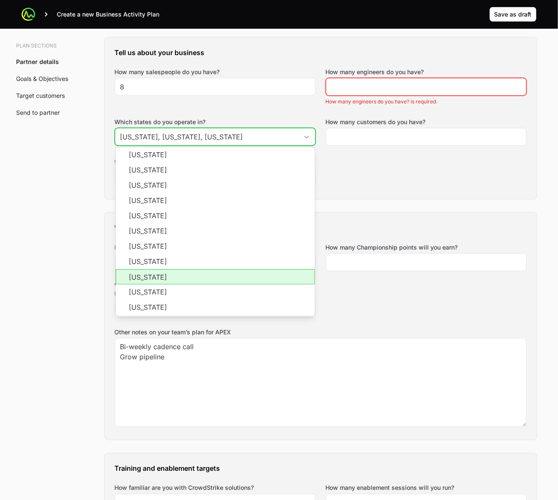
click at [257, 271] on li "[US_STATE]" at bounding box center [215, 277] width 199 height 15
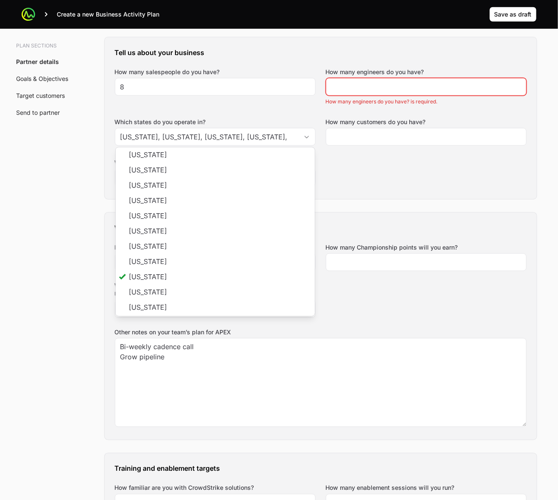
type input "[US_STATE], [US_STATE], [US_STATE], [US_STATE]"
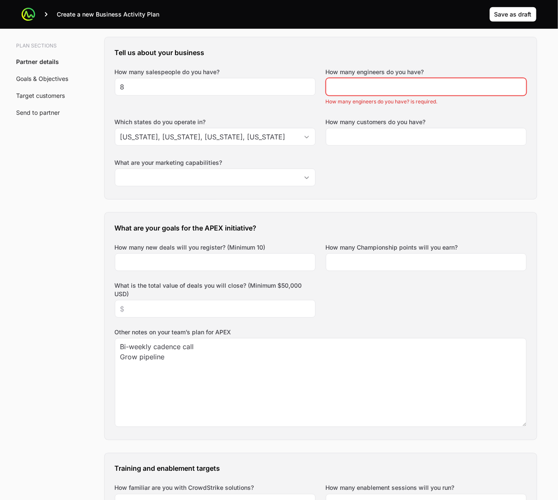
click at [393, 170] on div "Tell us about your business How many salespeople do you have? 8 How many engine…" at bounding box center [321, 118] width 432 height 162
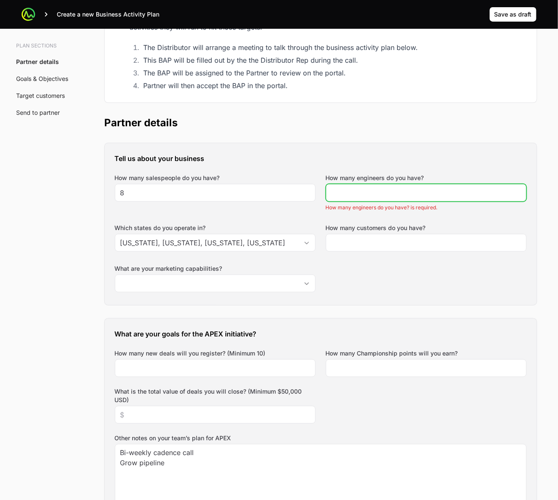
click at [378, 194] on input "How many engineers do you have?" at bounding box center [426, 193] width 190 height 10
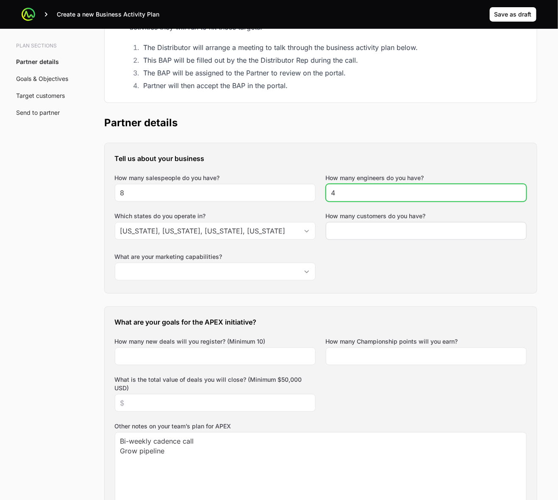
type input "4"
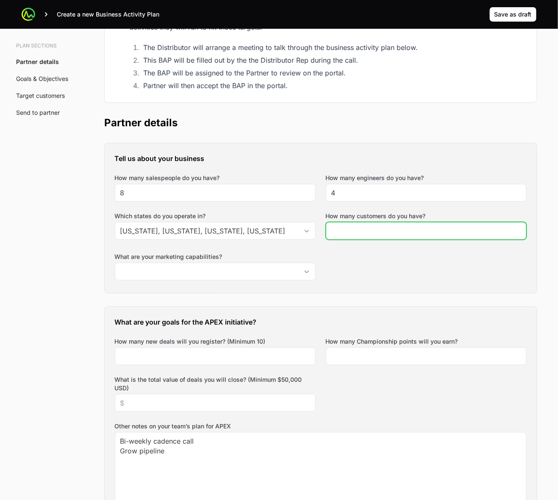
click at [434, 225] on div at bounding box center [426, 231] width 201 height 18
type input "500"
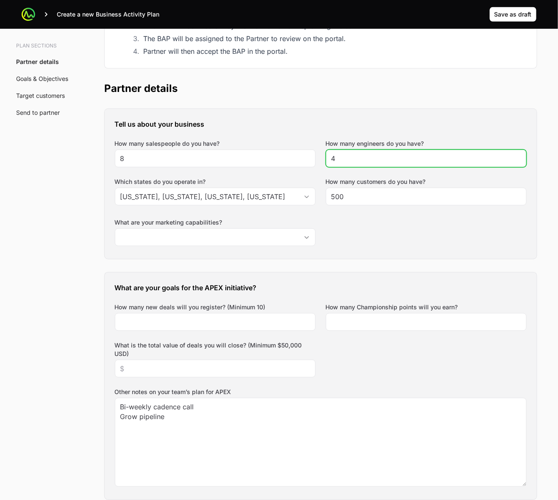
scroll to position [159, 0]
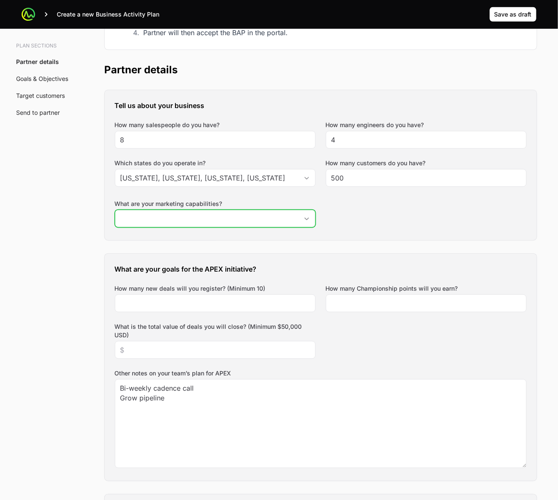
click at [306, 220] on icon "Open" at bounding box center [307, 218] width 4 height 3
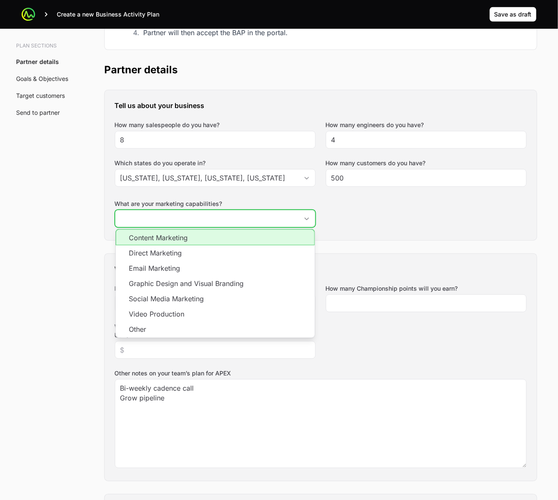
click at [272, 238] on li "Content Marketing" at bounding box center [215, 237] width 199 height 16
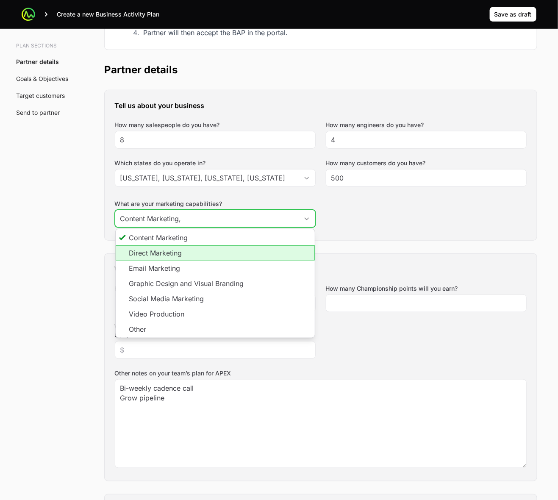
drag, startPoint x: 267, startPoint y: 251, endPoint x: 265, endPoint y: 261, distance: 9.9
click at [267, 251] on li "Direct Marketing" at bounding box center [215, 252] width 199 height 15
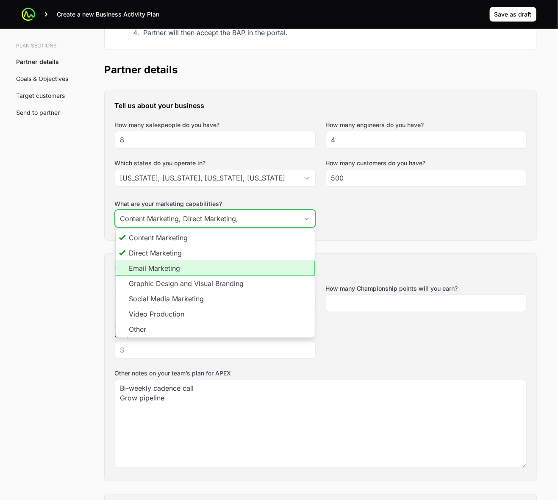
click at [264, 267] on li "Email Marketing" at bounding box center [215, 268] width 199 height 15
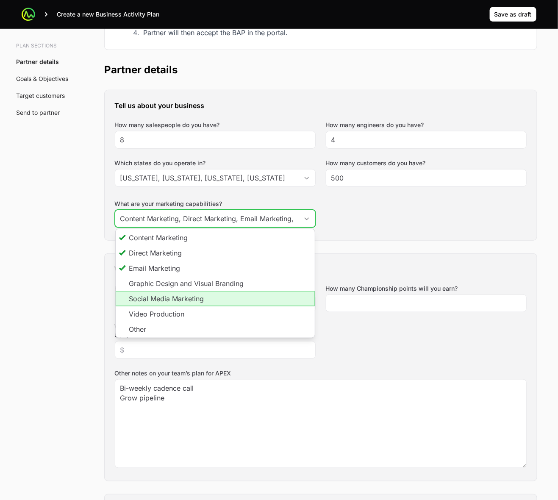
click at [256, 295] on li "Social Media Marketing" at bounding box center [215, 298] width 199 height 15
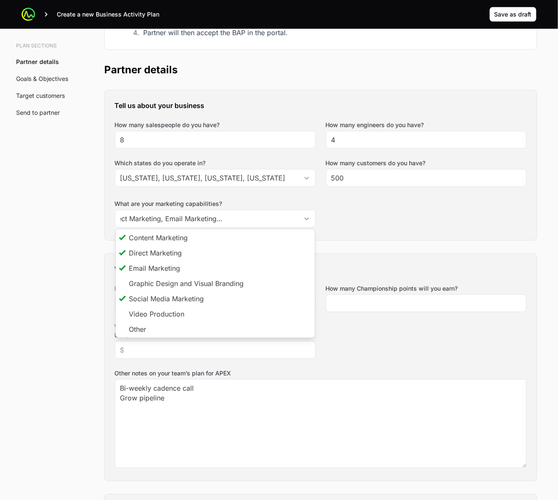
type input "Content Marketing, Direct Marketing, Email Marketing, Social Media Marketing"
click at [395, 205] on div "Tell us about your business How many salespeople do you have? 8 How many engine…" at bounding box center [321, 165] width 432 height 150
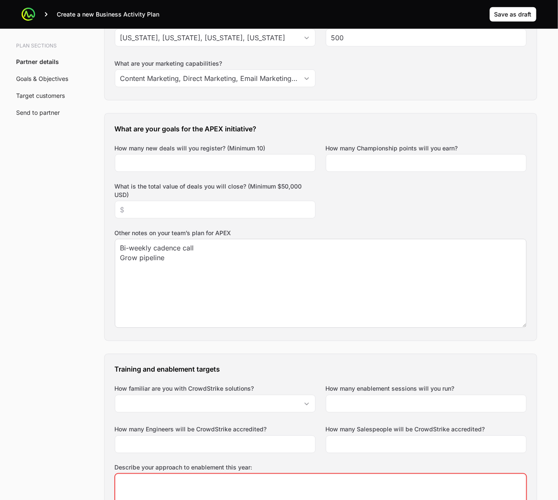
scroll to position [318, 0]
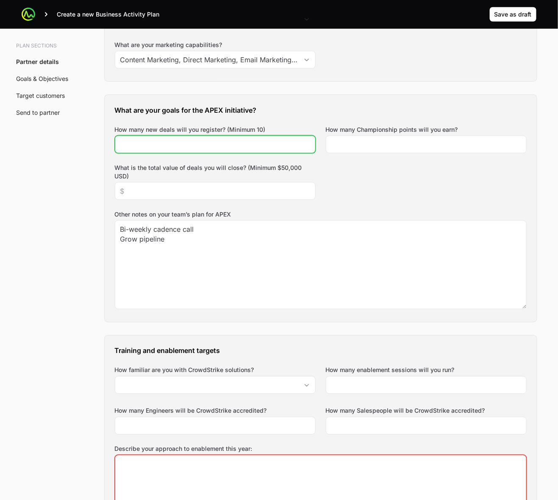
click at [202, 147] on input "How many new deals will you register? (Minimum 10)" at bounding box center [215, 144] width 190 height 10
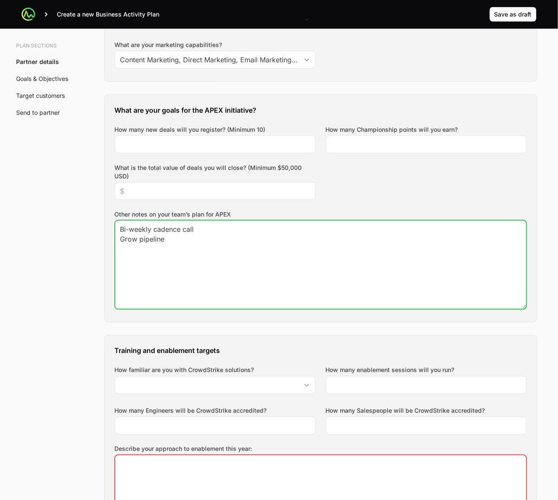
click at [212, 253] on textarea "Bi-weekly cadence call Grow pipeline" at bounding box center [320, 265] width 411 height 88
click at [128, 252] on textarea "Bi-weekly cadence call Grow pipeline Utelize CrowdStrike" at bounding box center [320, 265] width 411 height 88
click at [228, 247] on textarea "Bi-weekly cadence call Grow pipeline Utilize CrowdStrike" at bounding box center [320, 265] width 411 height 88
type textarea "Bi-weekly cadence call Grow pipeline Utilize CrowdStrike Resources"
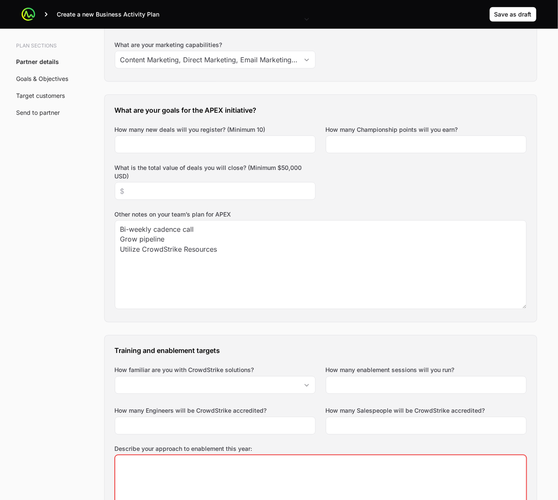
click at [249, 147] on input "How many new deals will you register? (Minimum 10)" at bounding box center [215, 144] width 190 height 10
type input "10"
drag, startPoint x: 440, startPoint y: 145, endPoint x: 442, endPoint y: 140, distance: 5.4
click at [440, 145] on input "How many Championship points will you earn?" at bounding box center [426, 144] width 190 height 10
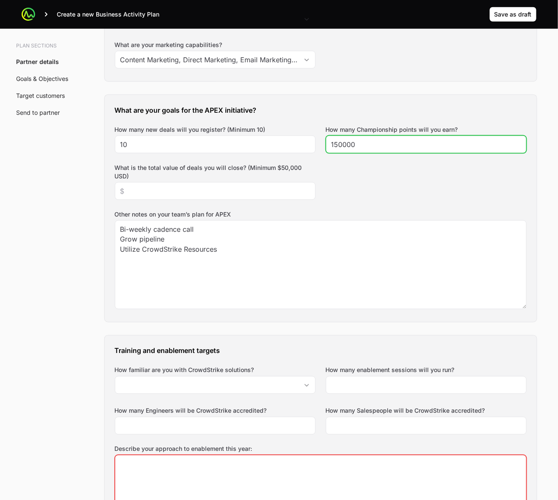
type input "150000"
click at [462, 191] on div "What are your goals for the APEX initiative? How many new deals will you regist…" at bounding box center [321, 208] width 432 height 227
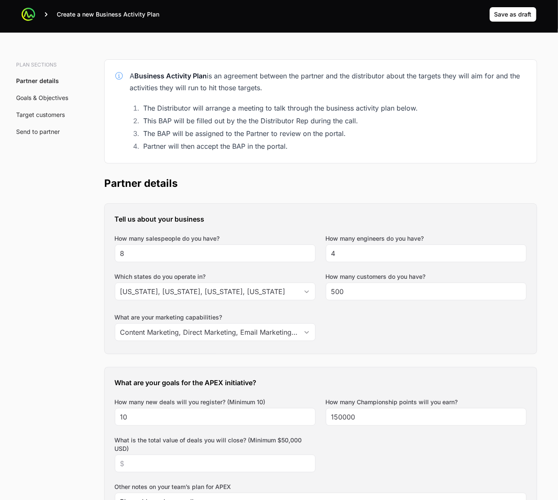
scroll to position [106, 0]
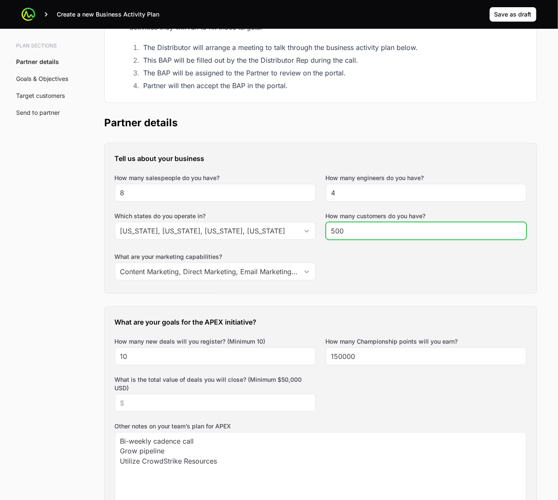
click at [337, 231] on input "500" at bounding box center [426, 231] width 190 height 10
type input "100"
click at [354, 289] on div "Tell us about your business How many salespeople do you have? 8 How many engine…" at bounding box center [321, 218] width 432 height 150
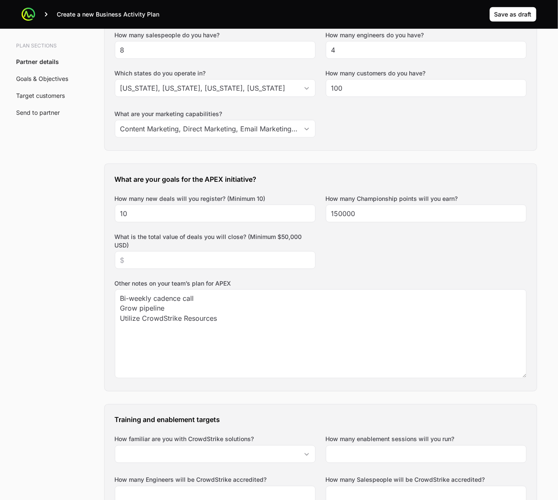
scroll to position [265, 0]
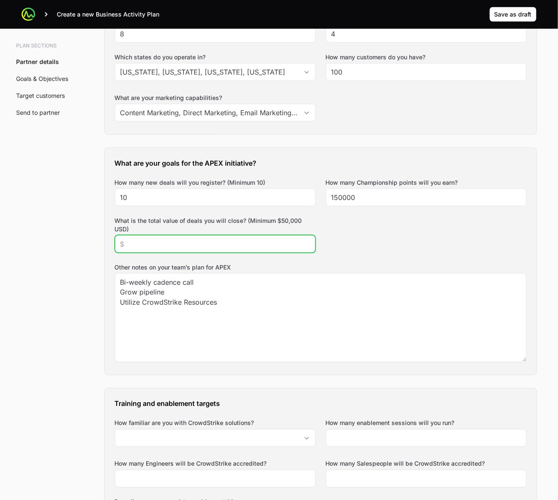
click at [225, 243] on input "What is the total value of deals you will close? (Minimum $50,000 USD)" at bounding box center [215, 244] width 190 height 10
type input "$50,000"
click at [368, 264] on label "Other notes on your team’s plan for APEX" at bounding box center [321, 267] width 412 height 8
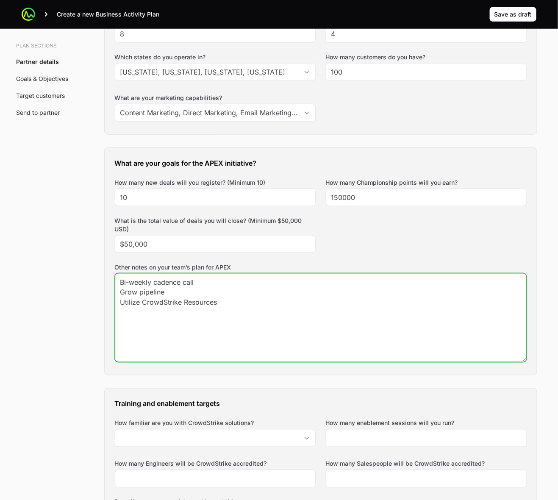
click at [368, 274] on textarea "Bi-weekly cadence call Grow pipeline Utilize CrowdStrike Resources" at bounding box center [320, 318] width 411 height 88
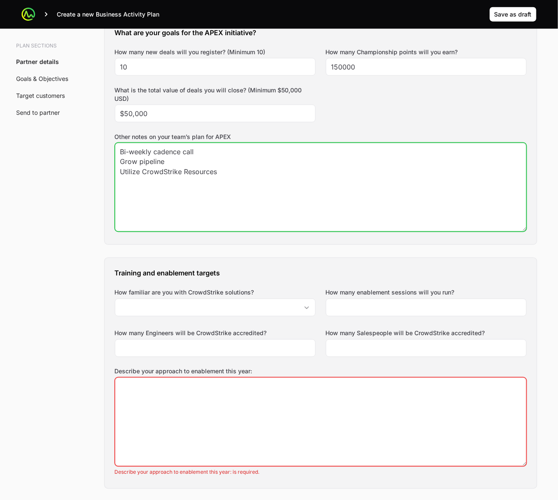
scroll to position [424, 0]
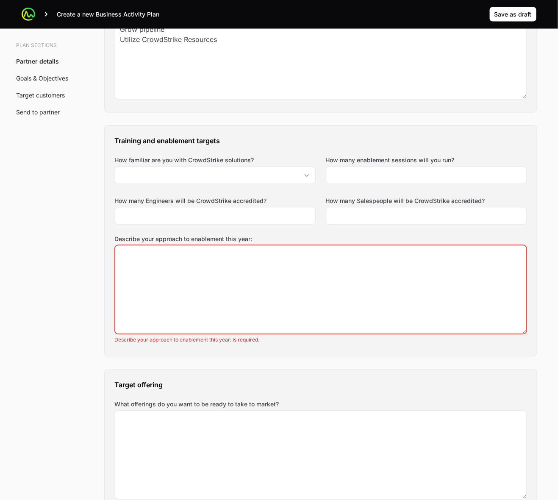
scroll to position [530, 0]
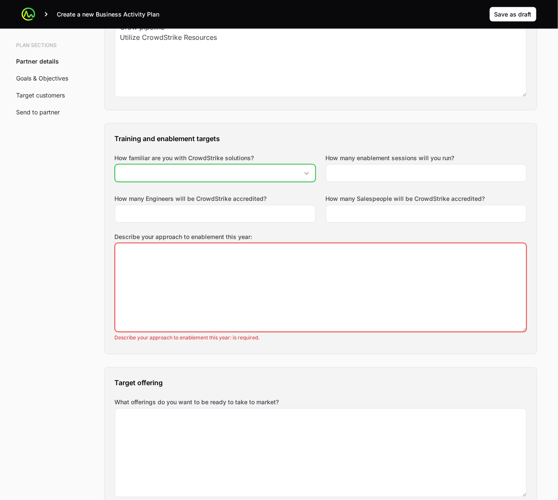
click at [305, 176] on div "Open" at bounding box center [306, 173] width 17 height 17
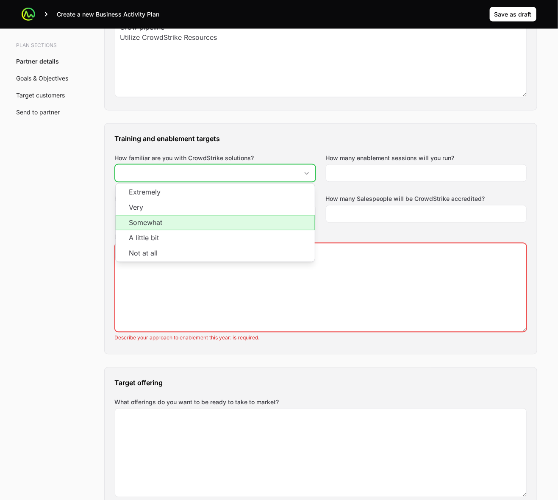
click at [280, 222] on li "Somewhat" at bounding box center [215, 222] width 199 height 15
type input "Somewhat"
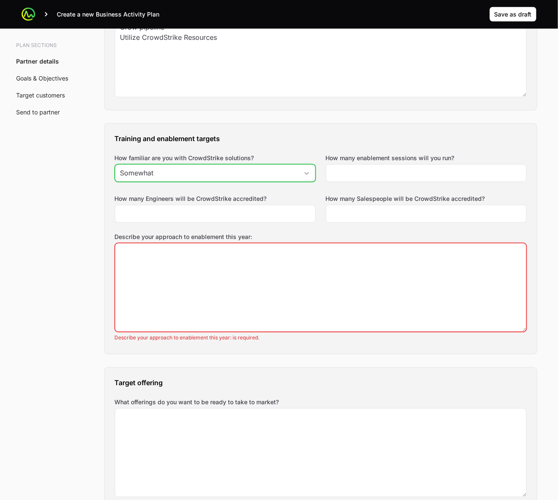
click at [306, 177] on div "Open" at bounding box center [306, 173] width 17 height 17
type input "Somewhat"
click at [318, 143] on h3 "Training and enablement targets" at bounding box center [321, 139] width 412 height 10
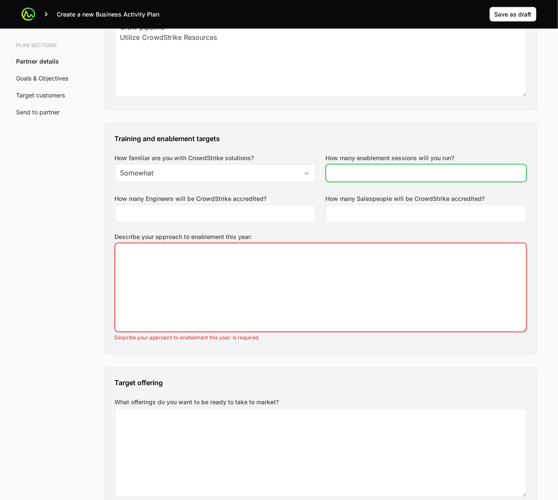
click at [397, 175] on input "How many enablement sessions will you run?" at bounding box center [426, 173] width 190 height 10
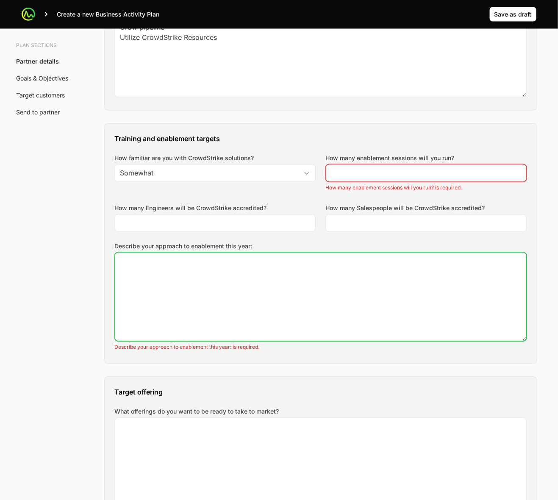
click at [361, 291] on textarea "Describe your approach to enablement this year:" at bounding box center [320, 297] width 411 height 88
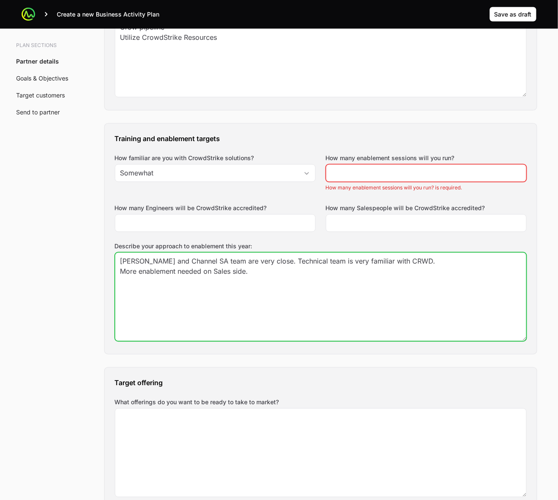
type textarea "[PERSON_NAME] and Channel SA team are very close. Technical team is very famili…"
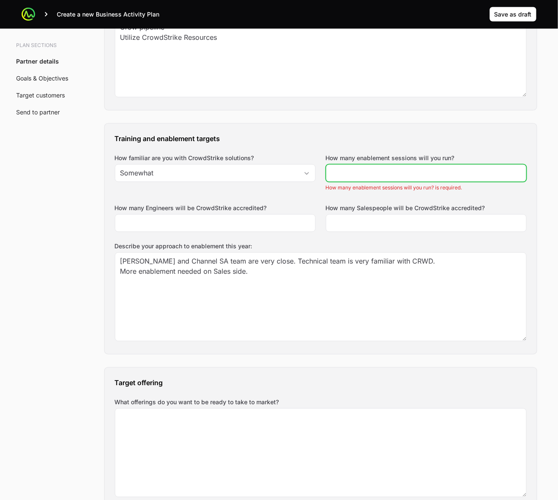
click at [424, 175] on input "How many enablement sessions will you run?" at bounding box center [426, 173] width 190 height 10
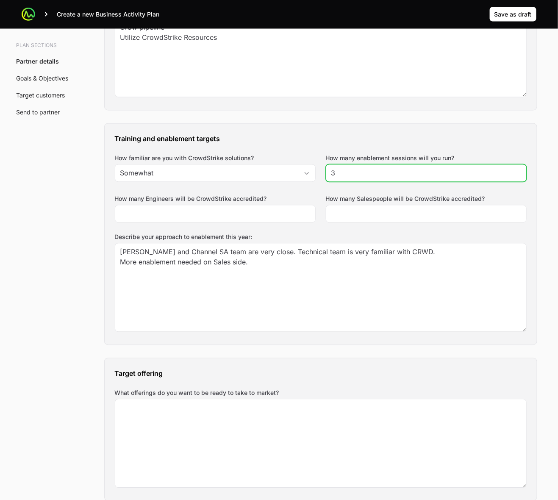
type input "3"
click at [450, 140] on h3 "Training and enablement targets" at bounding box center [321, 139] width 412 height 10
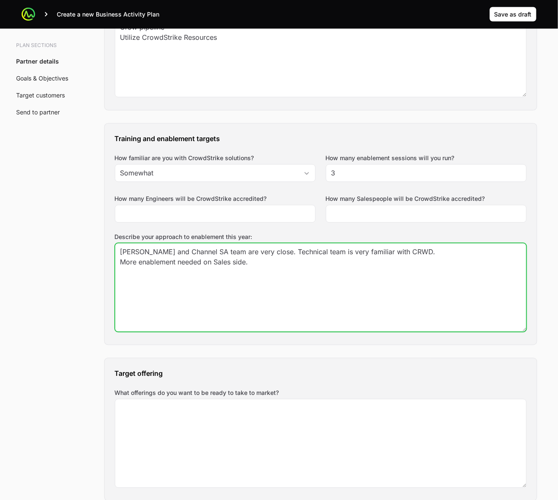
click at [219, 291] on textarea "[PERSON_NAME] and Channel SA team are very close. Technical team is very famili…" at bounding box center [320, 288] width 411 height 88
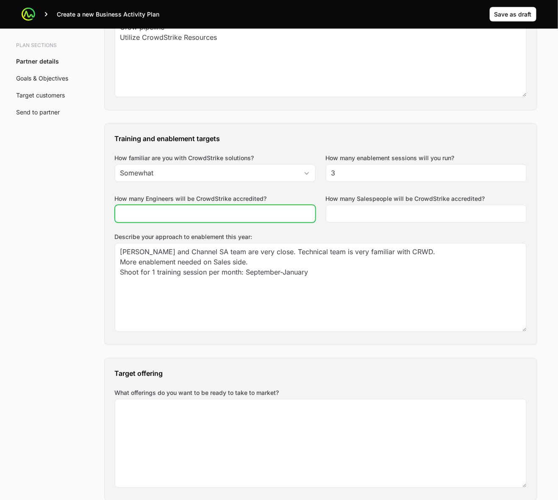
click at [219, 217] on input "How many Engineers will be CrowdStrike accredited?" at bounding box center [215, 214] width 190 height 10
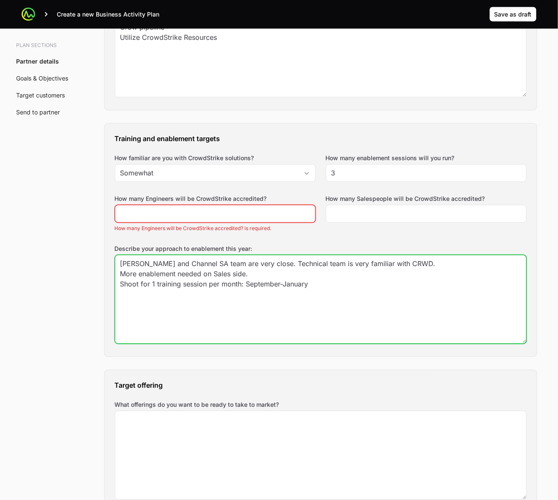
click at [236, 293] on textarea "[PERSON_NAME] and Channel SA team are very close. Technical team is very famili…" at bounding box center [320, 300] width 411 height 88
click at [352, 295] on textarea "[PERSON_NAME] and Channel SA team are very close. Technical team is very famili…" at bounding box center [320, 300] width 411 height 88
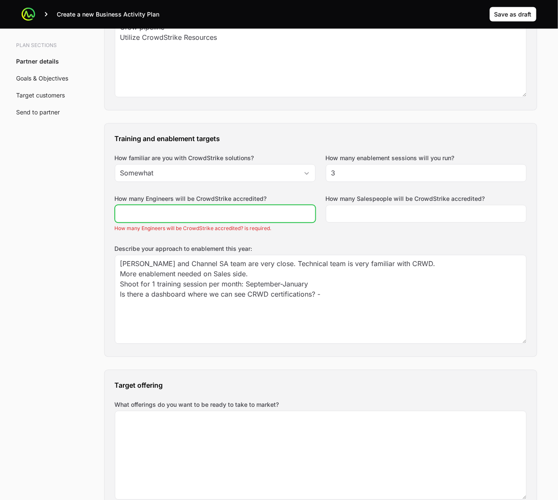
click at [264, 217] on input "How many Engineers will be CrowdStrike accredited?" at bounding box center [215, 214] width 190 height 10
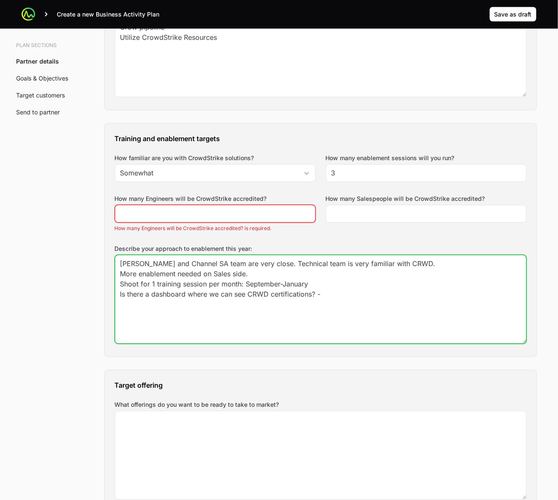
click at [376, 298] on textarea "[PERSON_NAME] and Channel SA team are very close. Technical team is very famili…" at bounding box center [320, 300] width 411 height 88
type textarea "[PERSON_NAME] and Channel SA team are very close. Technical team is very famili…"
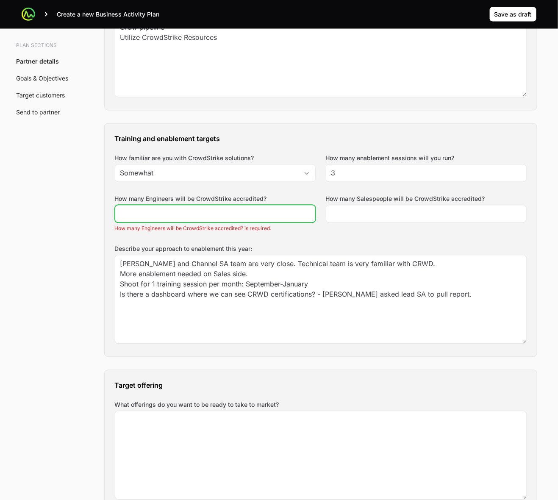
click at [232, 217] on input "How many Engineers will be CrowdStrike accredited?" at bounding box center [215, 214] width 190 height 10
type input "3"
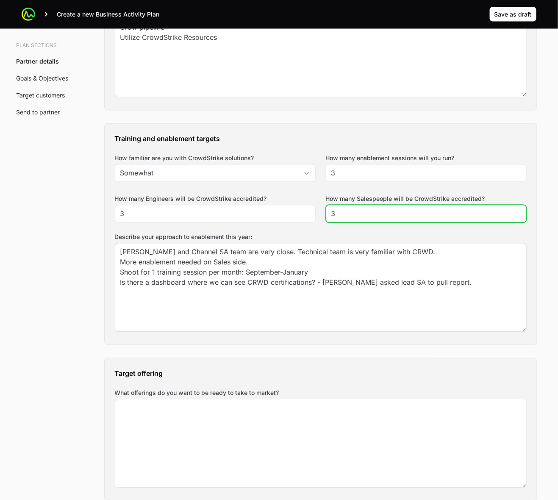
type input "3"
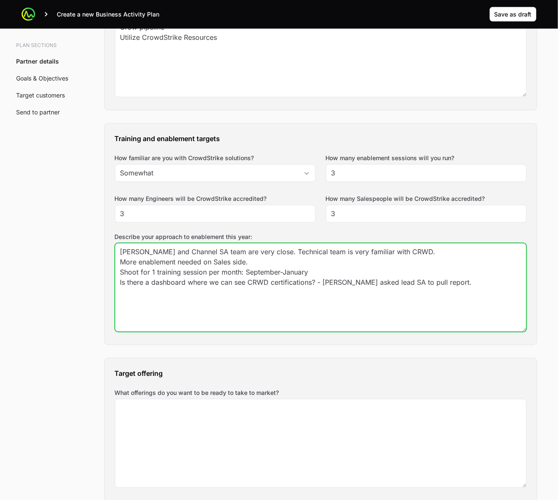
click at [494, 294] on textarea "[PERSON_NAME] and Channel SA team are very close. Technical team is very famili…" at bounding box center [320, 288] width 411 height 88
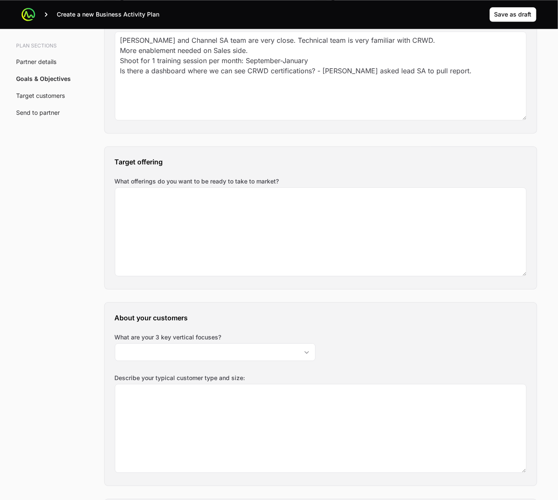
scroll to position [795, 0]
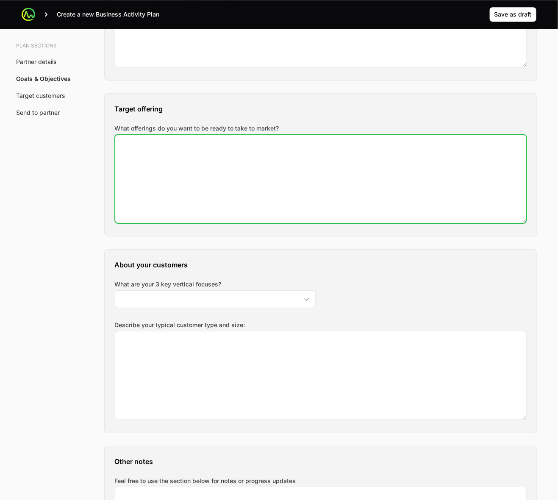
click at [357, 164] on textarea "What offerings do you want to be ready to take to market?" at bounding box center [320, 179] width 411 height 88
click at [140, 169] on textarea "NG SIEM Identity Vaunerability Management" at bounding box center [320, 179] width 411 height 88
type textarea "NG SIEM Identity Venerability Management"
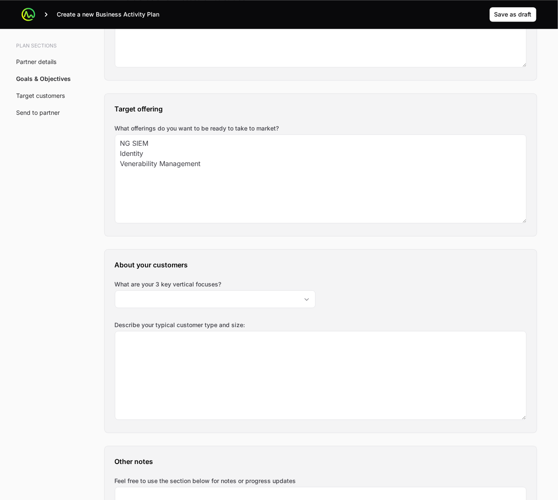
click at [54, 195] on div "Plan sections Partner details Goals & Objectives Target customers Send to partn…" at bounding box center [279, 456] width 542 height 2347
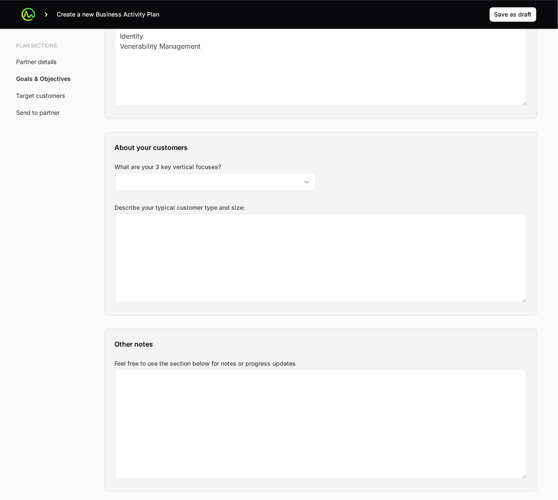
scroll to position [901, 0]
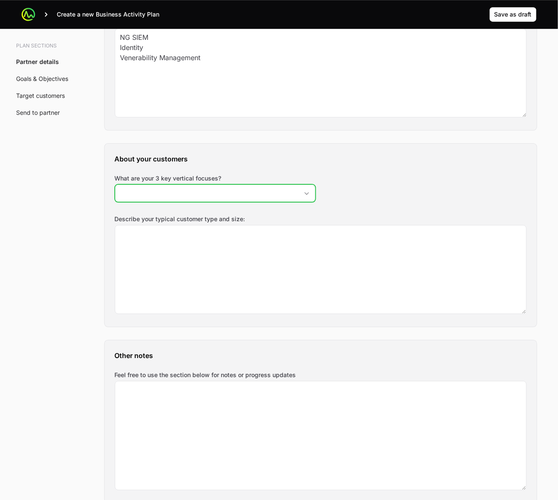
click at [307, 197] on div "Open" at bounding box center [306, 193] width 17 height 17
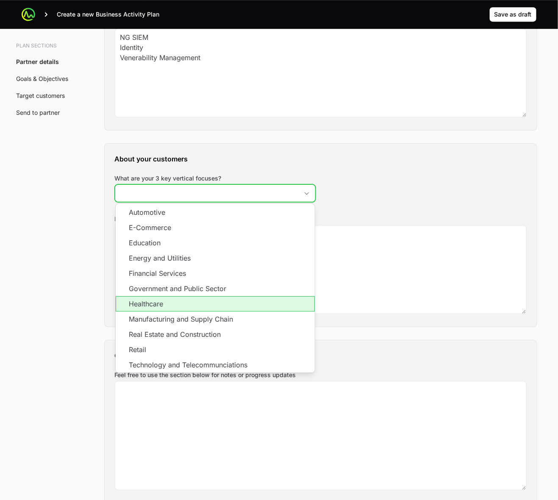
scroll to position [16, 0]
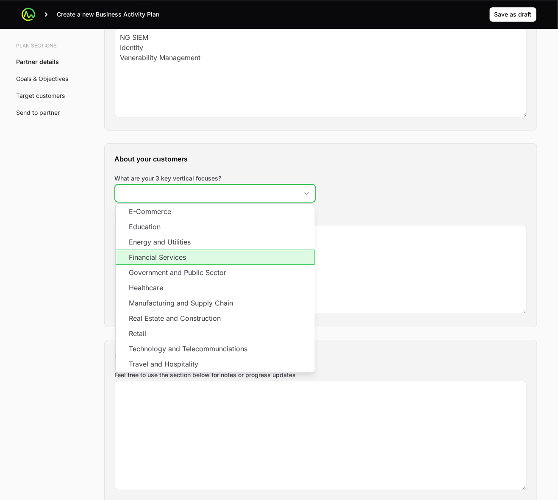
click at [285, 255] on li "Financial Services" at bounding box center [215, 257] width 199 height 15
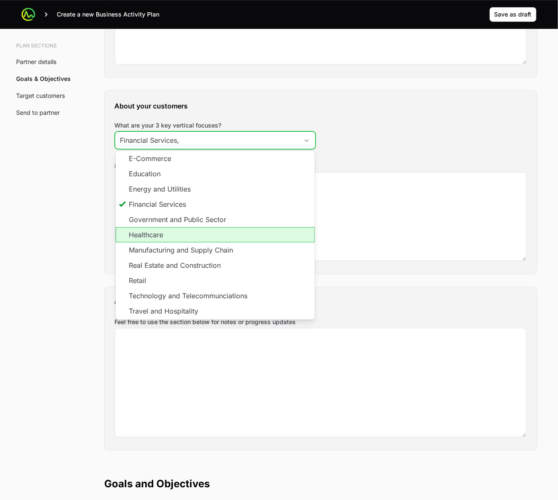
click at [281, 238] on li "Healthcare" at bounding box center [215, 234] width 199 height 15
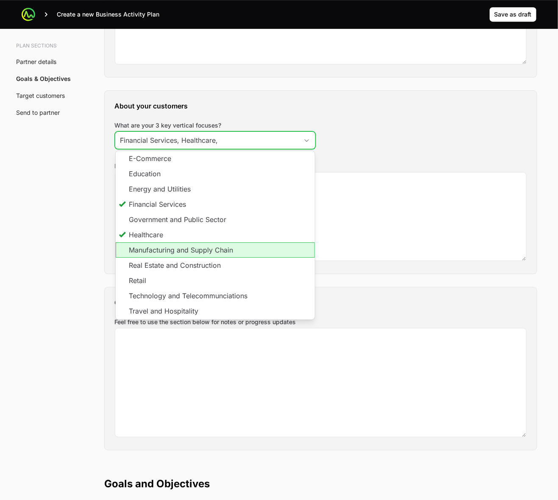
click at [246, 251] on li "Manufacturing and Supply Chain" at bounding box center [215, 249] width 199 height 15
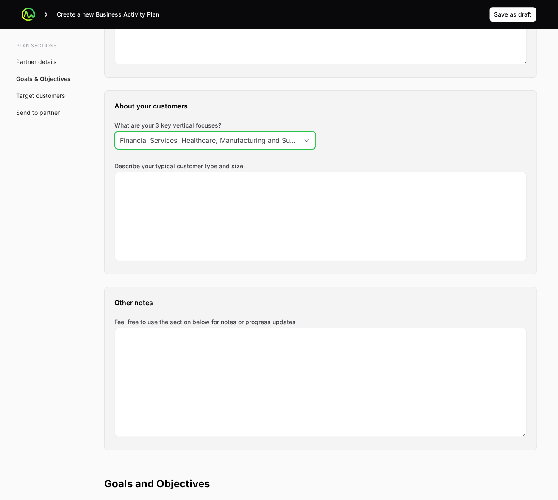
scroll to position [0, 30]
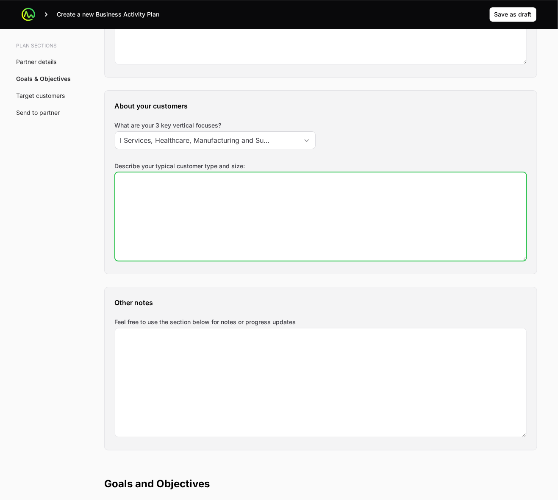
type input "Financial Services, Healthcare, Manufacturing and Supply Chain"
click at [371, 206] on textarea "Describe your typical customer type and size:" at bounding box center [320, 216] width 411 height 88
click at [121, 214] on textarea "+ Gov (just hired someone) Commercial Low-end Enterprise" at bounding box center [320, 216] width 411 height 88
click at [262, 204] on textarea "+ Gov (just hired someone) Commercial to Low-end Enterprise" at bounding box center [320, 216] width 411 height 88
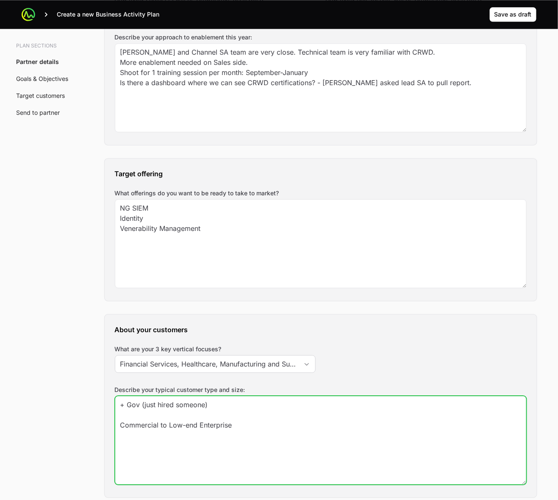
scroll to position [689, 0]
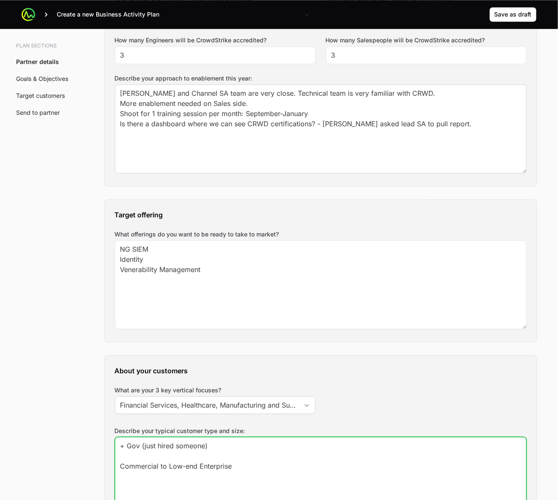
type textarea "+ Gov (just hired someone) Commercial to Low-end Enterprise"
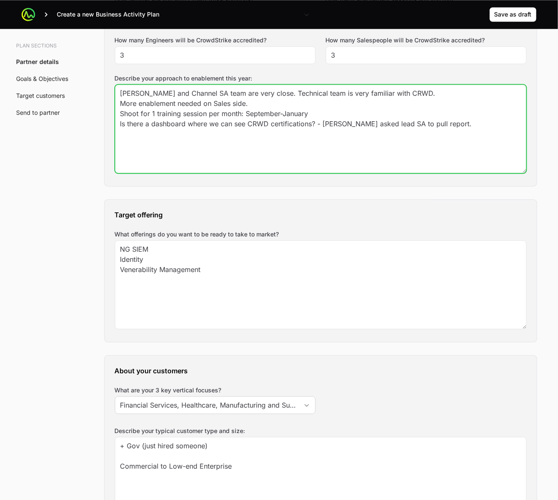
click at [256, 125] on textarea "[PERSON_NAME] and Channel SA team are very close. Technical team is very famili…" at bounding box center [320, 129] width 411 height 88
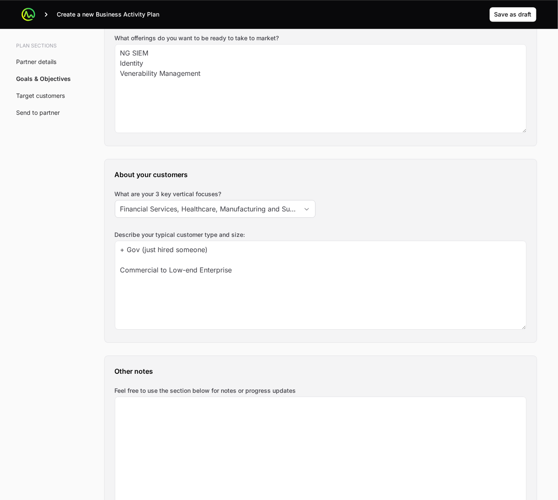
scroll to position [953, 0]
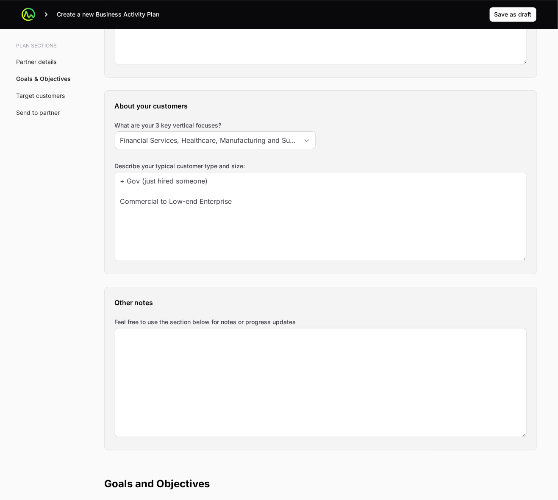
type textarea "[PERSON_NAME] and Channel SA team are very close. Technical team is very famili…"
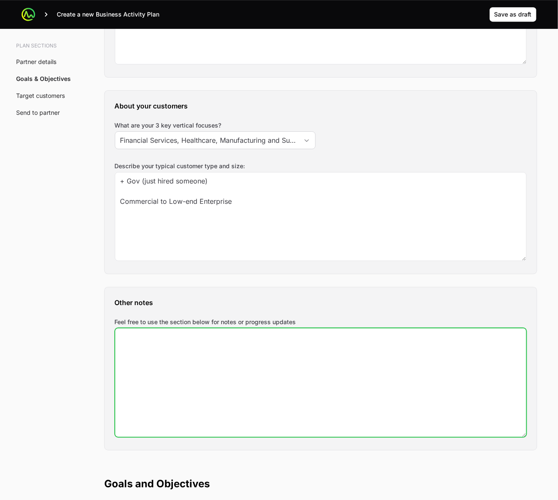
click at [256, 381] on textarea "Feel free to use the section below for notes or progress updates" at bounding box center [320, 382] width 411 height 108
paste textarea "Is there a dashboard where we can see CRWD certifications? - [PERSON_NAME] aske…"
type textarea "Is there a dashboard where we can see CRWD certifications? - [PERSON_NAME] aske…"
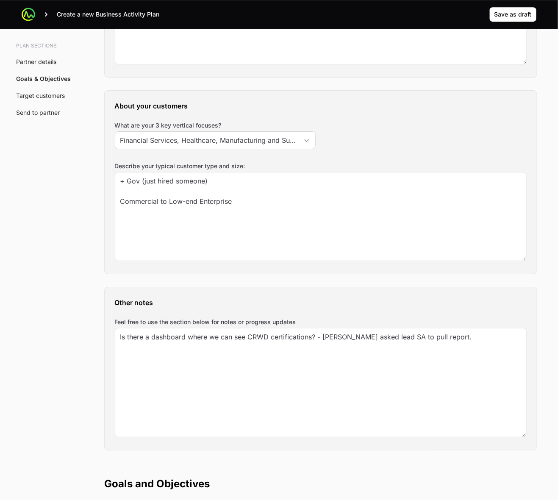
click at [66, 287] on div "Plan sections Partner details Goals & Objectives Target customers Send to partn…" at bounding box center [279, 297] width 542 height 2347
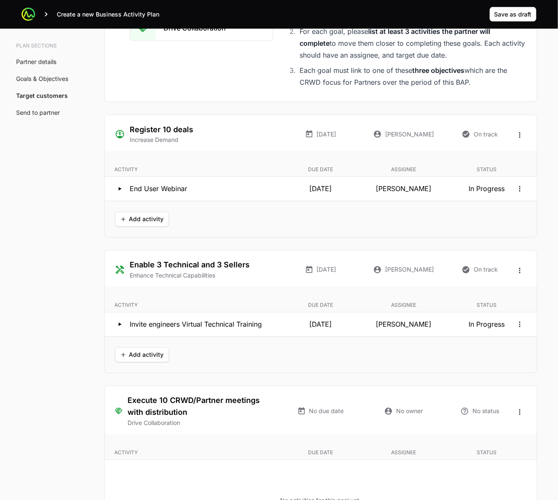
scroll to position [1536, 0]
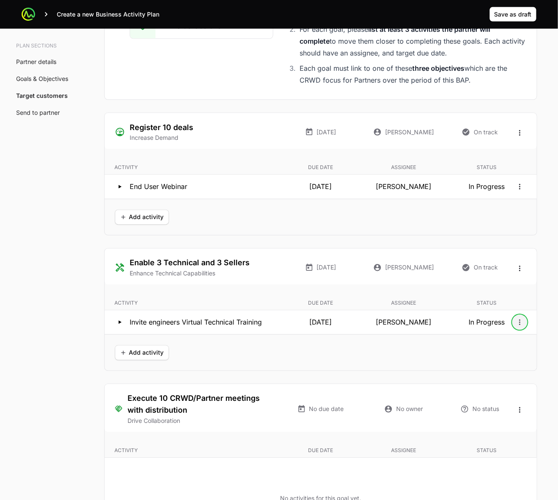
click at [518, 325] on icon "Open options" at bounding box center [520, 322] width 8 height 8
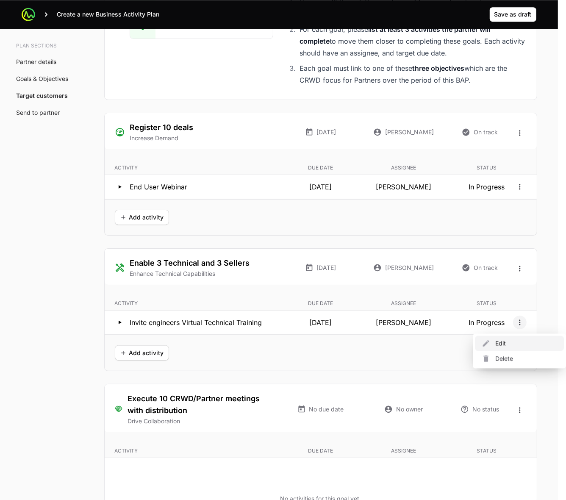
click at [503, 348] on div "Edit" at bounding box center [519, 343] width 89 height 15
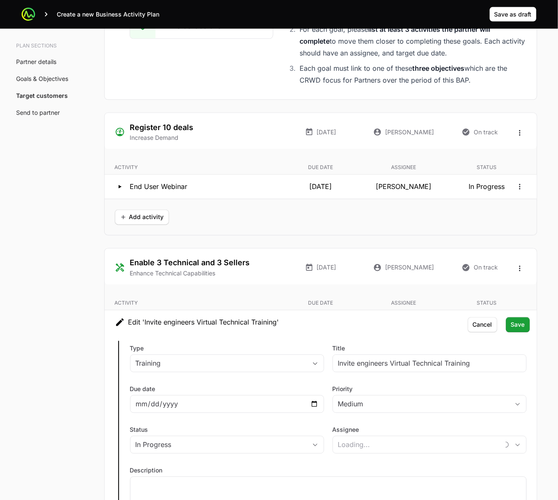
type input "a97530e4-4624-490f-a27c-0e50de6efd29"
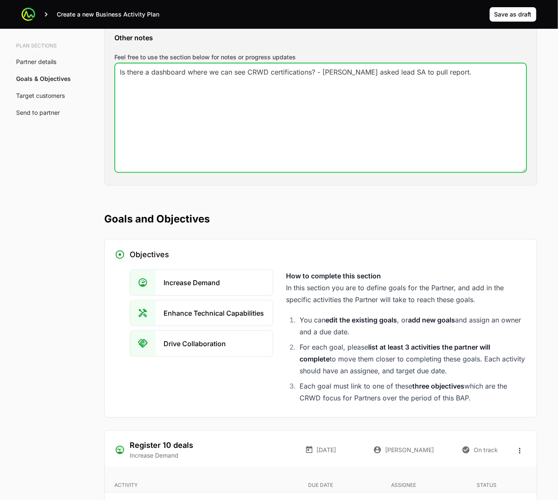
click at [339, 131] on textarea "Is there a dashboard where we can see CRWD certifications? - [PERSON_NAME] aske…" at bounding box center [320, 118] width 411 height 108
click at [461, 87] on textarea "Is there a dashboard where we can see CRWD certifications? - [PERSON_NAME] aske…" at bounding box center [320, 118] width 411 height 108
click at [361, 94] on textarea "Is there a dashboard where we can see CRWD certifications? - [PERSON_NAME] aske…" at bounding box center [320, 118] width 411 height 108
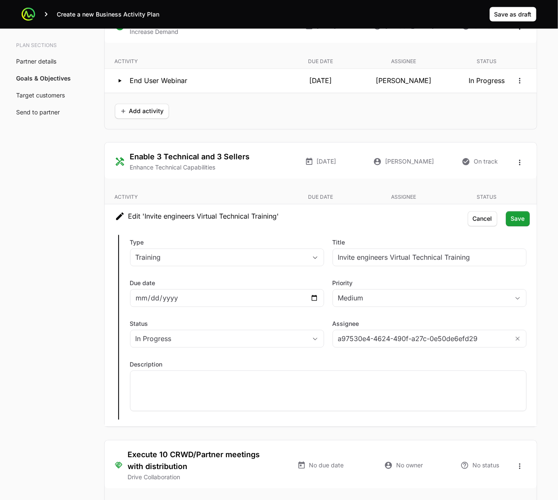
scroll to position [1536, 0]
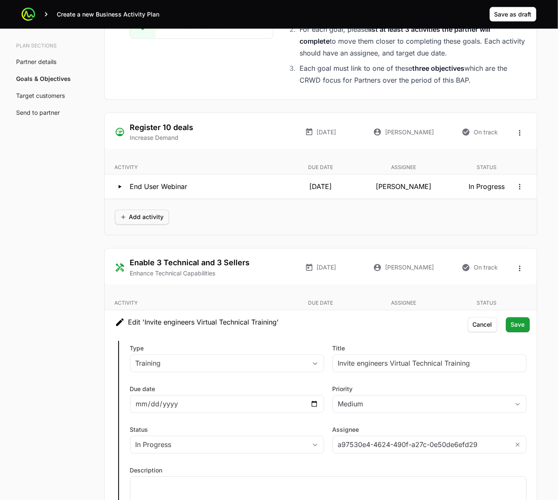
type textarea "Is there a dashboard where we can see CRWD certifications? - [PERSON_NAME] aske…"
click at [133, 220] on span "Add activity" at bounding box center [142, 217] width 44 height 10
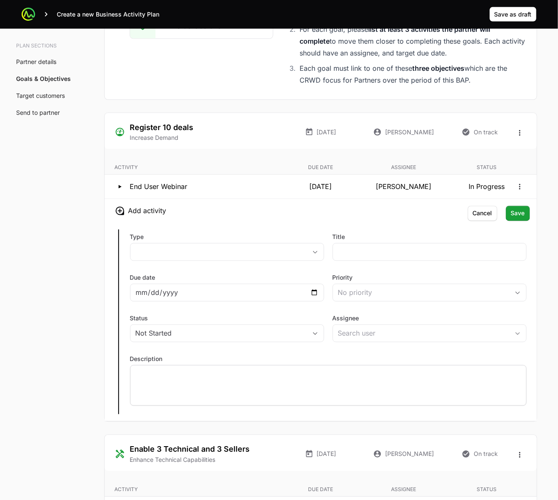
click at [178, 390] on div at bounding box center [328, 385] width 397 height 41
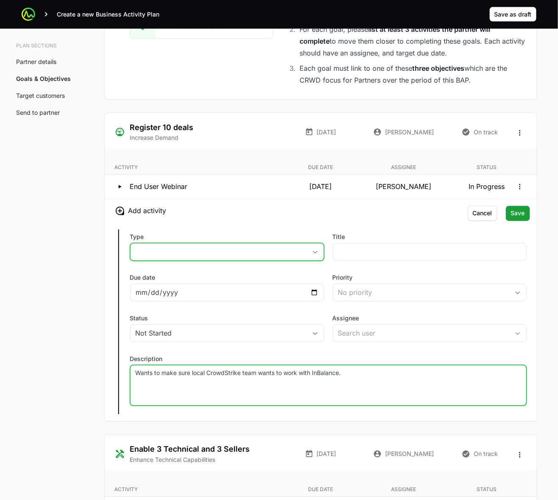
click at [172, 249] on button "placeholder" at bounding box center [227, 252] width 193 height 17
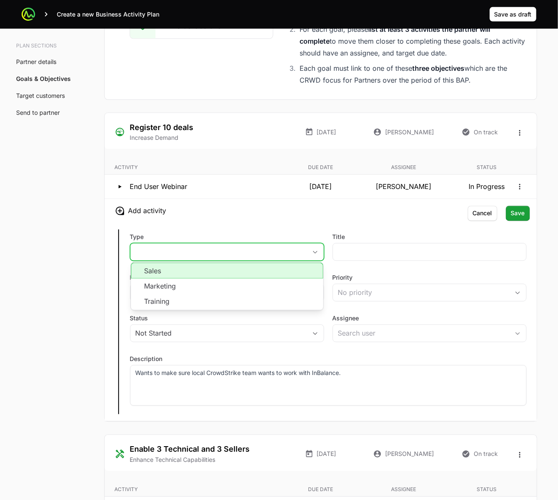
drag, startPoint x: 179, startPoint y: 276, endPoint x: 187, endPoint y: 274, distance: 8.4
click at [179, 276] on li "Sales" at bounding box center [227, 271] width 192 height 16
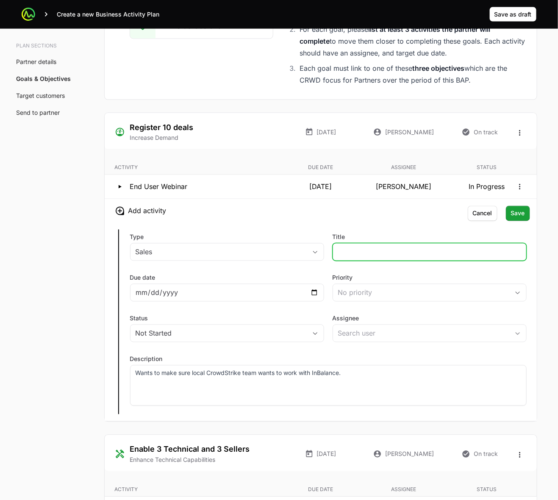
click at [361, 253] on input "Title" at bounding box center [429, 252] width 183 height 10
type input "Meet with local CrowdStrike team"
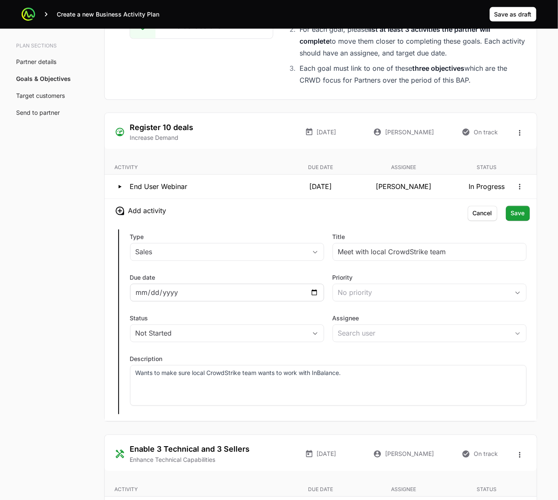
click at [317, 294] on div at bounding box center [227, 293] width 194 height 18
click at [315, 293] on input "Due date" at bounding box center [227, 293] width 183 height 10
type input "[DATE]"
click at [402, 297] on div "No priority" at bounding box center [423, 293] width 171 height 10
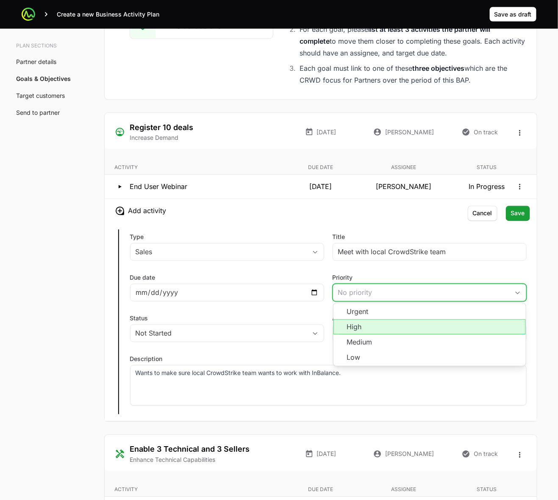
click at [385, 325] on li "High" at bounding box center [430, 327] width 192 height 15
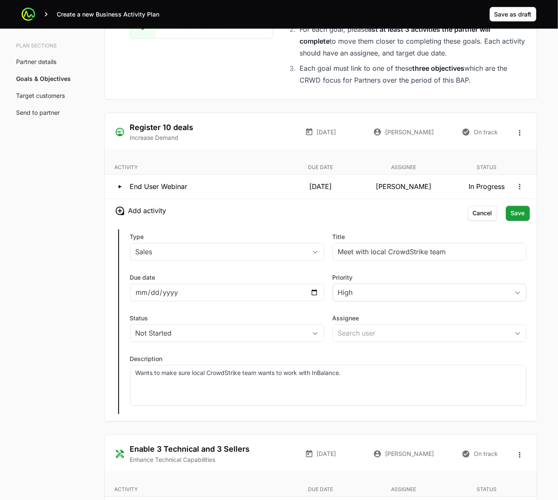
click at [266, 321] on label "Status" at bounding box center [227, 318] width 194 height 8
click at [266, 325] on button "Not Started" at bounding box center [227, 333] width 193 height 17
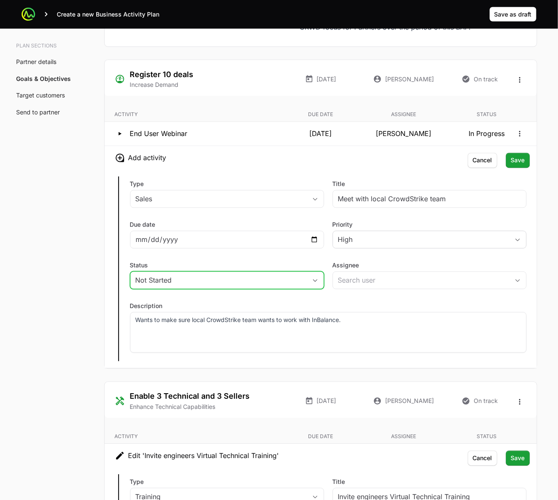
click at [276, 286] on div "Not Started" at bounding box center [221, 280] width 171 height 10
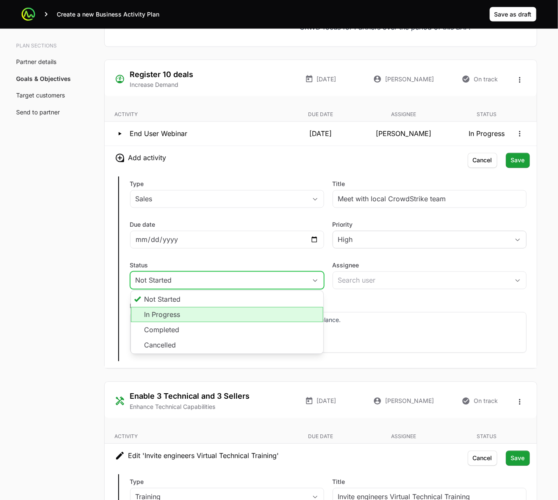
click at [250, 320] on li "In Progress" at bounding box center [227, 314] width 192 height 15
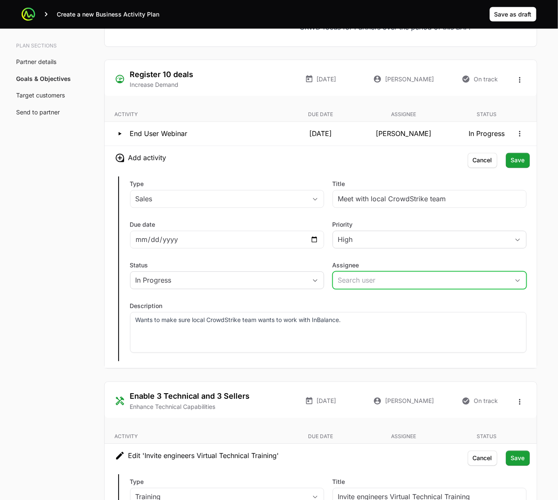
click at [396, 287] on input "Assignee" at bounding box center [421, 280] width 176 height 17
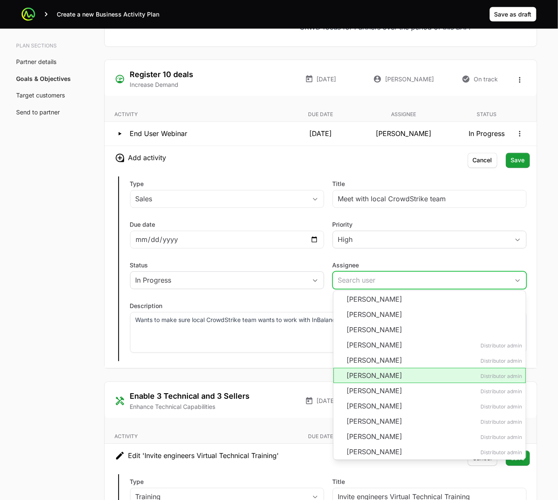
click at [396, 379] on li "[PERSON_NAME] Distributor admin" at bounding box center [430, 375] width 192 height 15
type input "[PERSON_NAME]"
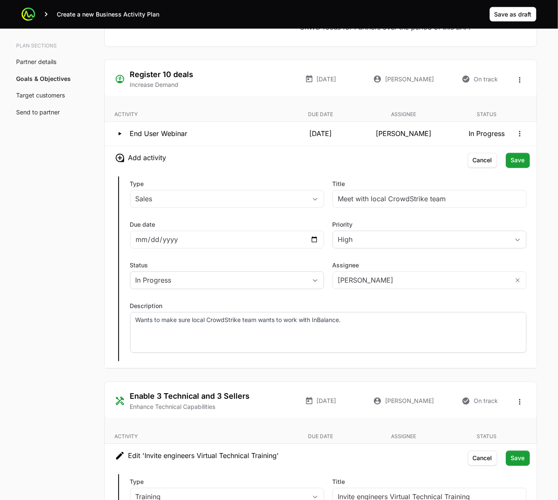
click at [361, 325] on p "Wants to make sure local CrowdStrike team wants to work with InBalance." at bounding box center [329, 320] width 386 height 8
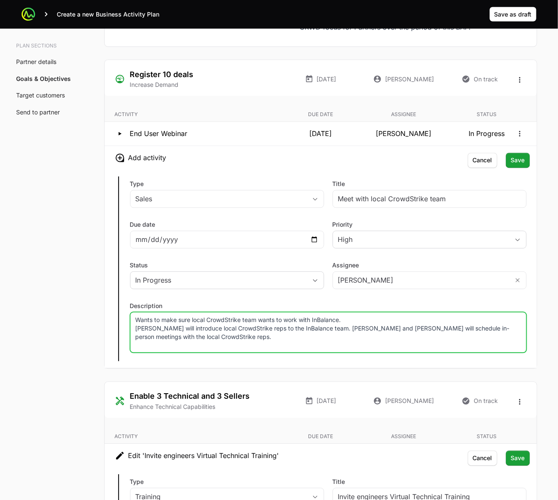
click at [336, 331] on p "Wants to make sure local CrowdStrike team wants to work with InBalance. [PERSON…" at bounding box center [329, 328] width 386 height 25
click at [387, 331] on p "Wants to make sure local CrowdStrike team wants to work with InBalance. [PERSON…" at bounding box center [329, 328] width 386 height 25
click at [517, 162] on span "Save" at bounding box center [518, 161] width 14 height 10
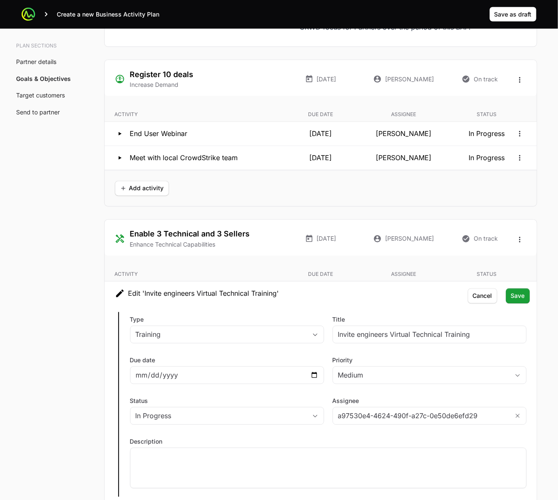
scroll to position [1642, 0]
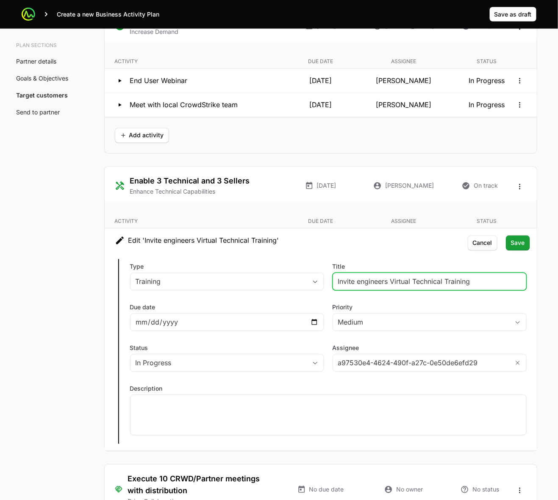
click at [375, 284] on input "Invite engineers Virtual Technical Training" at bounding box center [429, 282] width 183 height 10
type input "Sales Training"
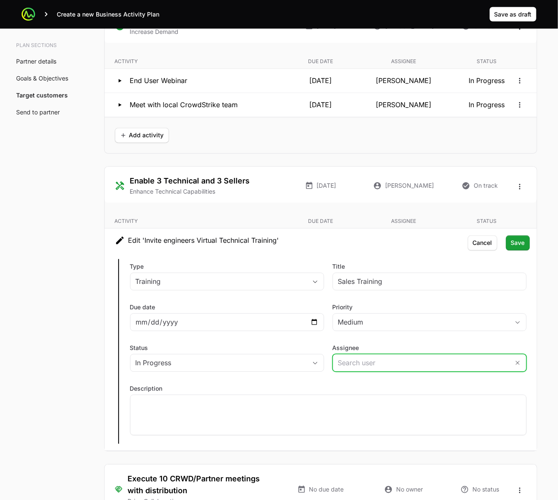
click at [388, 361] on input "Assignee" at bounding box center [421, 363] width 176 height 17
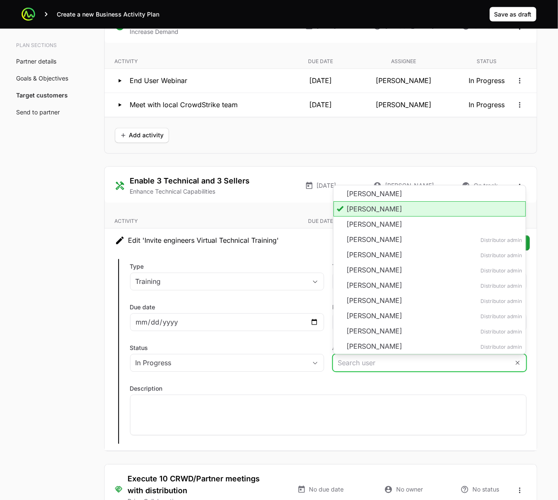
click at [435, 216] on li "[PERSON_NAME]" at bounding box center [430, 209] width 192 height 15
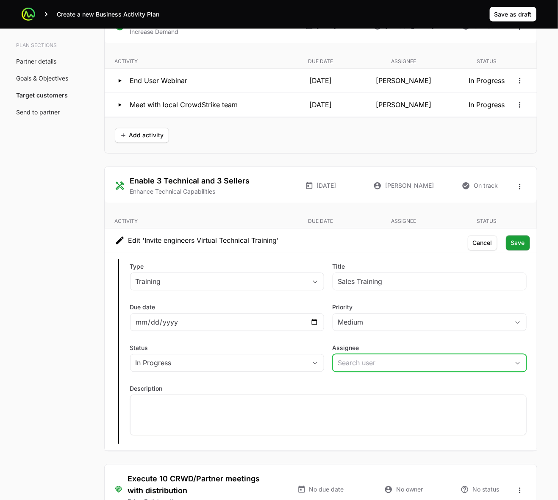
click at [397, 367] on input "Assignee" at bounding box center [421, 363] width 176 height 17
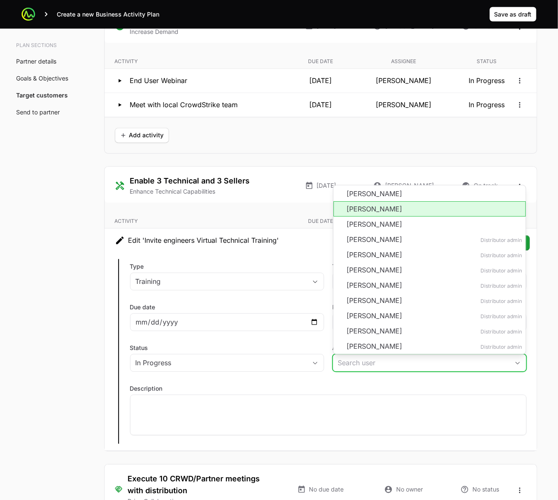
click at [407, 210] on li "[PERSON_NAME]" at bounding box center [430, 209] width 192 height 15
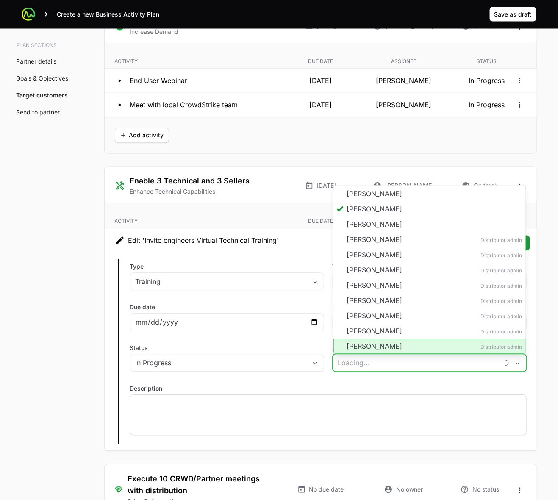
type input "a97530e4-4624-490f-a27c-0e50de6efd29"
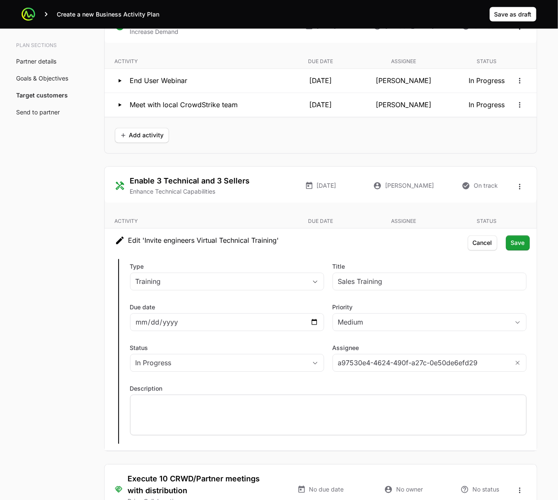
click at [384, 414] on div at bounding box center [328, 415] width 397 height 41
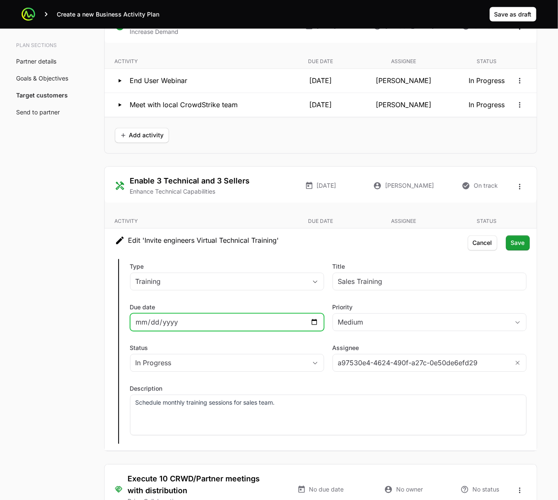
click at [311, 322] on input "[DATE]" at bounding box center [227, 322] width 183 height 10
type input "[DATE]"
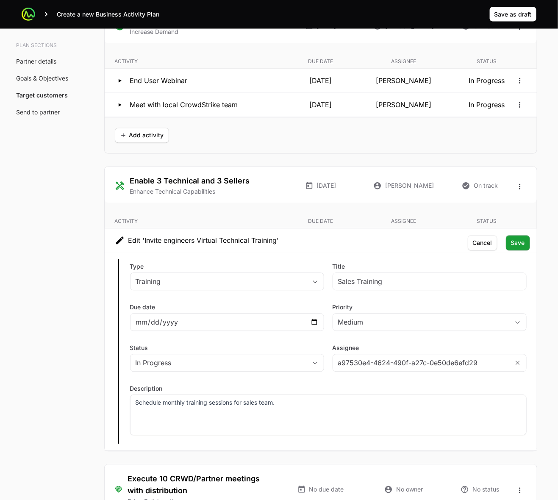
click at [517, 244] on span "Save" at bounding box center [518, 243] width 14 height 10
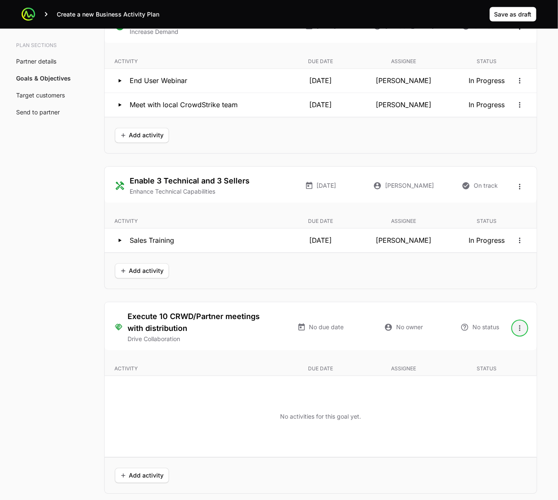
click at [518, 329] on icon "Open options" at bounding box center [520, 328] width 8 height 8
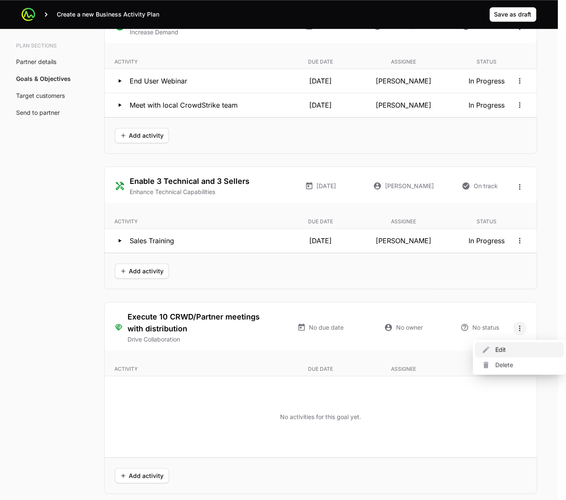
click at [503, 350] on div "Edit" at bounding box center [519, 349] width 89 height 15
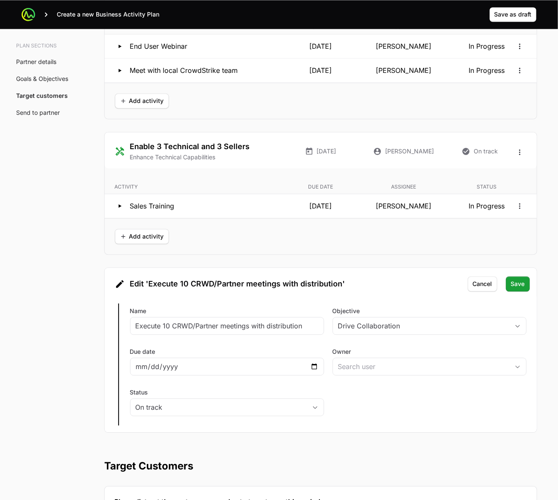
scroll to position [1695, 0]
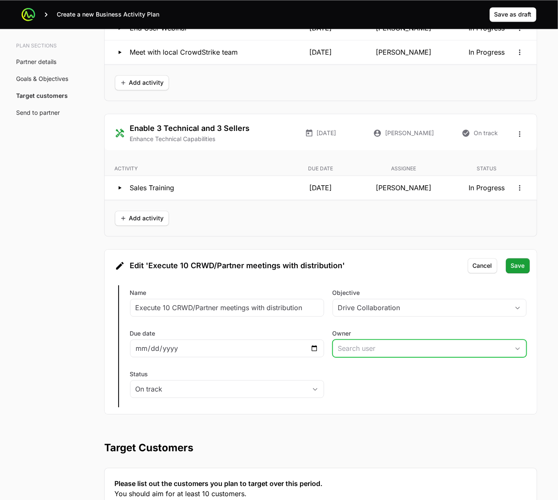
click at [514, 350] on icon "Open" at bounding box center [517, 348] width 7 height 3
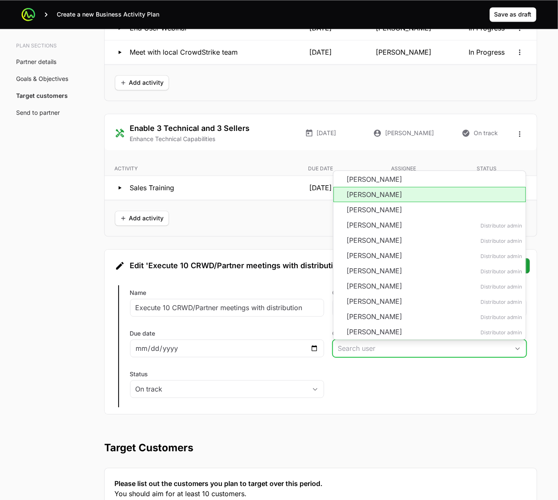
click at [413, 197] on li "[PERSON_NAME]" at bounding box center [430, 194] width 192 height 15
type input "[PERSON_NAME]"
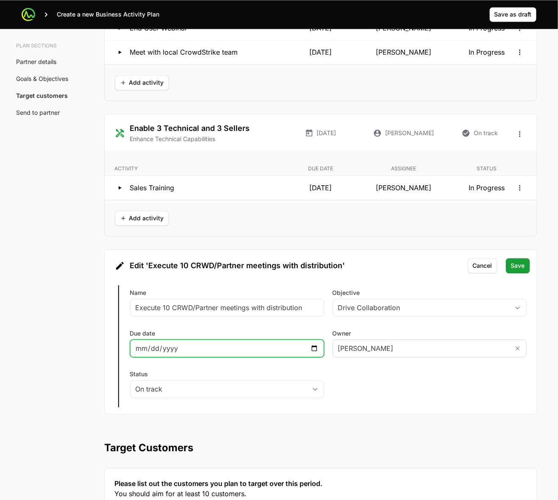
click at [317, 352] on input "Due date" at bounding box center [227, 348] width 183 height 10
type input "[DATE]"
click at [522, 266] on span "Save" at bounding box center [518, 266] width 14 height 10
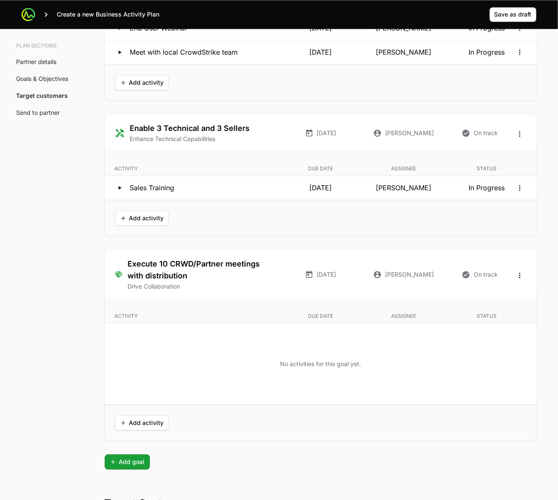
scroll to position [1748, 0]
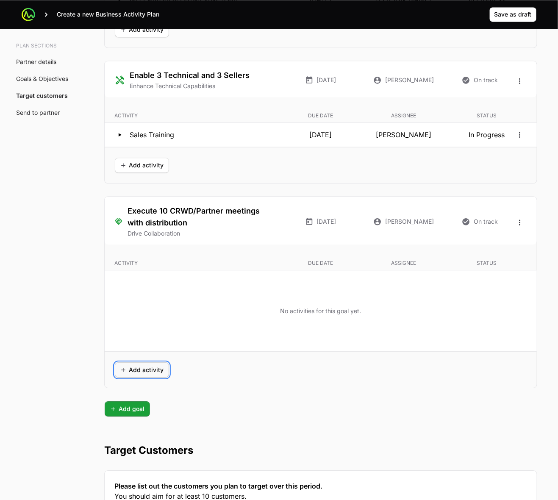
click at [121, 373] on span "Add activity" at bounding box center [142, 370] width 44 height 10
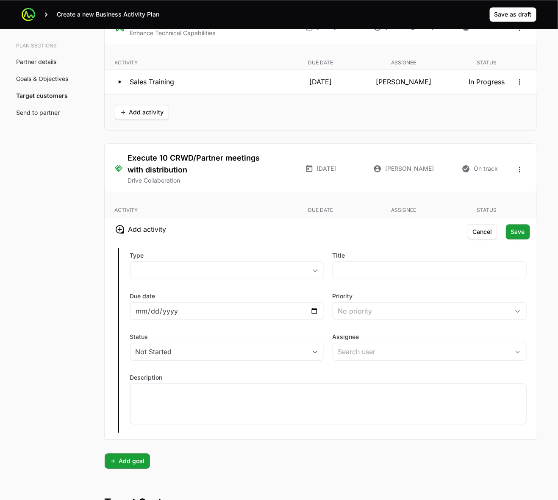
scroll to position [1854, 0]
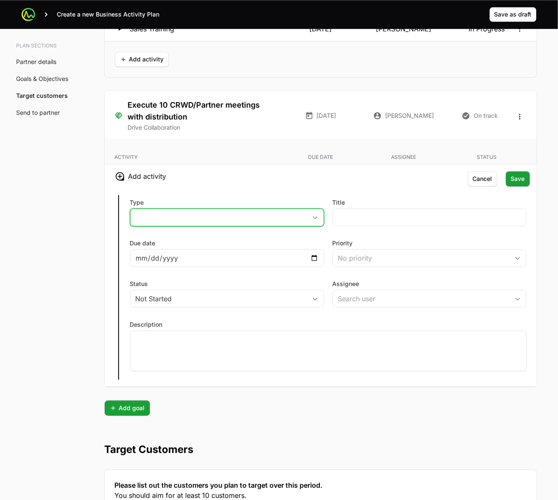
click at [253, 220] on button "placeholder" at bounding box center [227, 217] width 193 height 17
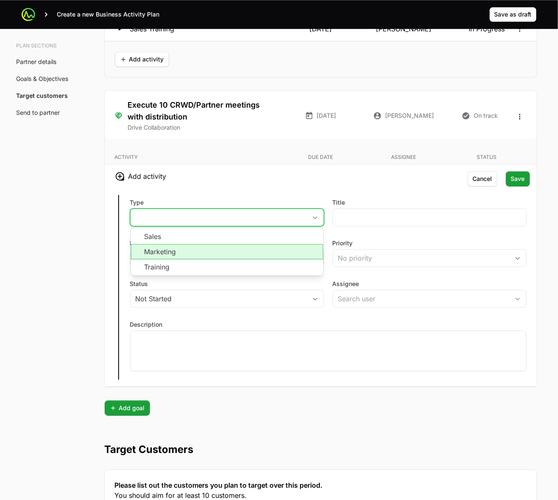
drag, startPoint x: 206, startPoint y: 259, endPoint x: 214, endPoint y: 254, distance: 9.5
click at [206, 259] on li "Marketing" at bounding box center [227, 251] width 192 height 15
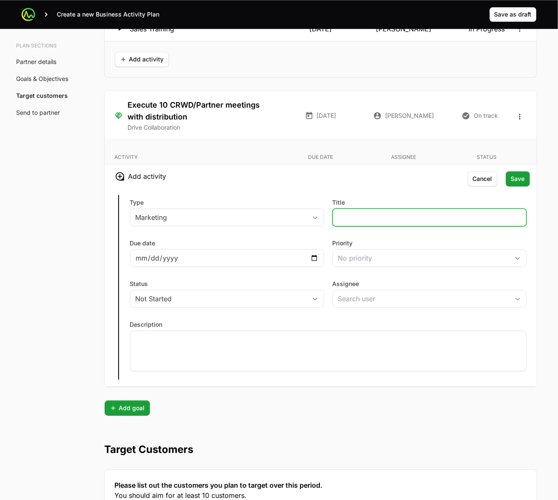
click at [384, 222] on input "Title" at bounding box center [429, 217] width 183 height 10
type input "Virtual Webinar for Customers"
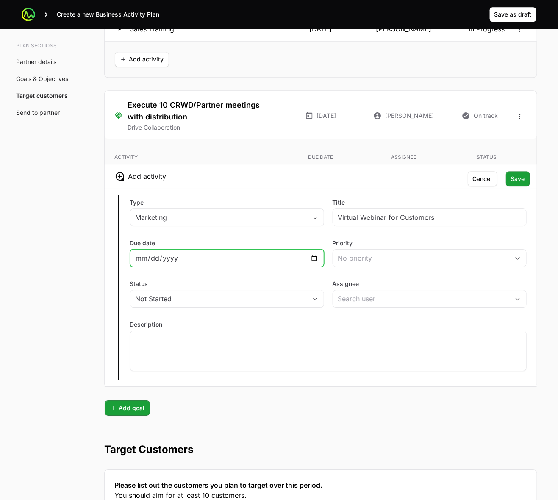
click at [219, 263] on input "Due date" at bounding box center [227, 258] width 183 height 10
click at [314, 259] on input "Due date" at bounding box center [227, 258] width 183 height 10
type input "[DATE]"
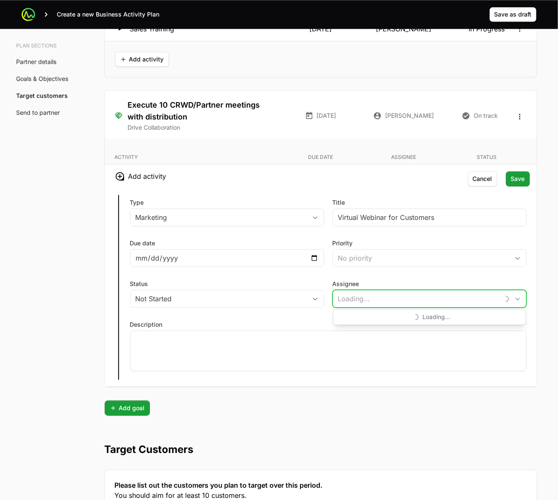
click at [498, 304] on input "Assignee" at bounding box center [416, 298] width 166 height 17
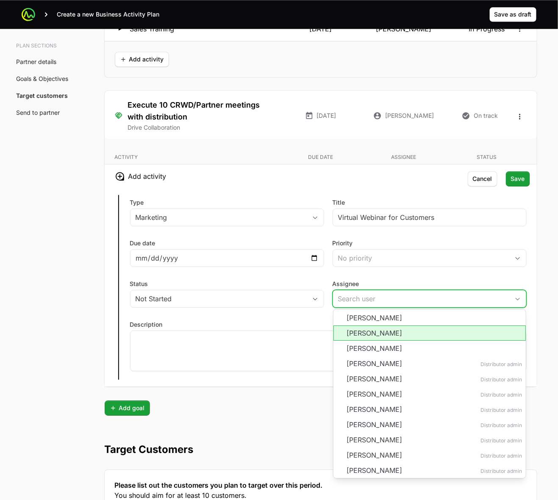
click at [420, 338] on li "[PERSON_NAME]" at bounding box center [430, 332] width 192 height 15
type input "[PERSON_NAME]"
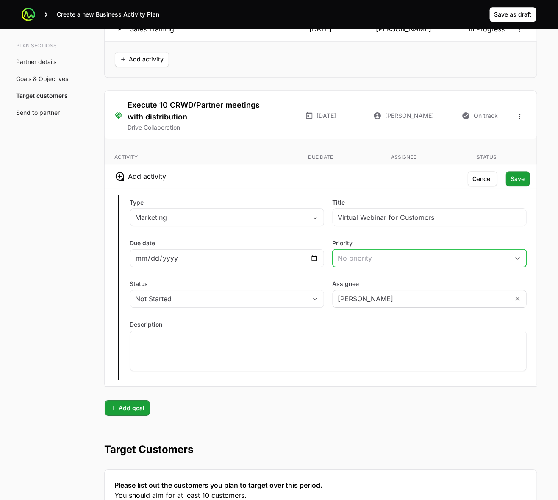
click at [409, 263] on div "No priority" at bounding box center [423, 258] width 171 height 10
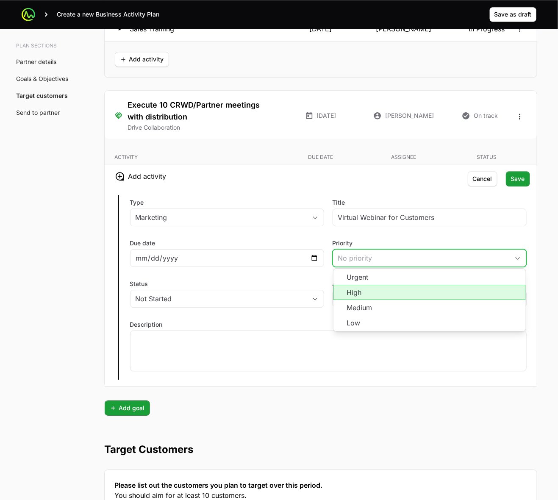
drag, startPoint x: 404, startPoint y: 298, endPoint x: 378, endPoint y: 299, distance: 25.5
click at [404, 298] on li "High" at bounding box center [430, 292] width 192 height 15
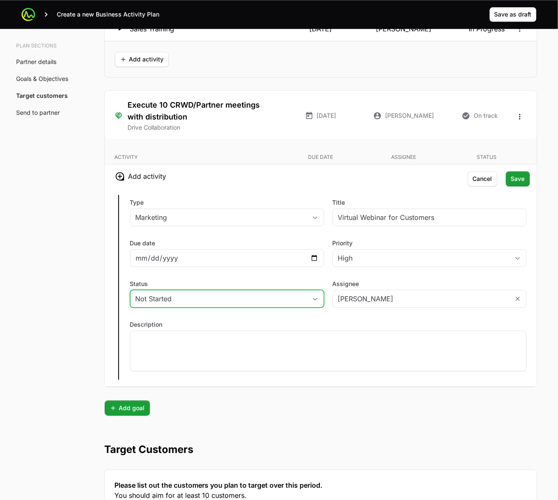
click at [272, 301] on div "Not Started" at bounding box center [221, 299] width 171 height 10
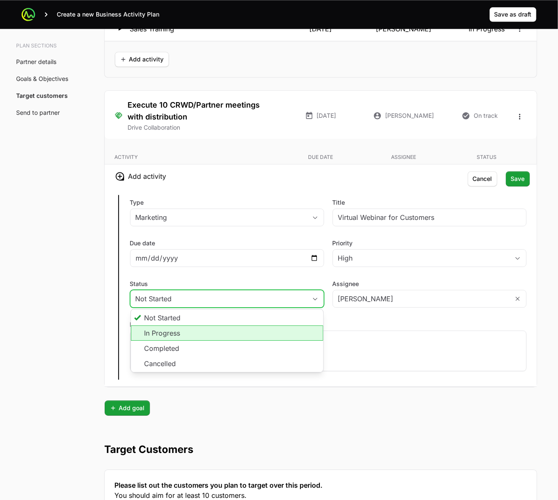
click at [256, 341] on li "In Progress" at bounding box center [227, 332] width 192 height 15
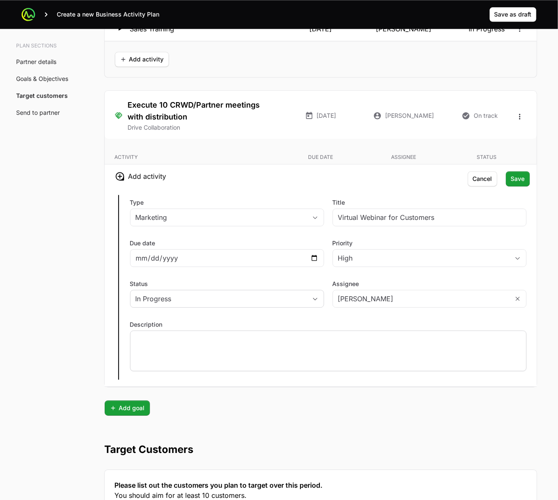
click at [299, 348] on div at bounding box center [328, 351] width 397 height 41
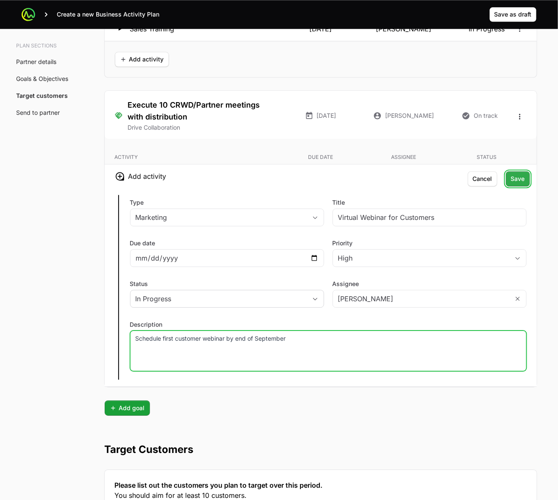
click at [514, 181] on span "Save" at bounding box center [518, 179] width 14 height 10
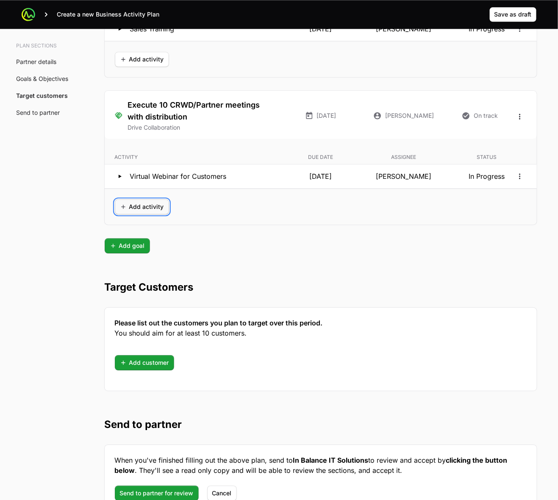
click at [143, 208] on span "Add activity" at bounding box center [142, 207] width 44 height 10
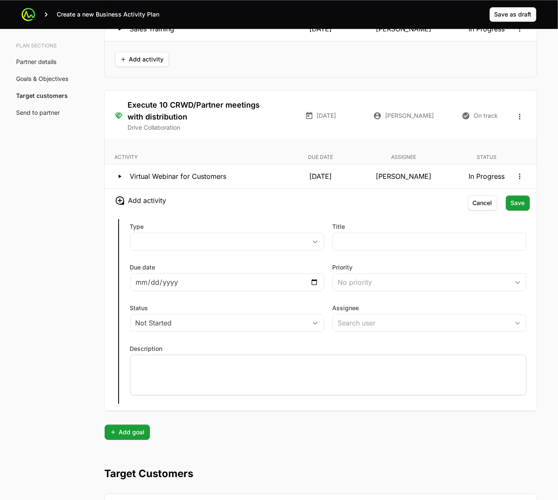
click at [223, 384] on div at bounding box center [328, 375] width 397 height 41
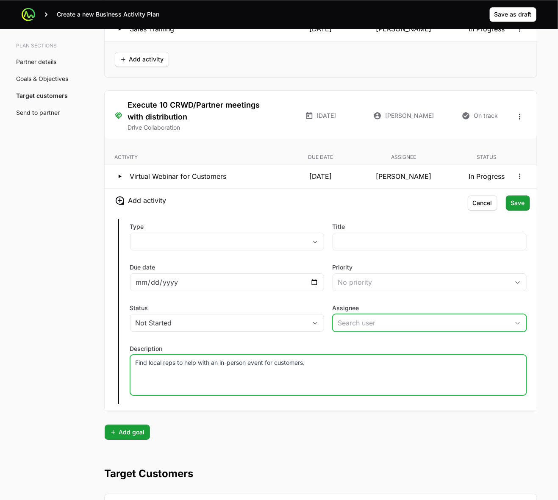
click at [391, 324] on input "Assignee" at bounding box center [421, 322] width 176 height 17
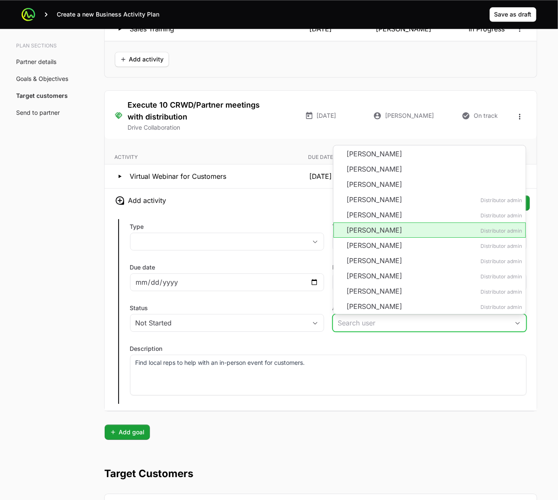
click at [399, 231] on li "[PERSON_NAME] Distributor admin" at bounding box center [430, 229] width 192 height 15
type input "[PERSON_NAME]"
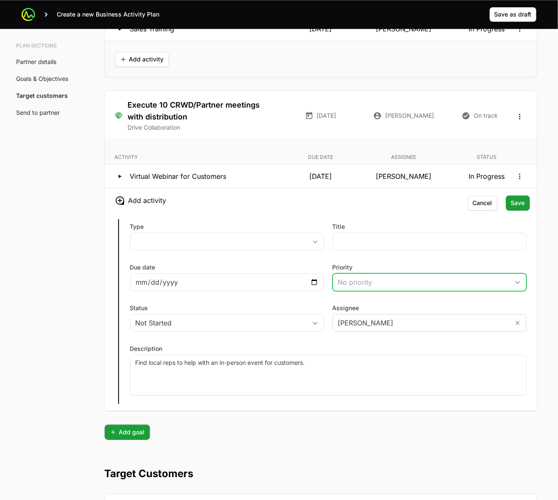
click at [402, 287] on div "No priority" at bounding box center [423, 282] width 171 height 10
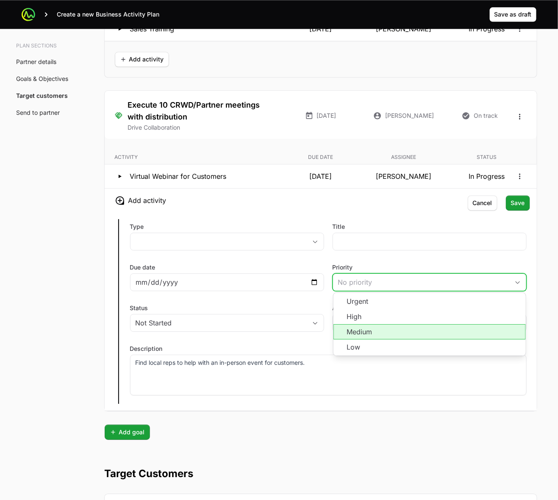
drag, startPoint x: 395, startPoint y: 331, endPoint x: 382, endPoint y: 336, distance: 13.1
click at [395, 331] on li "Medium" at bounding box center [430, 331] width 192 height 15
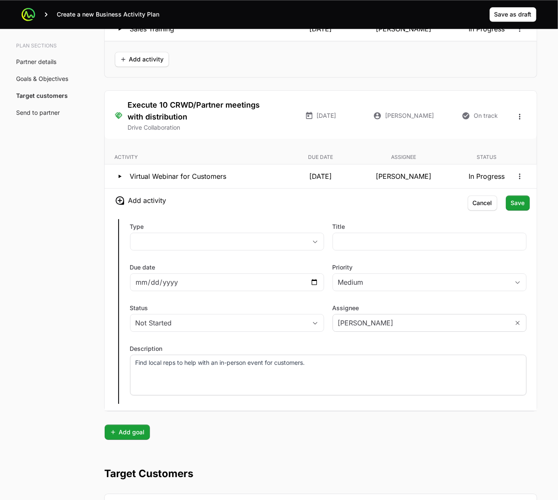
click at [335, 366] on p "Find local reps to help with an in-person event for customers." at bounding box center [329, 363] width 386 height 8
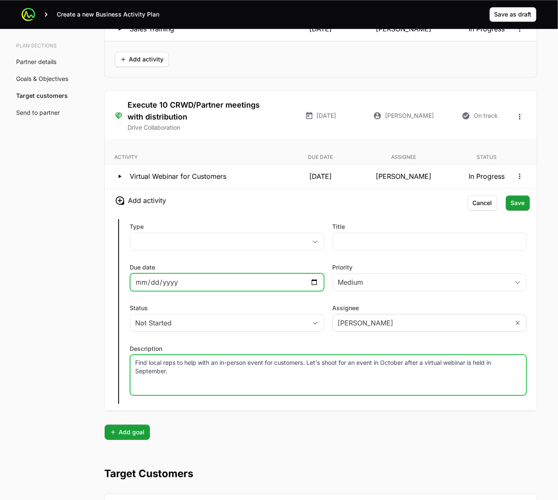
click at [315, 286] on input "Due date" at bounding box center [227, 282] width 183 height 10
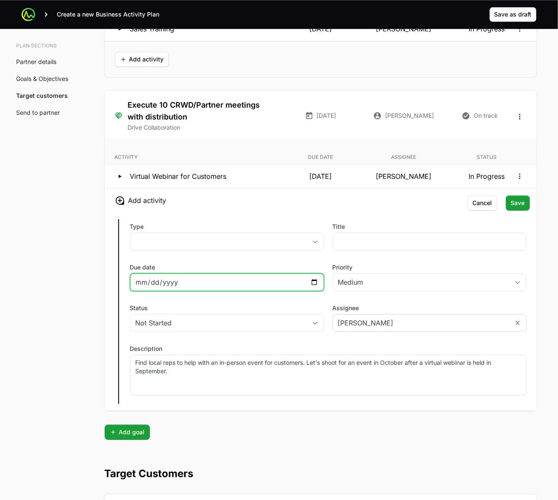
type input "[DATE]"
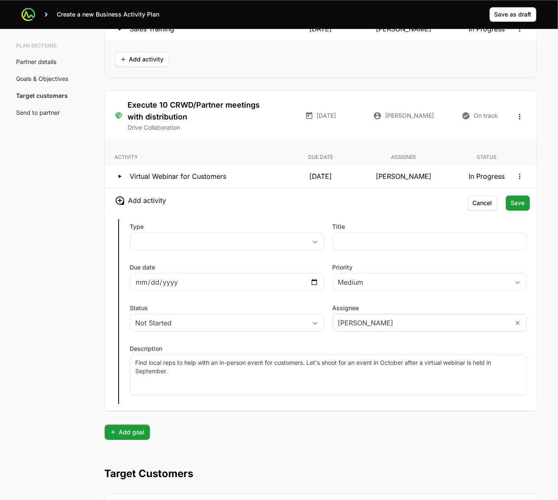
click at [193, 303] on div "Type placeholder Title Due date [DATE] Priority Medium Status Not Started Assig…" at bounding box center [321, 311] width 432 height 198
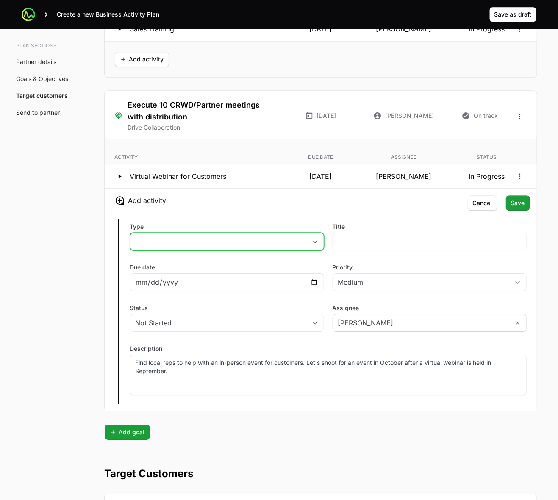
click at [310, 242] on button "placeholder" at bounding box center [227, 241] width 193 height 17
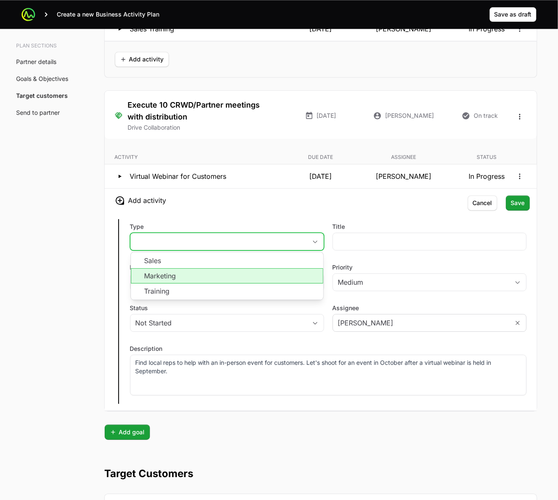
drag, startPoint x: 288, startPoint y: 274, endPoint x: 303, endPoint y: 261, distance: 19.5
click at [288, 274] on li "Marketing" at bounding box center [227, 275] width 192 height 15
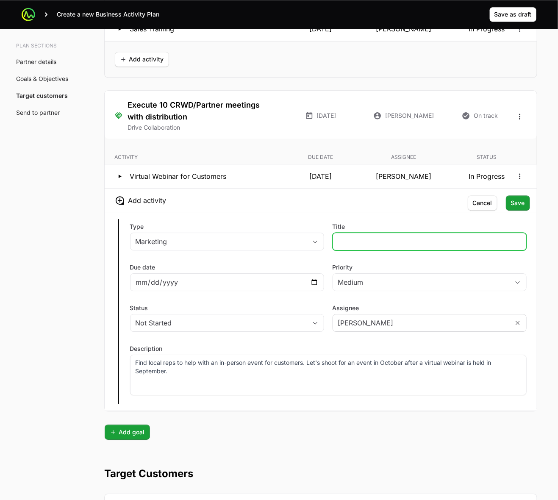
click at [371, 245] on input "Title" at bounding box center [429, 241] width 183 height 10
click at [436, 243] on input "In-Person Customer Event w/ CrowdStrike Support" at bounding box center [429, 241] width 183 height 10
type input "In-Person Customer Event w/ In-Person CrowdStrike Support"
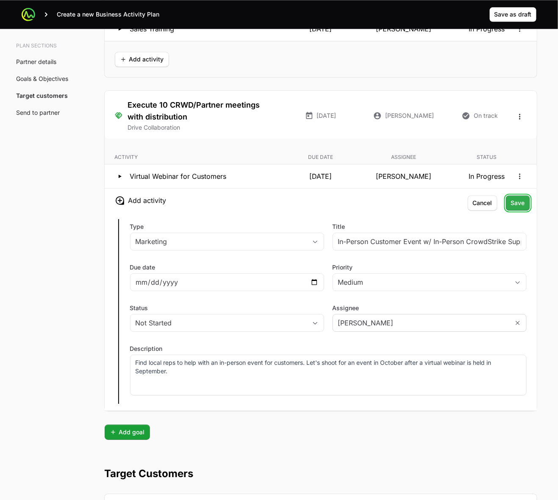
click at [524, 207] on span "Save" at bounding box center [518, 203] width 14 height 10
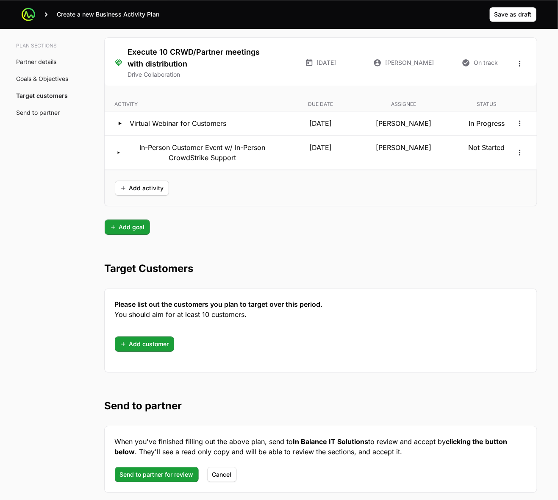
scroll to position [1959, 0]
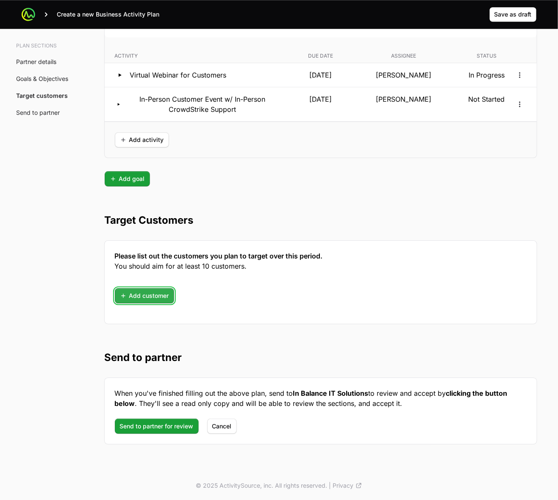
click at [121, 295] on span "Add customer" at bounding box center [144, 296] width 49 height 10
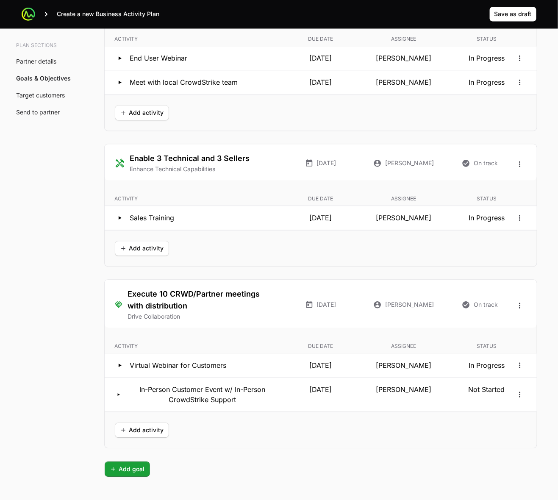
scroll to position [1651, 0]
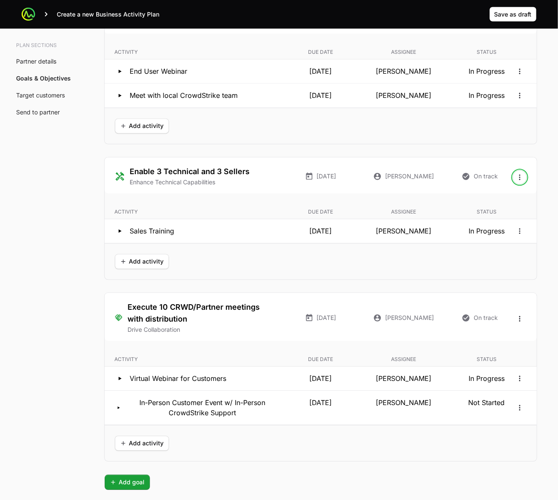
click at [518, 179] on icon "Open options" at bounding box center [520, 177] width 8 height 8
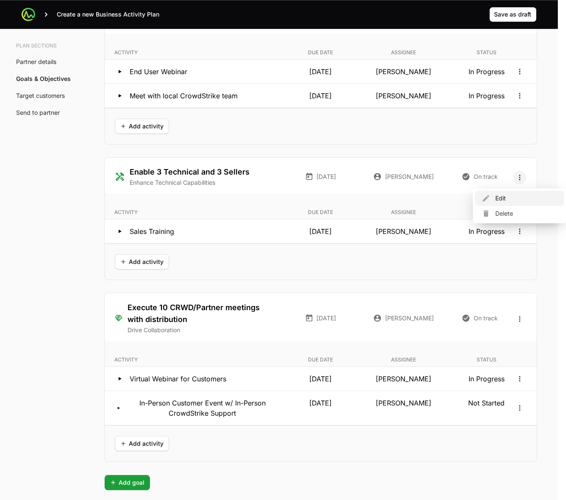
click at [506, 201] on div "Edit" at bounding box center [519, 198] width 89 height 15
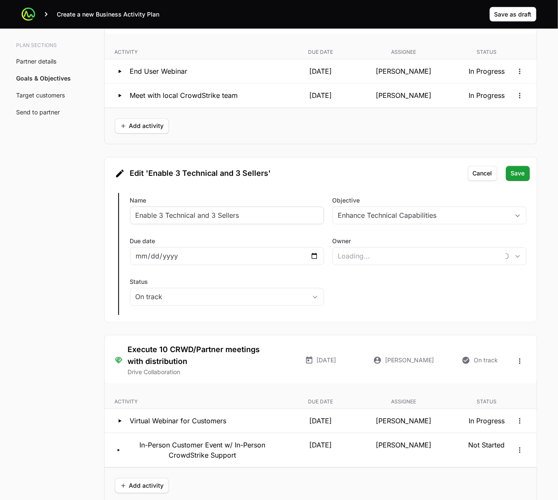
type input "[PERSON_NAME]"
drag, startPoint x: 160, startPoint y: 217, endPoint x: 290, endPoint y: 217, distance: 130.1
click at [290, 217] on input "Enable 3 Technical and 3 Sellers" at bounding box center [227, 216] width 183 height 10
type input "Enable Sales Team"
click at [386, 217] on div "Enhance Technical Capabilities" at bounding box center [423, 216] width 171 height 10
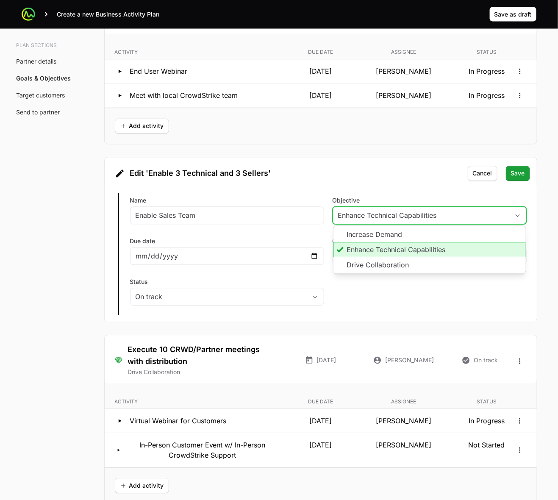
click at [386, 217] on div "Enhance Technical Capabilities" at bounding box center [423, 216] width 171 height 10
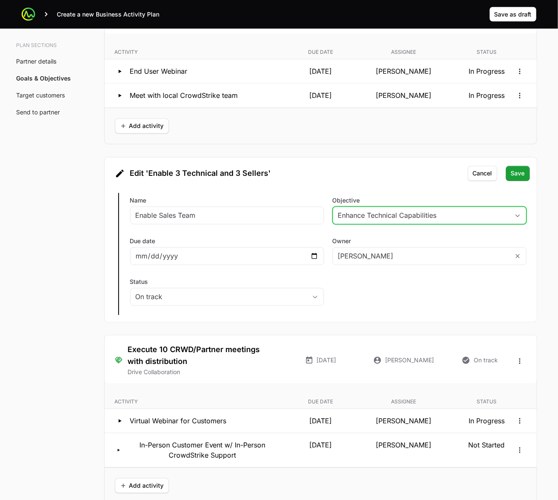
click at [410, 217] on div "Enhance Technical Capabilities" at bounding box center [423, 216] width 171 height 10
click at [410, 175] on div "Edit 'Enable 3 Technical and 3 Sellers'" at bounding box center [321, 173] width 412 height 14
click at [517, 173] on span "Save" at bounding box center [518, 174] width 14 height 10
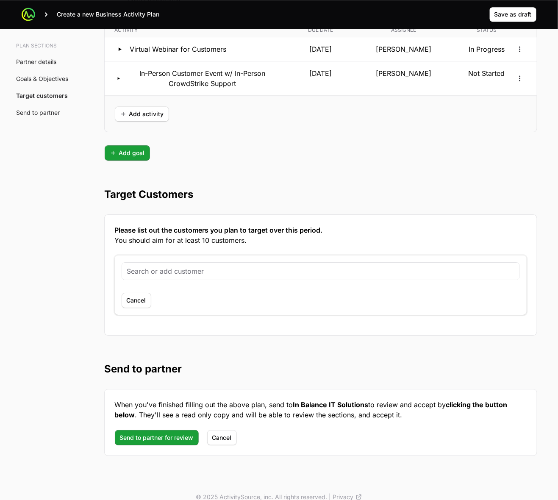
scroll to position [1996, 0]
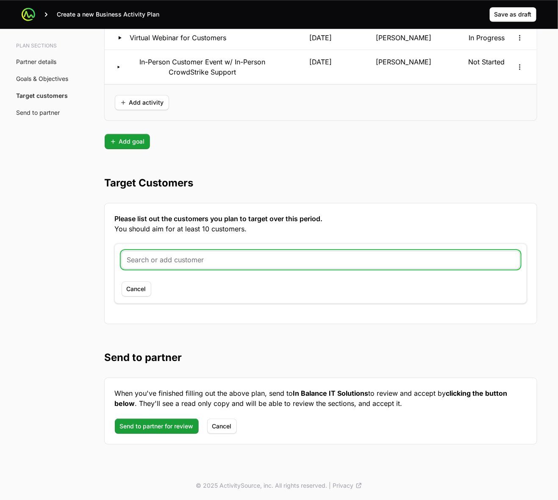
click at [460, 262] on input "text" at bounding box center [320, 260] width 387 height 10
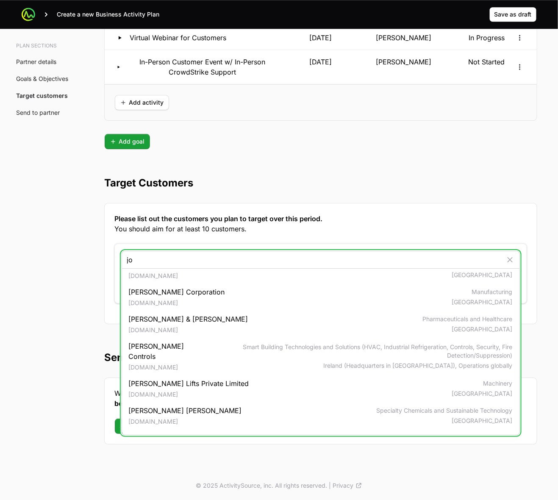
scroll to position [153, 0]
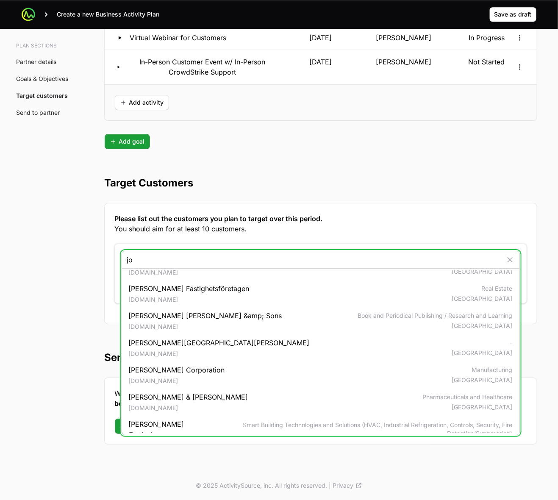
type input "jo"
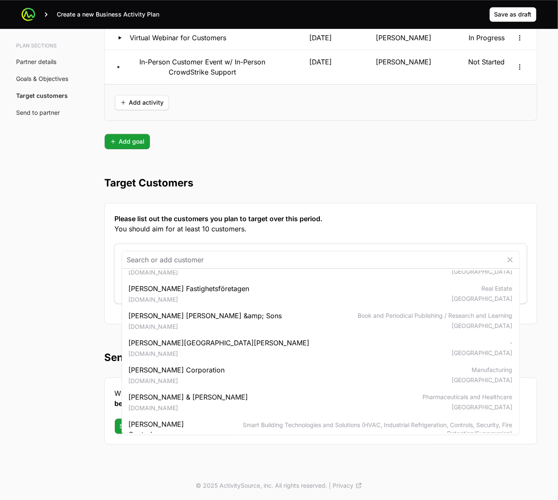
drag, startPoint x: 72, startPoint y: 275, endPoint x: 102, endPoint y: 262, distance: 32.3
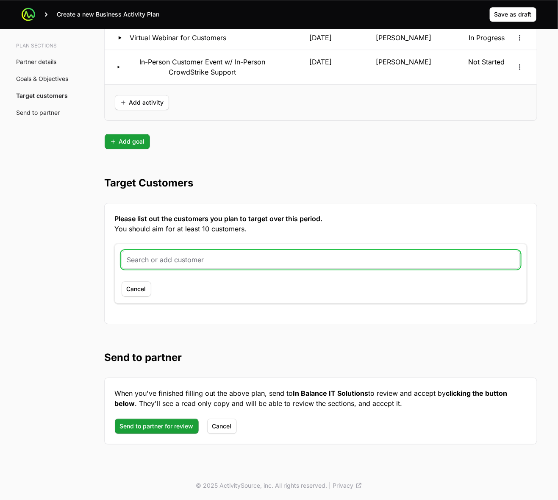
click at [198, 260] on input "text" at bounding box center [320, 260] width 387 height 10
paste input "[DOMAIN_NAME]"
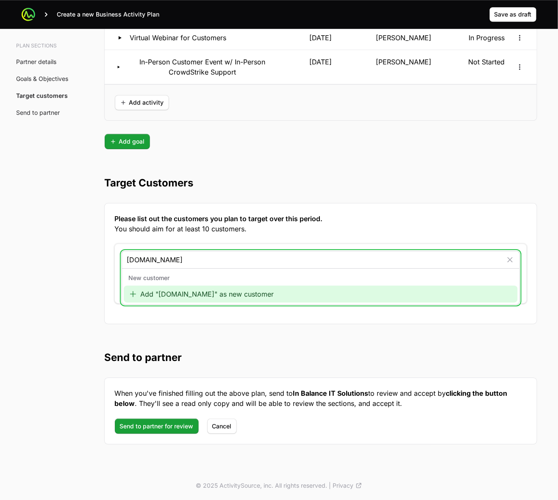
type input "[DOMAIN_NAME]"
click at [172, 294] on div "Add "[DOMAIN_NAME]" as new customer" at bounding box center [321, 294] width 394 height 17
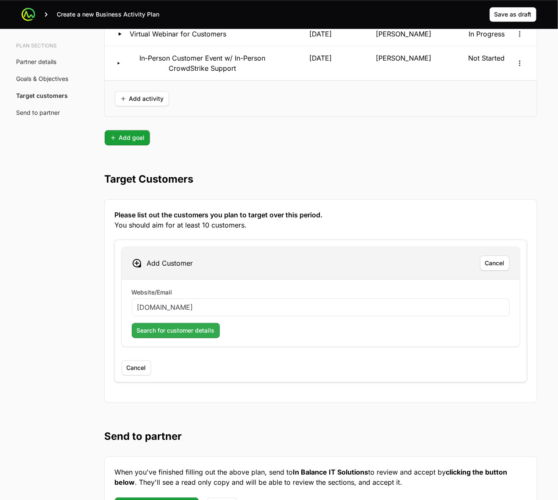
type input "[DOMAIN_NAME]"
click at [176, 336] on span "Search for customer details" at bounding box center [176, 330] width 78 height 10
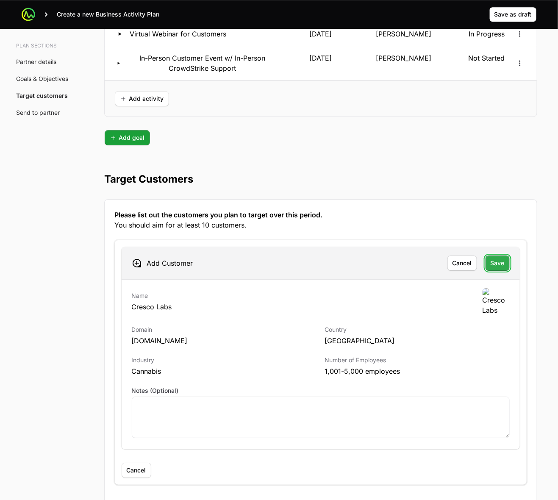
click at [492, 265] on span "Save" at bounding box center [498, 263] width 14 height 10
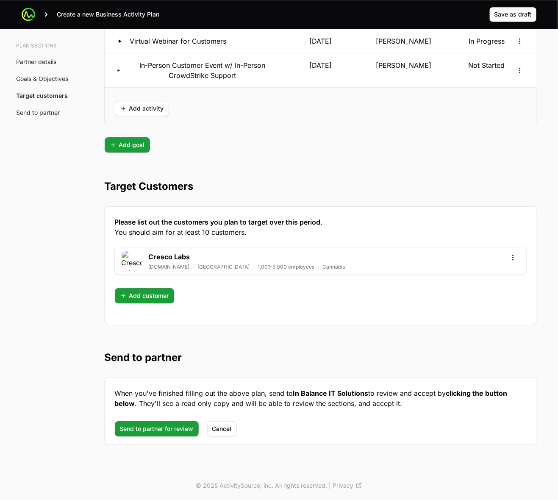
scroll to position [1993, 0]
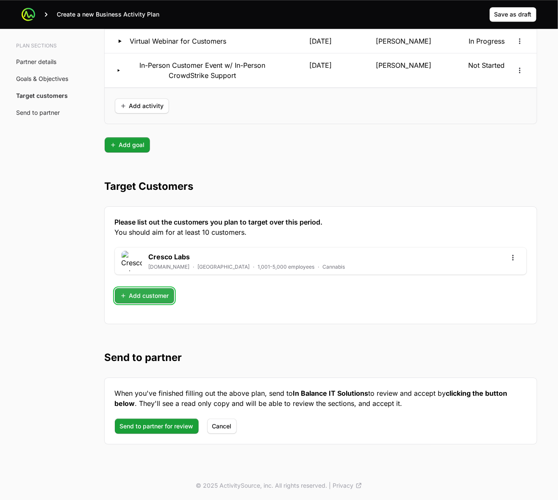
click at [164, 294] on span "Add customer" at bounding box center [144, 296] width 49 height 10
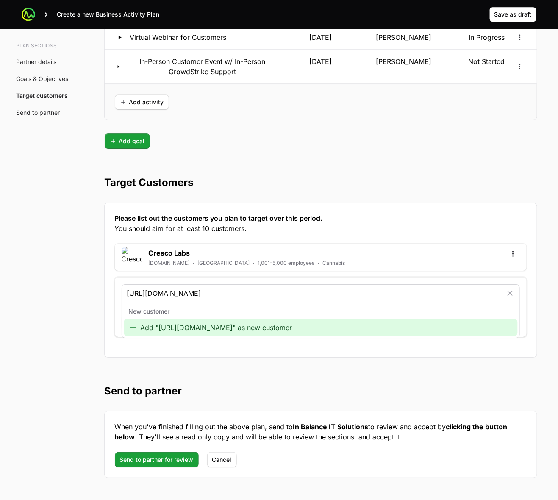
type input "[URL][DOMAIN_NAME]"
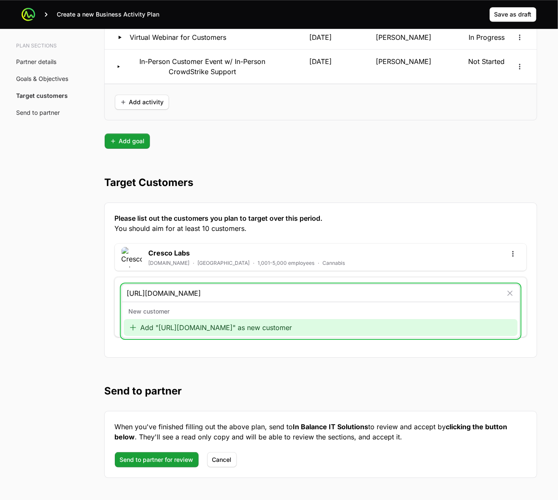
click at [165, 329] on div "Add "[URL][DOMAIN_NAME]" as new customer" at bounding box center [321, 327] width 394 height 17
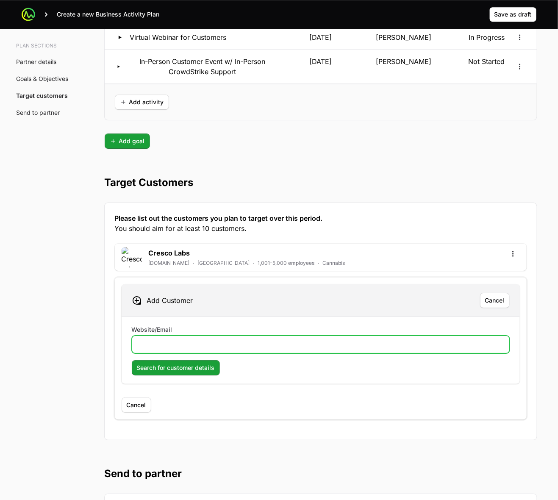
click at [189, 344] on input "Website/Email" at bounding box center [320, 344] width 367 height 10
paste input "[URL][DOMAIN_NAME]"
type input "[URL][DOMAIN_NAME]"
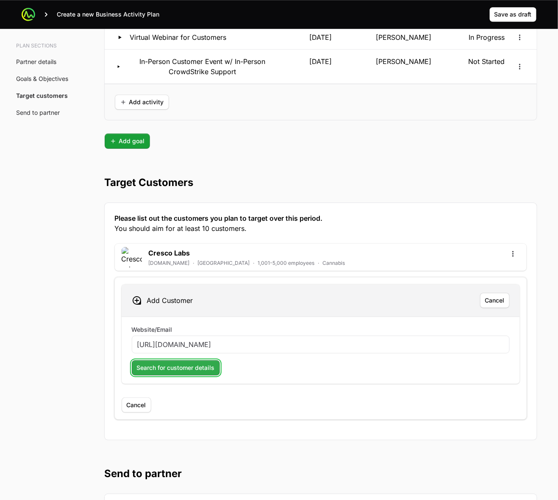
click at [172, 372] on span "Search for customer details" at bounding box center [176, 368] width 78 height 10
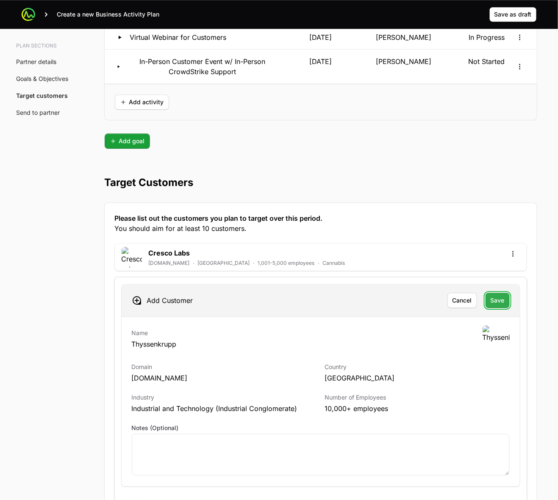
click at [497, 301] on span "Save" at bounding box center [498, 300] width 14 height 10
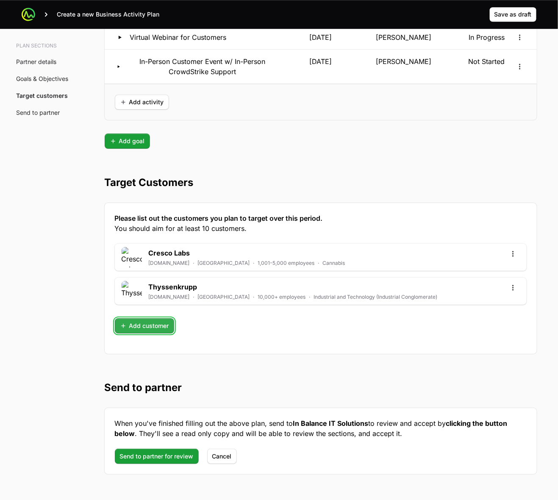
click at [150, 330] on span "Add customer" at bounding box center [144, 326] width 49 height 10
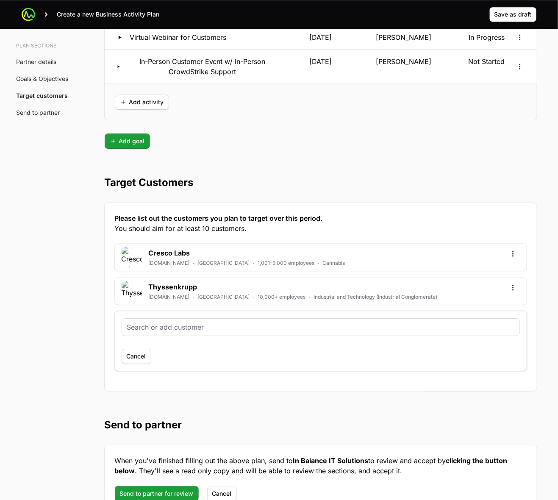
click at [182, 328] on input "text" at bounding box center [320, 327] width 387 height 10
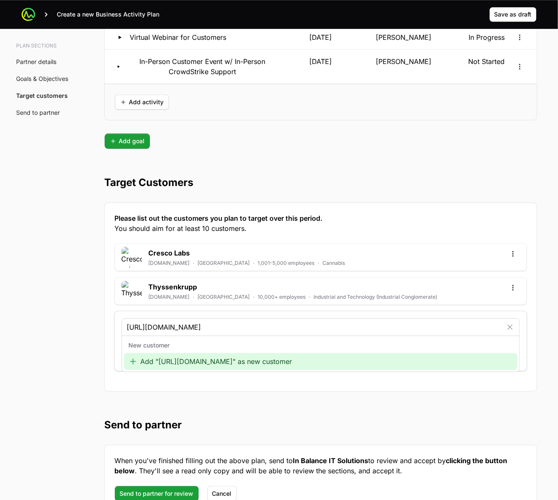
type input "[URL][DOMAIN_NAME]"
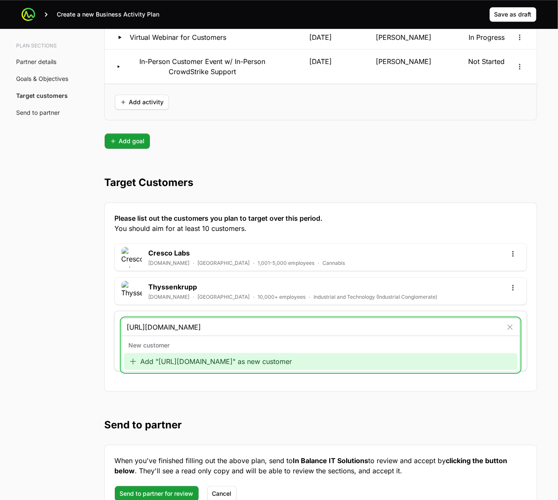
click at [172, 363] on div "Add "[URL][DOMAIN_NAME]" as new customer" at bounding box center [321, 361] width 394 height 17
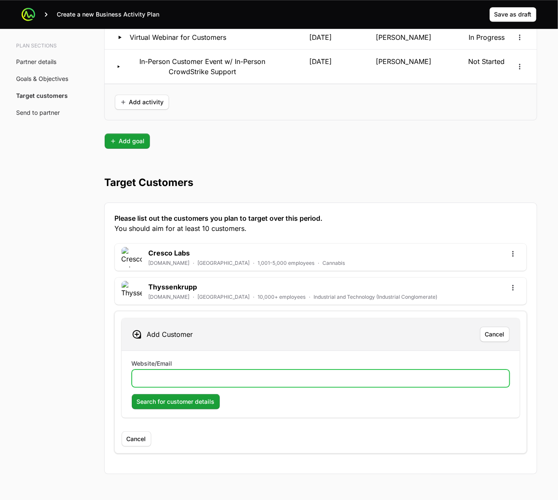
click at [183, 378] on input "Website/Email" at bounding box center [320, 378] width 367 height 10
paste input "[URL][DOMAIN_NAME]"
type input "[URL][DOMAIN_NAME]"
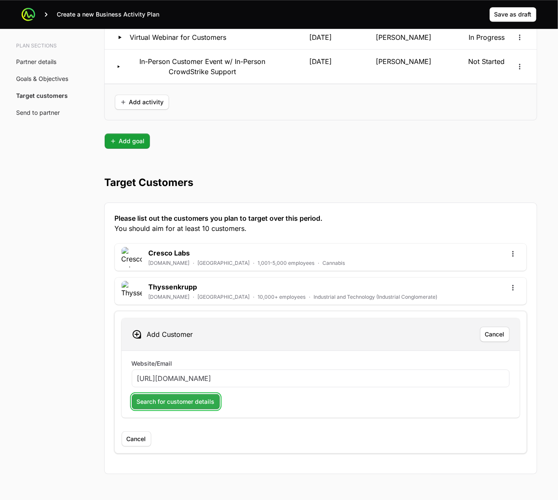
click at [194, 407] on span "Search for customer details" at bounding box center [176, 402] width 78 height 10
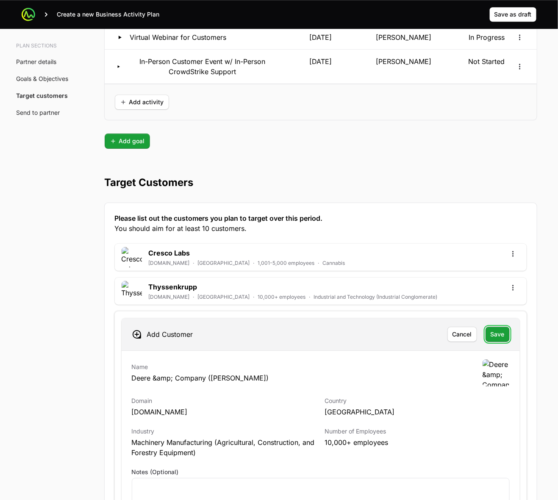
drag, startPoint x: 502, startPoint y: 336, endPoint x: 530, endPoint y: 310, distance: 37.8
click at [502, 336] on span "Save" at bounding box center [498, 334] width 14 height 10
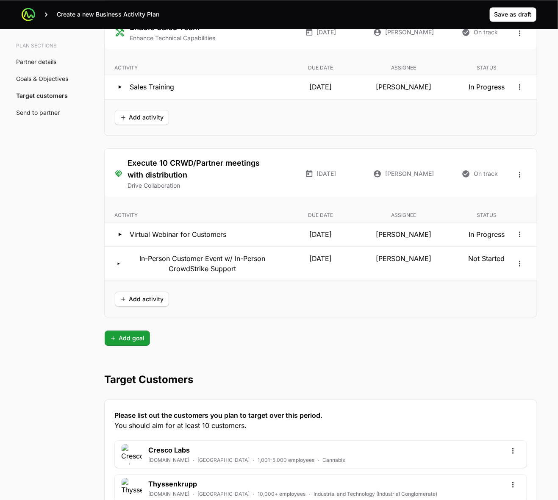
scroll to position [2061, 0]
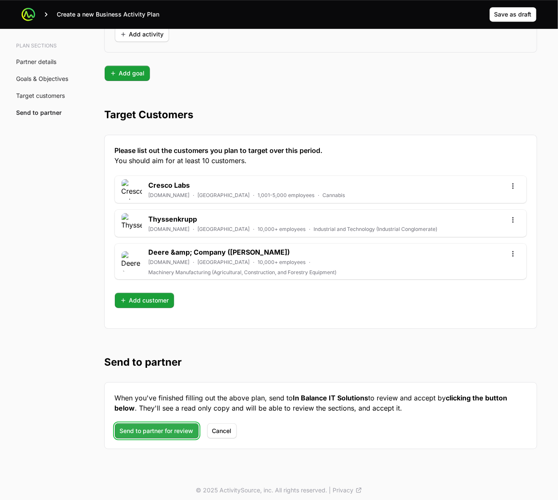
click at [157, 426] on span "Send to partner for review" at bounding box center [157, 431] width 74 height 10
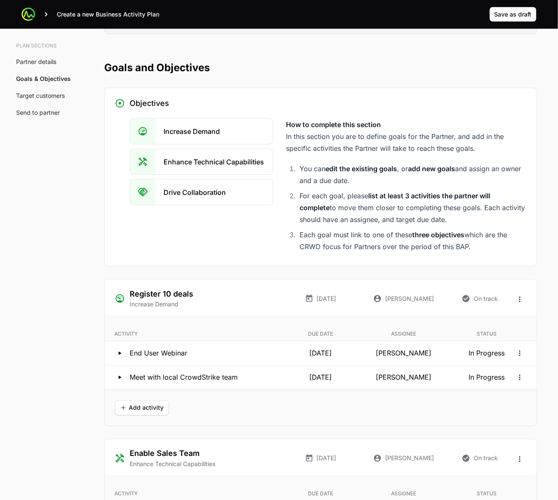
scroll to position [1213, 0]
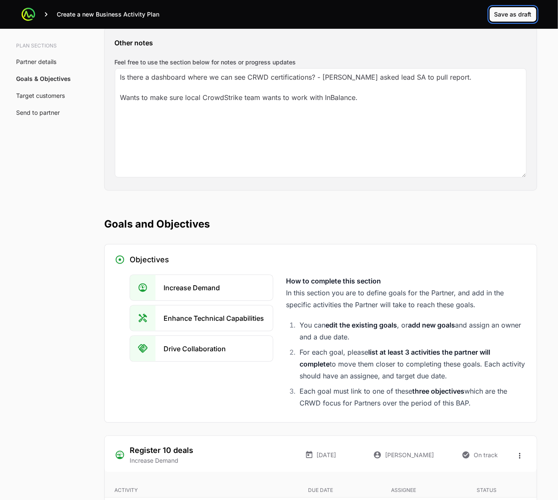
click at [517, 18] on span "Save as draft" at bounding box center [513, 14] width 37 height 10
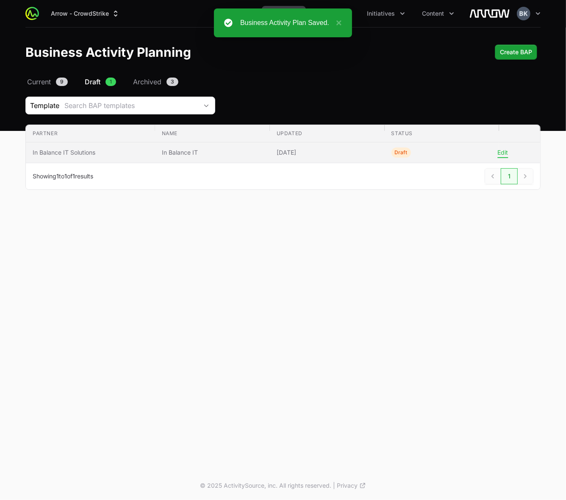
click at [501, 152] on button "Edit" at bounding box center [503, 153] width 11 height 8
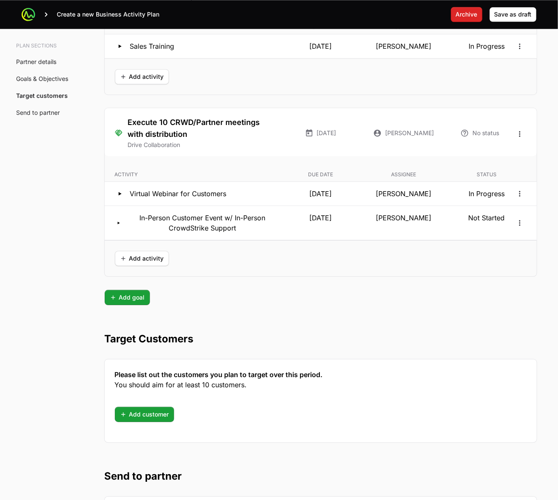
scroll to position [1953, 0]
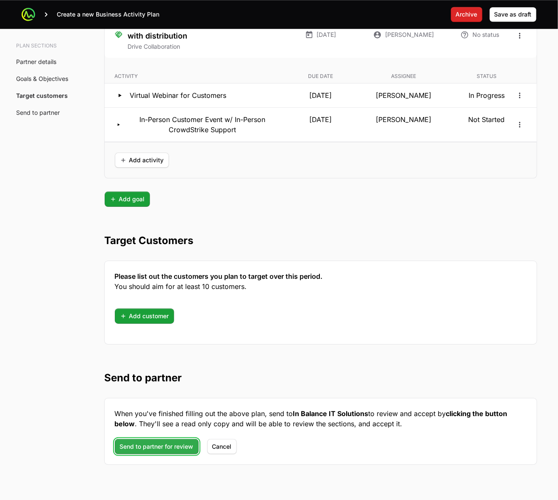
click at [151, 448] on span "Send to partner for review" at bounding box center [157, 447] width 74 height 10
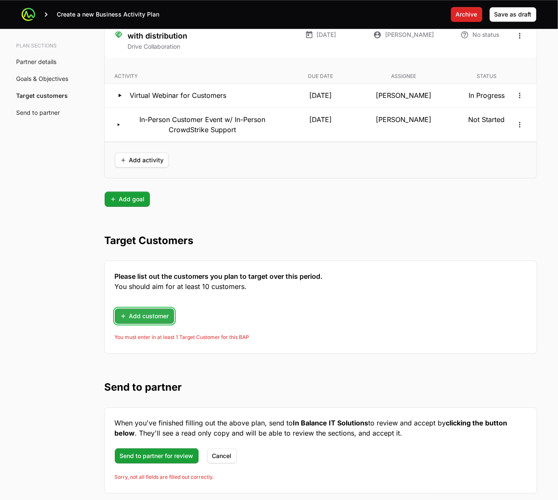
click at [144, 317] on span "Add customer" at bounding box center [144, 316] width 49 height 10
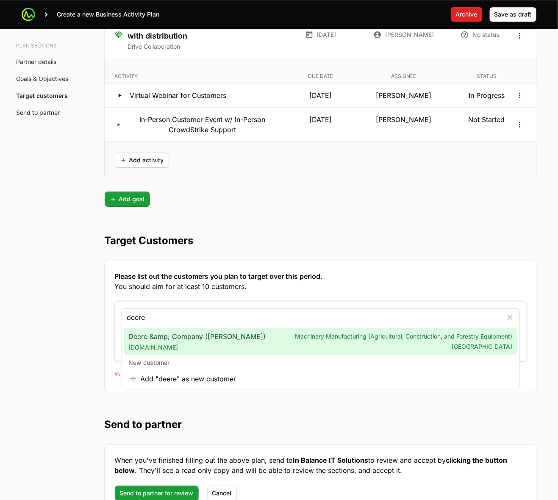
type input "deere"
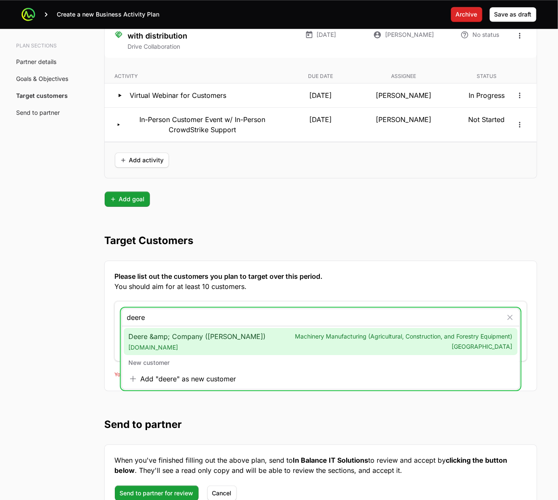
click at [208, 342] on span "Deere &amp; Company ([PERSON_NAME] Deere) [DOMAIN_NAME]" at bounding box center [197, 341] width 137 height 20
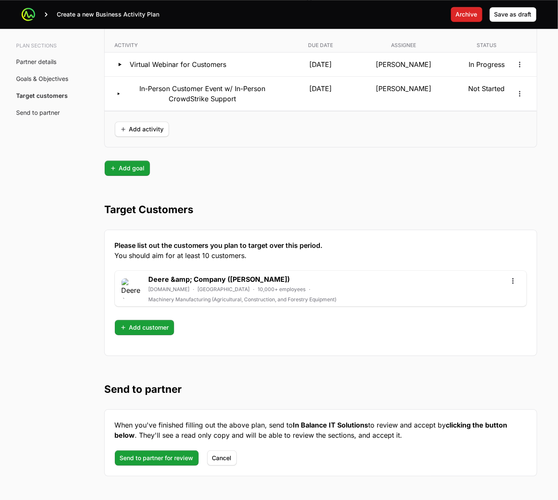
scroll to position [2011, 0]
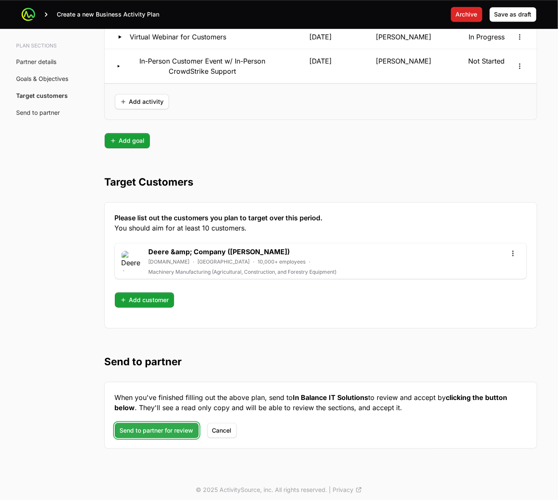
click at [140, 428] on span "Send to partner for review" at bounding box center [157, 430] width 74 height 10
